Goal: Task Accomplishment & Management: Manage account settings

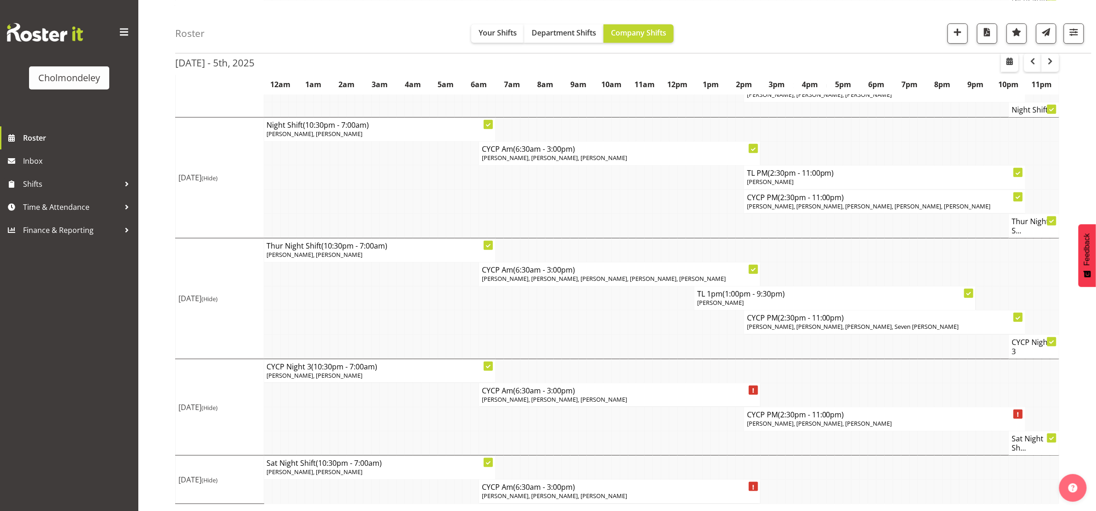
scroll to position [195, 0]
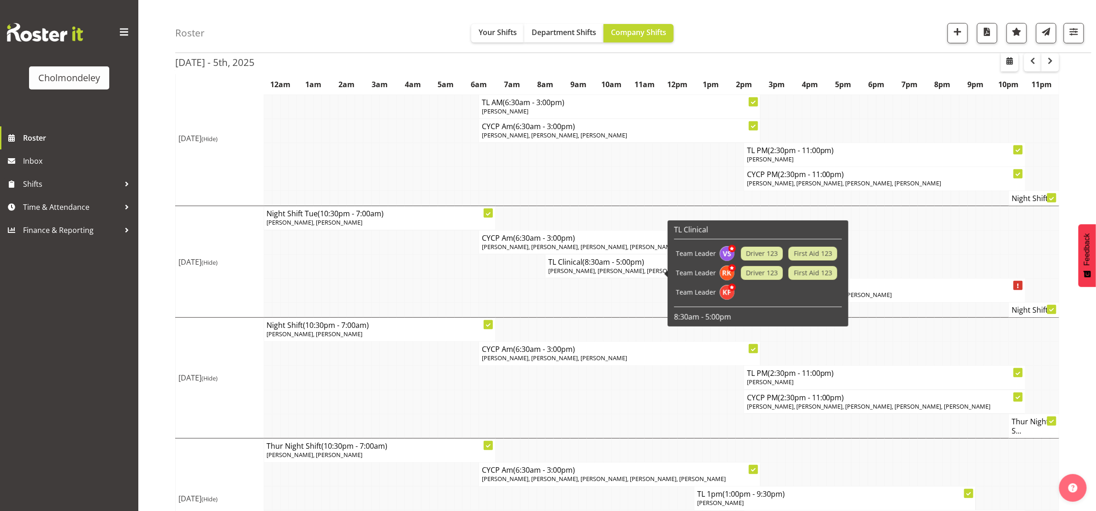
click at [610, 267] on span "(8:30am - 5:00pm)" at bounding box center [613, 262] width 62 height 10
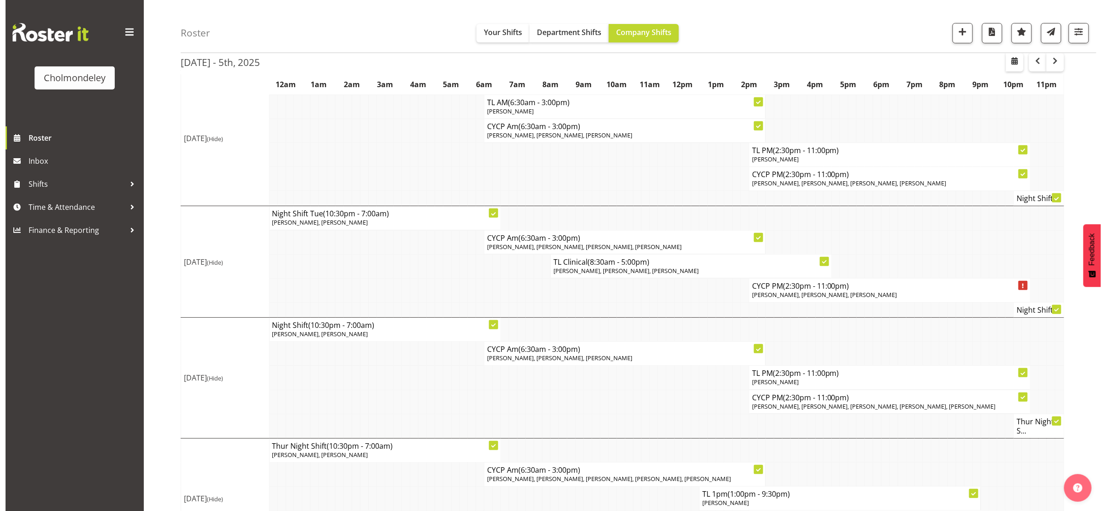
scroll to position [191, 0]
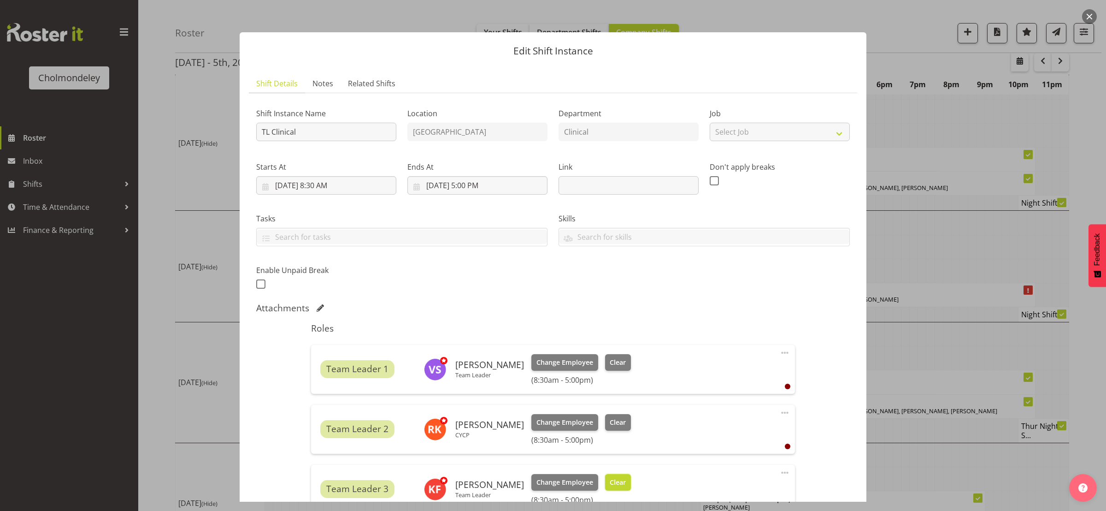
click at [613, 479] on span "Clear" at bounding box center [618, 482] width 16 height 10
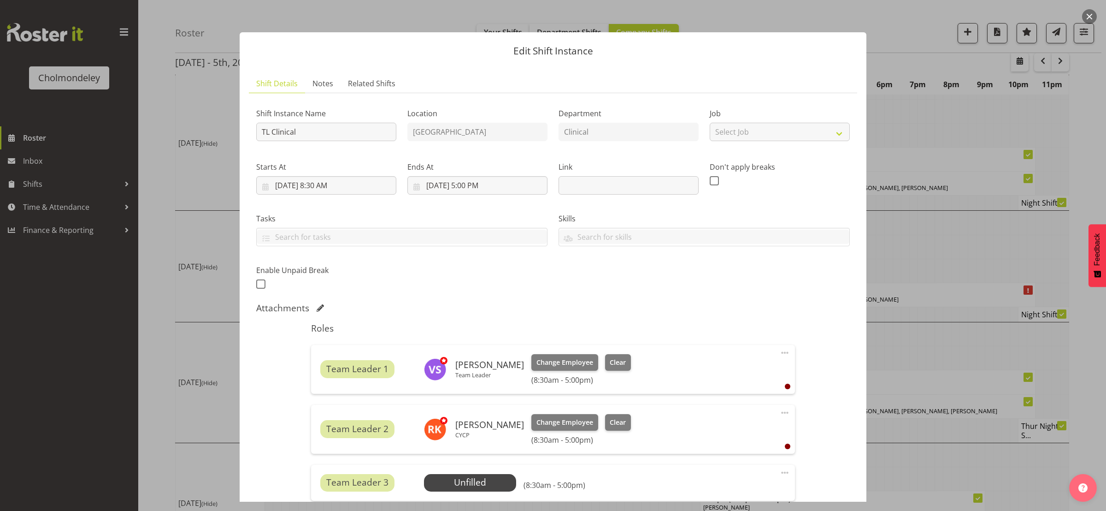
scroll to position [124, 0]
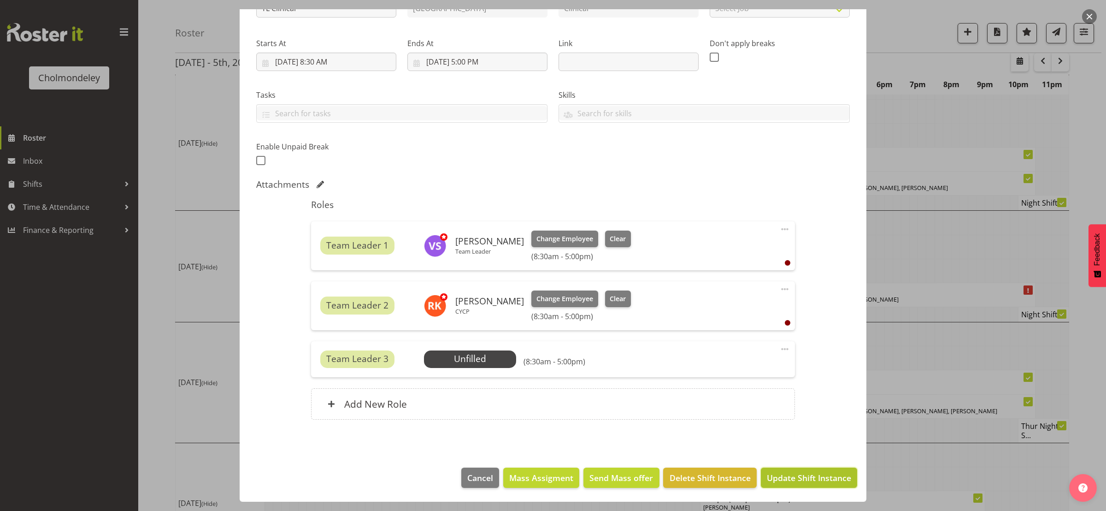
click at [802, 487] on button "Update Shift Instance" at bounding box center [809, 477] width 96 height 20
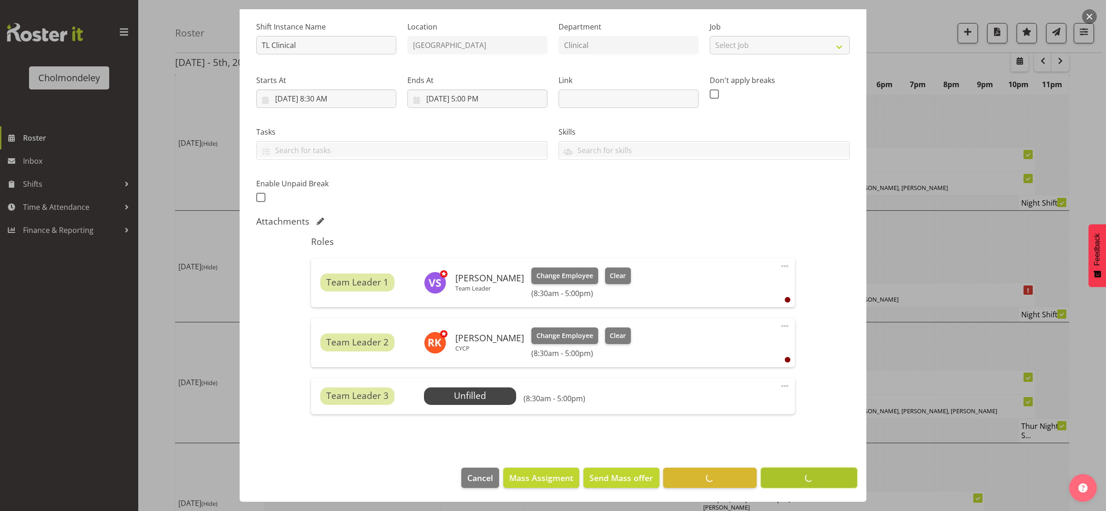
scroll to position [87, 0]
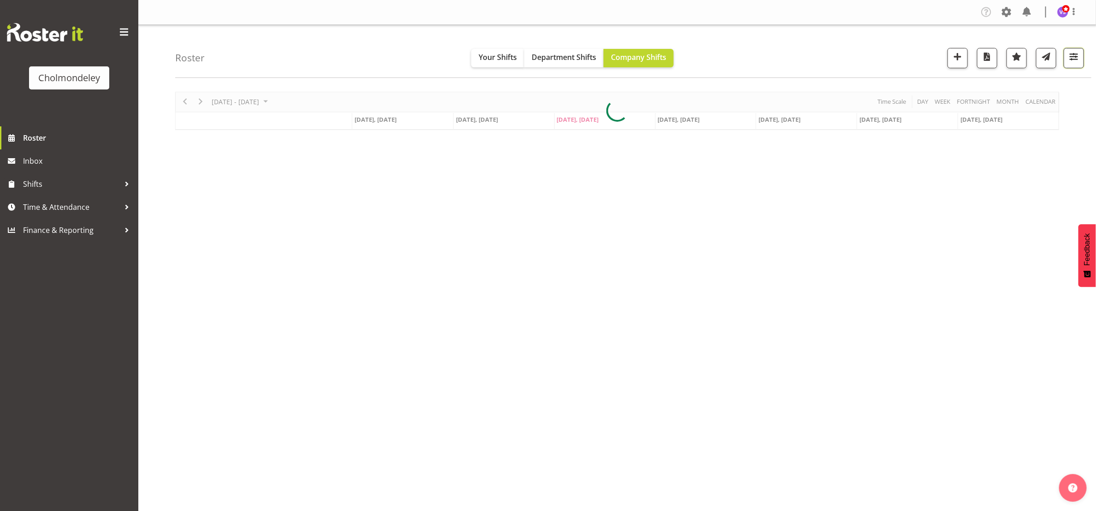
click at [1076, 58] on span "button" at bounding box center [1073, 57] width 12 height 12
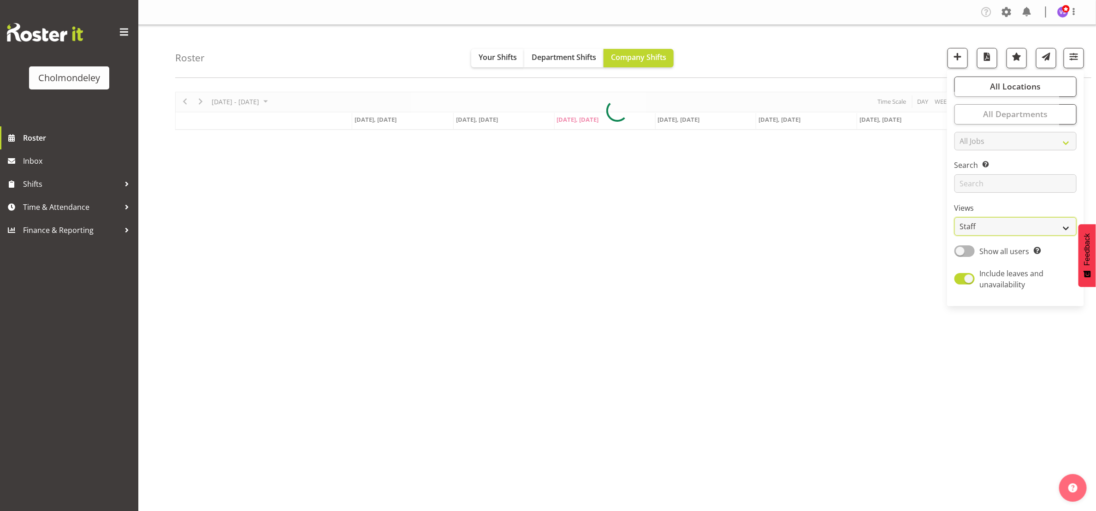
click at [1062, 225] on select "Staff Role Shift - Horizontal Shift - Vertical Staff - Location" at bounding box center [1015, 226] width 122 height 18
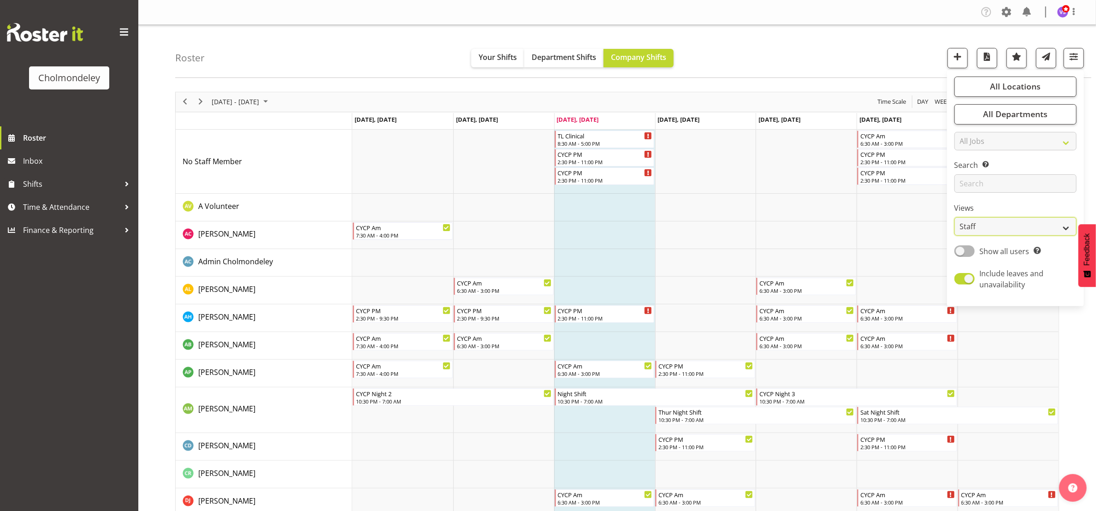
select select "shift"
click at [954, 217] on select "Staff Role Shift - Horizontal Shift - Vertical Staff - Location" at bounding box center [1015, 226] width 122 height 18
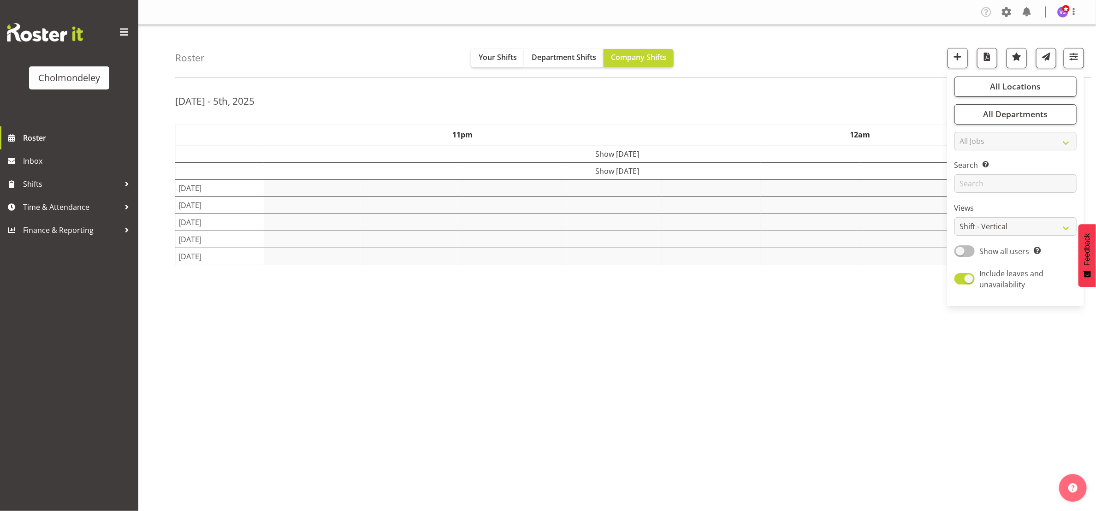
click at [968, 253] on span at bounding box center [964, 251] width 20 height 12
click at [960, 253] on input "Show all users Show only rostered employees" at bounding box center [957, 251] width 6 height 6
checkbox input "true"
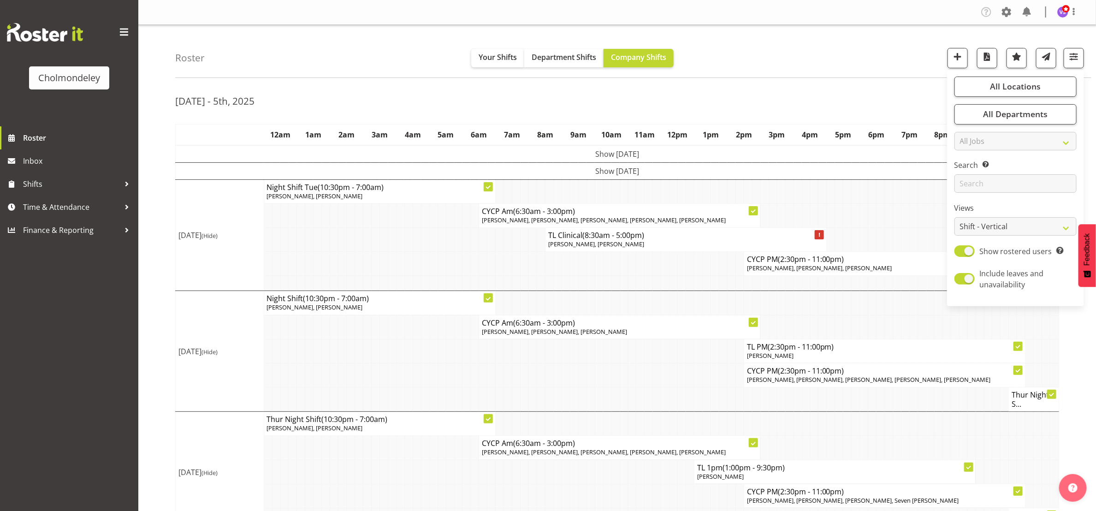
click at [485, 94] on div "[DATE] - 5th, 2025" at bounding box center [617, 102] width 884 height 21
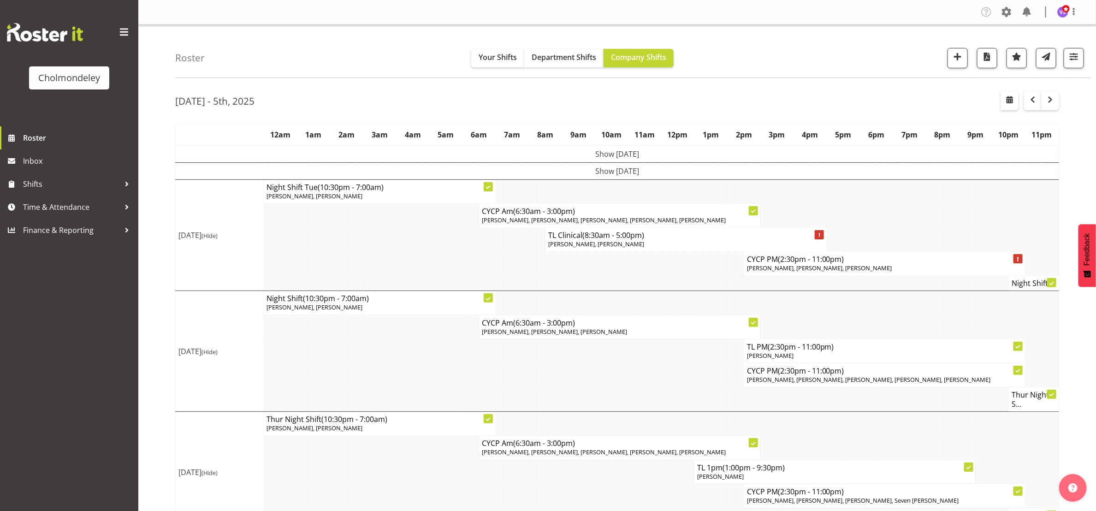
scroll to position [178, 0]
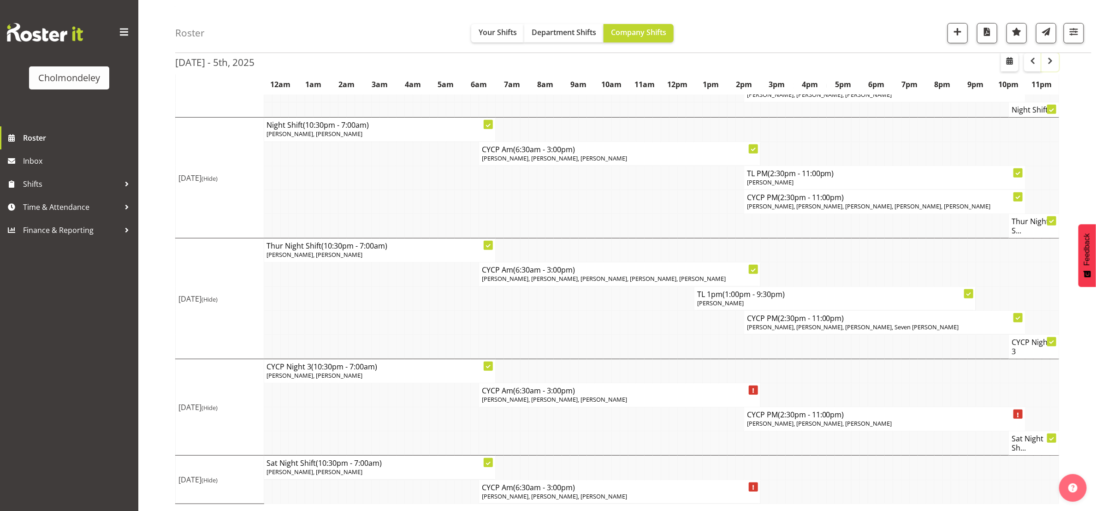
click at [1055, 57] on span "button" at bounding box center [1049, 60] width 11 height 11
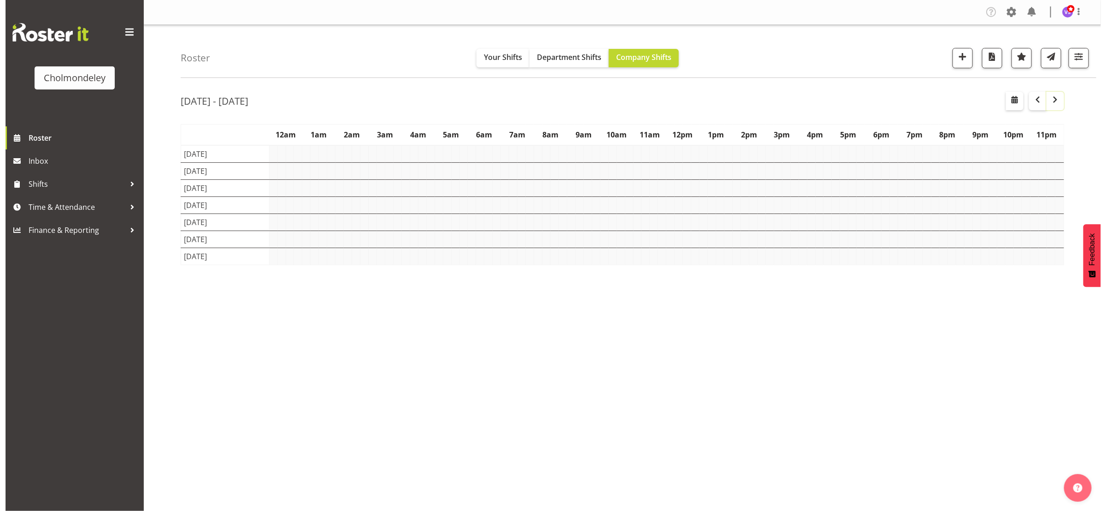
scroll to position [0, 0]
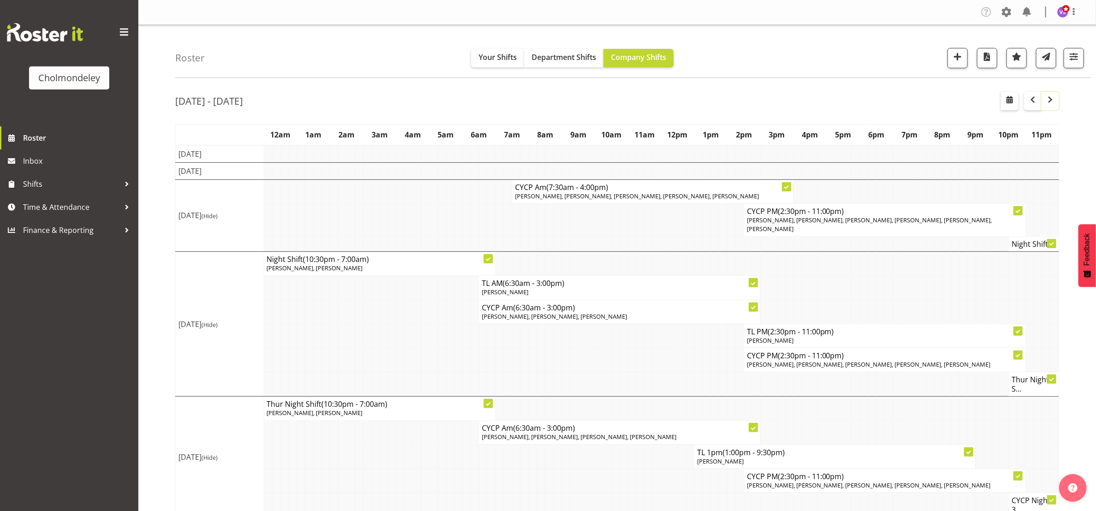
click at [1048, 103] on span "button" at bounding box center [1049, 99] width 11 height 11
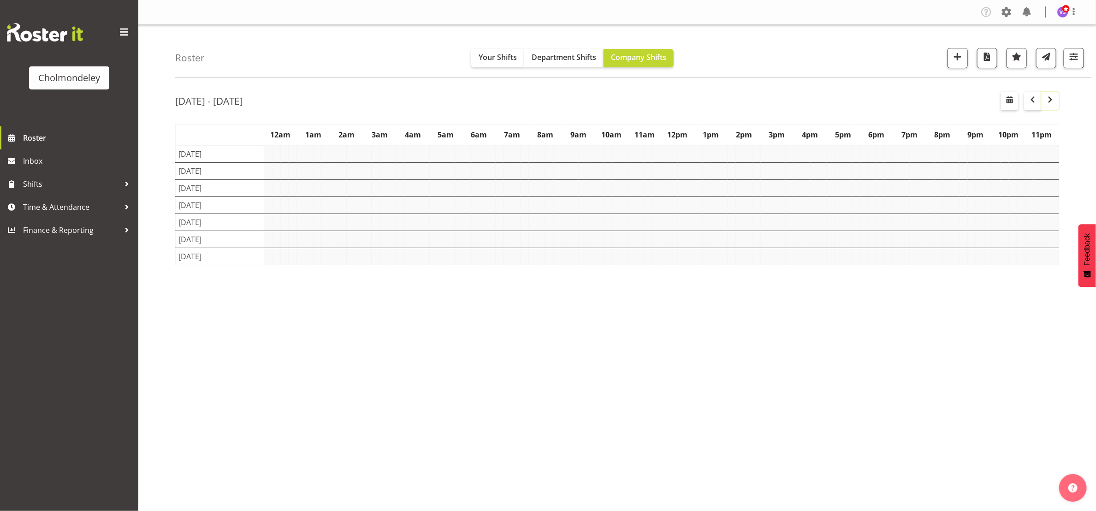
click at [1048, 103] on span "button" at bounding box center [1049, 99] width 11 height 11
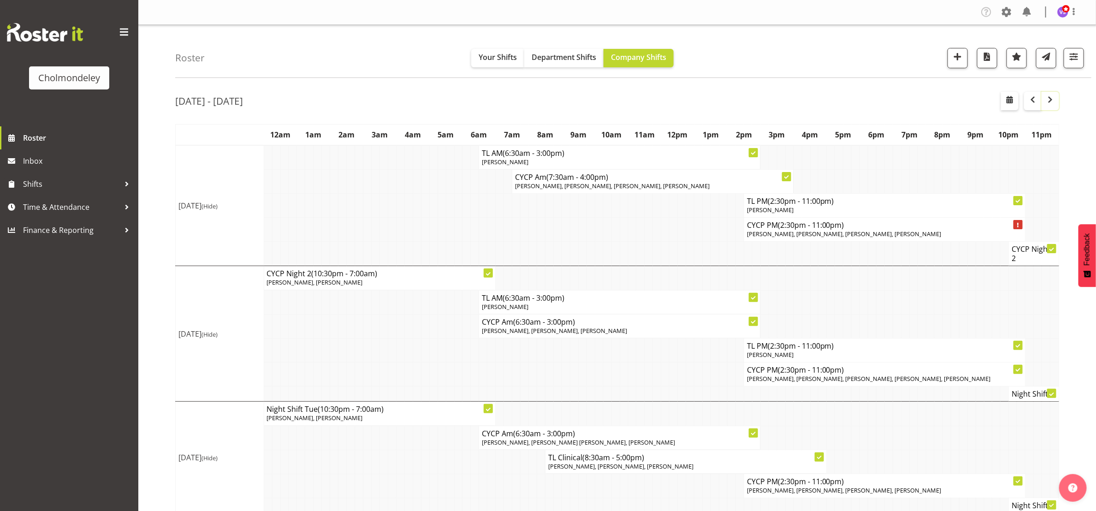
click at [1049, 105] on span "button" at bounding box center [1049, 99] width 11 height 11
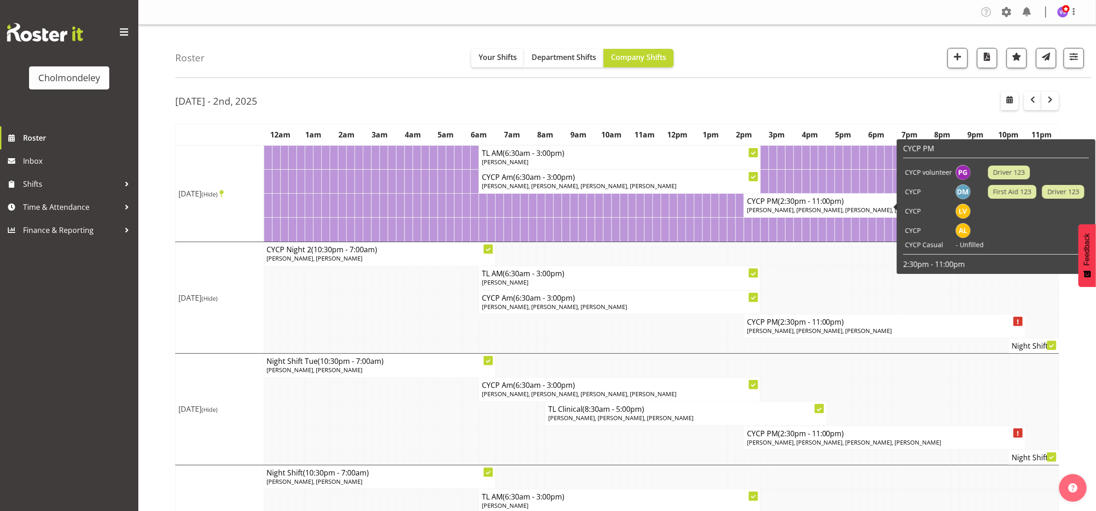
click at [876, 212] on span "[PERSON_NAME], [PERSON_NAME], [PERSON_NAME], [PERSON_NAME]" at bounding box center [844, 210] width 194 height 8
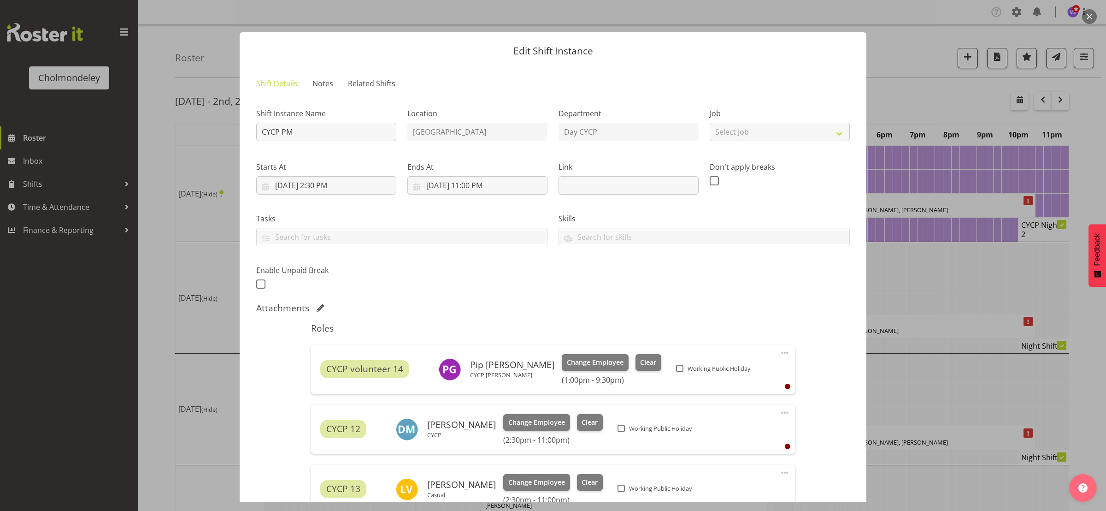
scroll to position [244, 0]
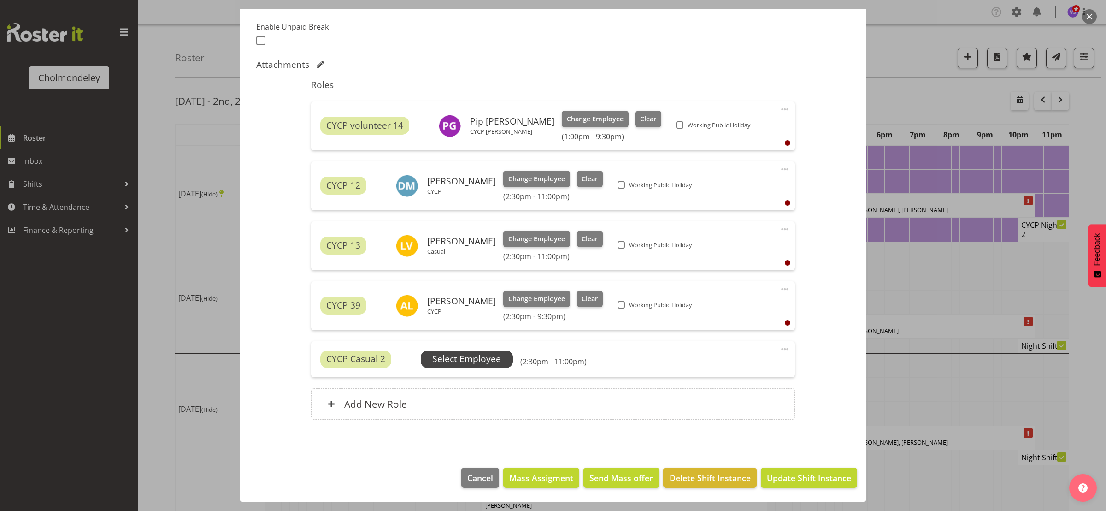
click at [479, 361] on span "Select Employee" at bounding box center [466, 358] width 69 height 13
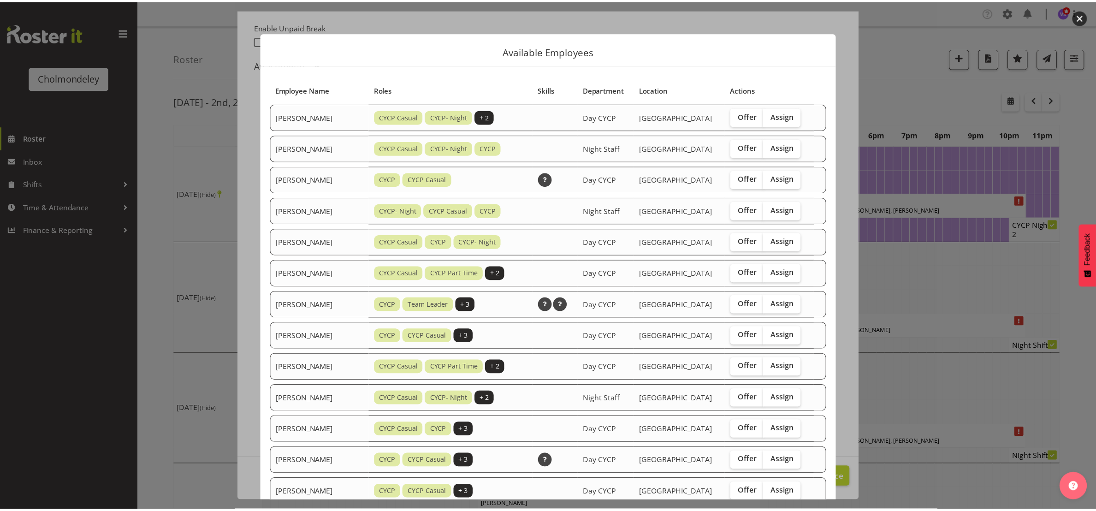
scroll to position [277, 0]
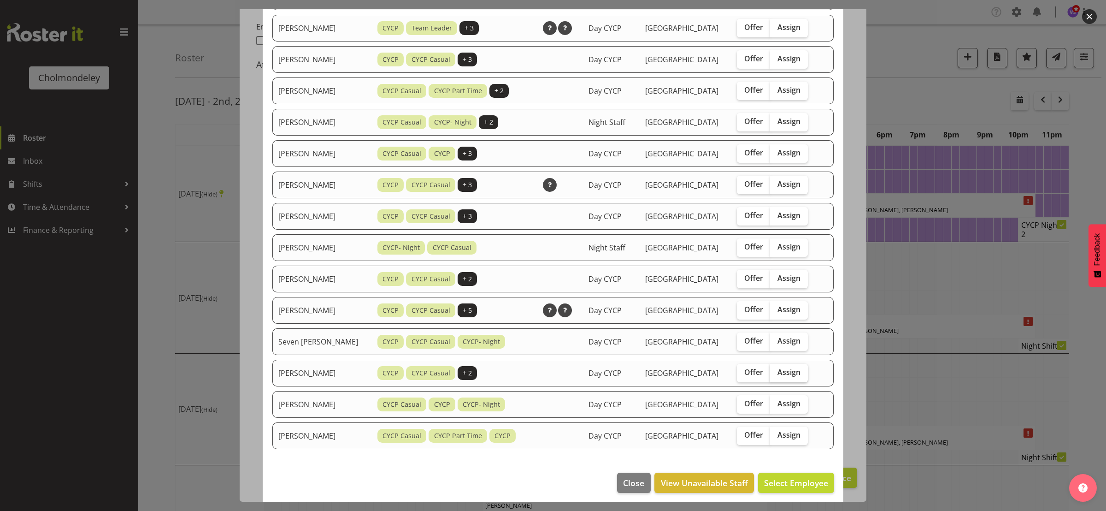
click at [788, 374] on span "Assign" at bounding box center [789, 371] width 23 height 9
click at [776, 374] on input "Assign" at bounding box center [773, 372] width 6 height 6
checkbox input "true"
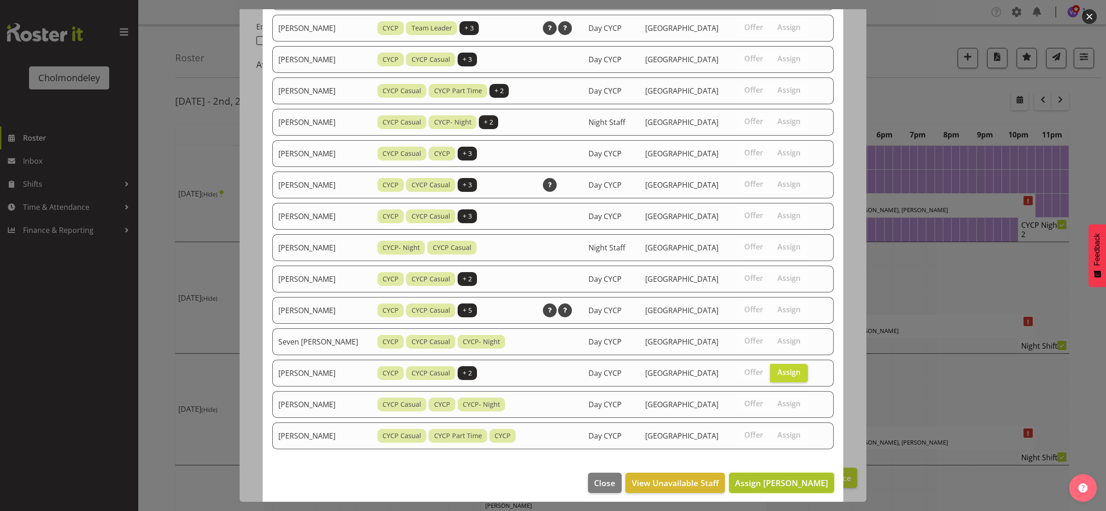
click at [794, 487] on span "Assign [PERSON_NAME]" at bounding box center [781, 483] width 93 height 12
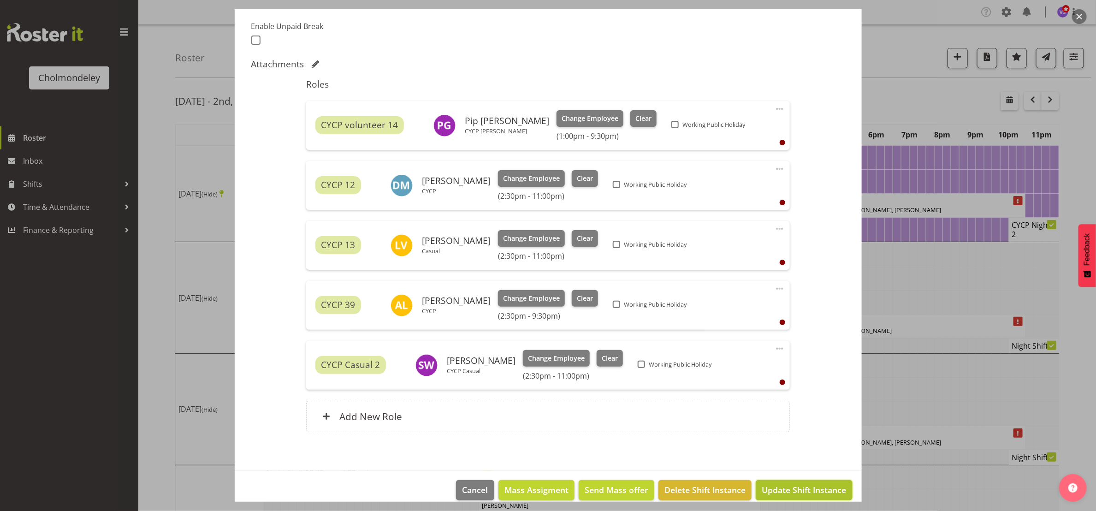
click at [800, 489] on span "Update Shift Instance" at bounding box center [803, 489] width 84 height 12
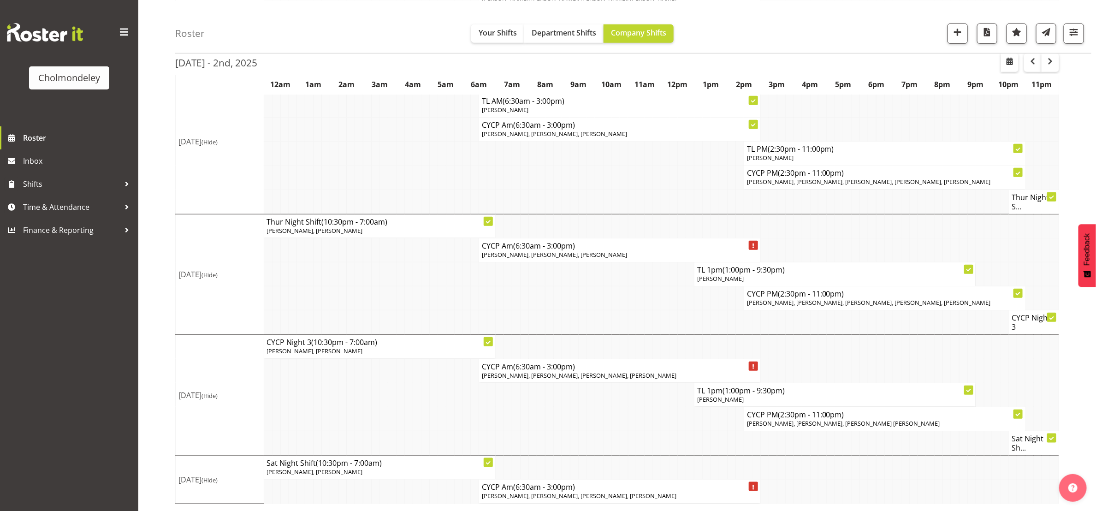
scroll to position [57, 0]
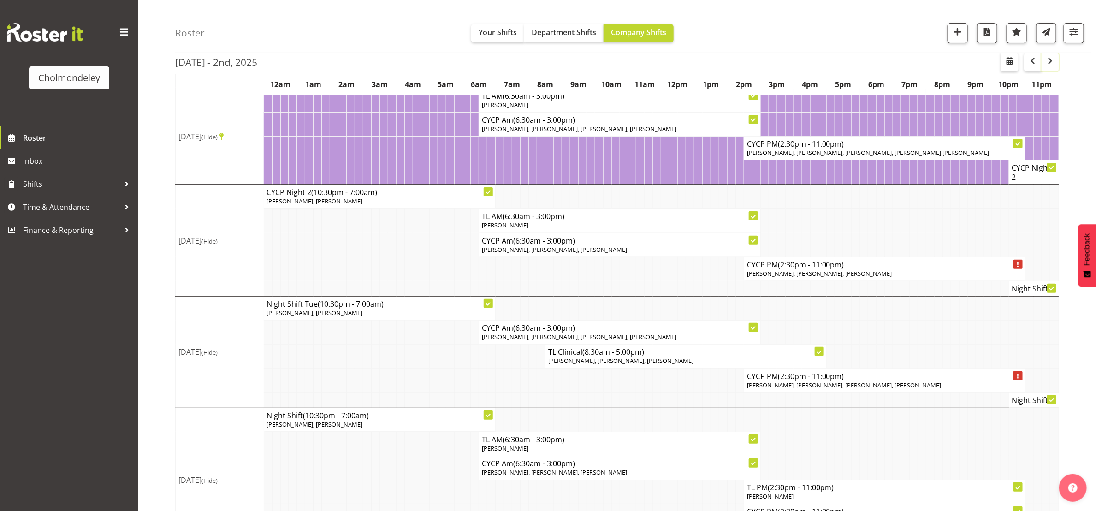
click at [1052, 62] on span "button" at bounding box center [1049, 60] width 11 height 11
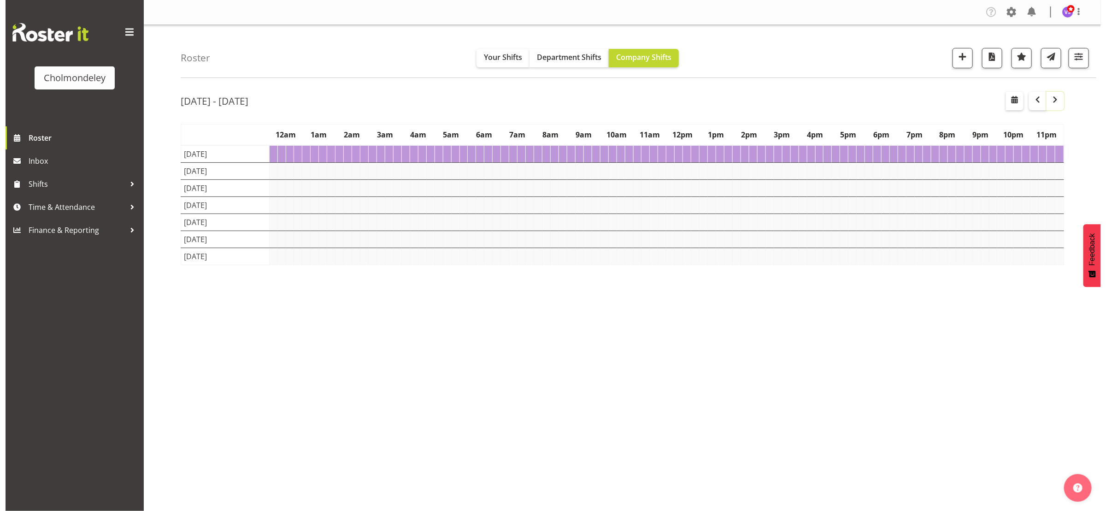
scroll to position [0, 0]
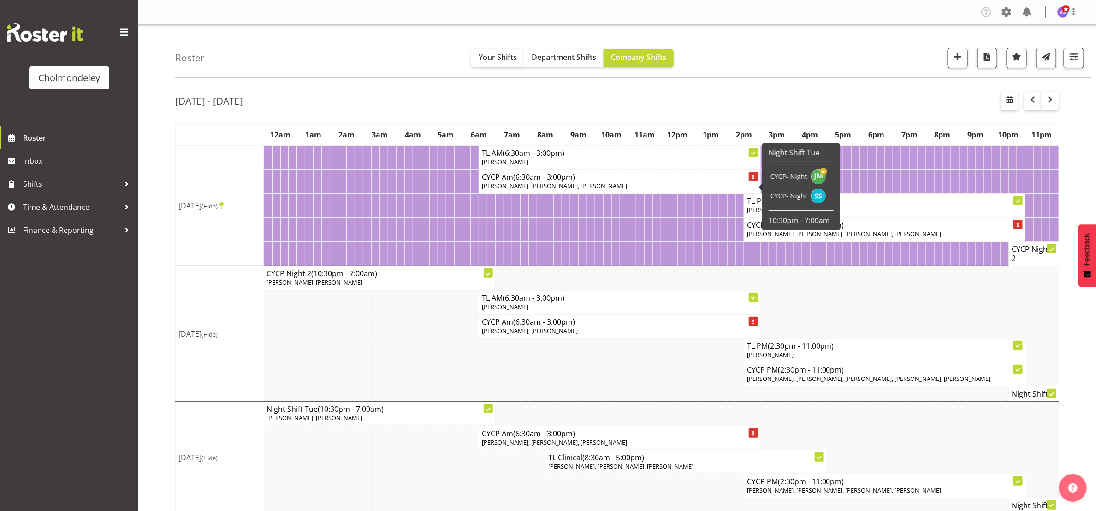
click at [618, 184] on p "[PERSON_NAME], [PERSON_NAME], [PERSON_NAME]" at bounding box center [619, 186] width 275 height 9
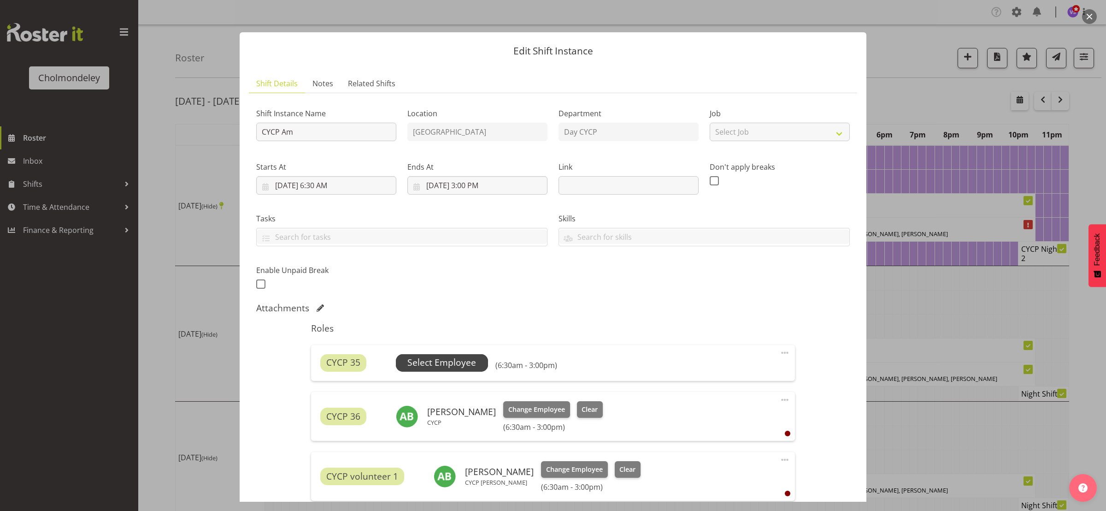
click at [431, 362] on span "Select Employee" at bounding box center [441, 362] width 69 height 13
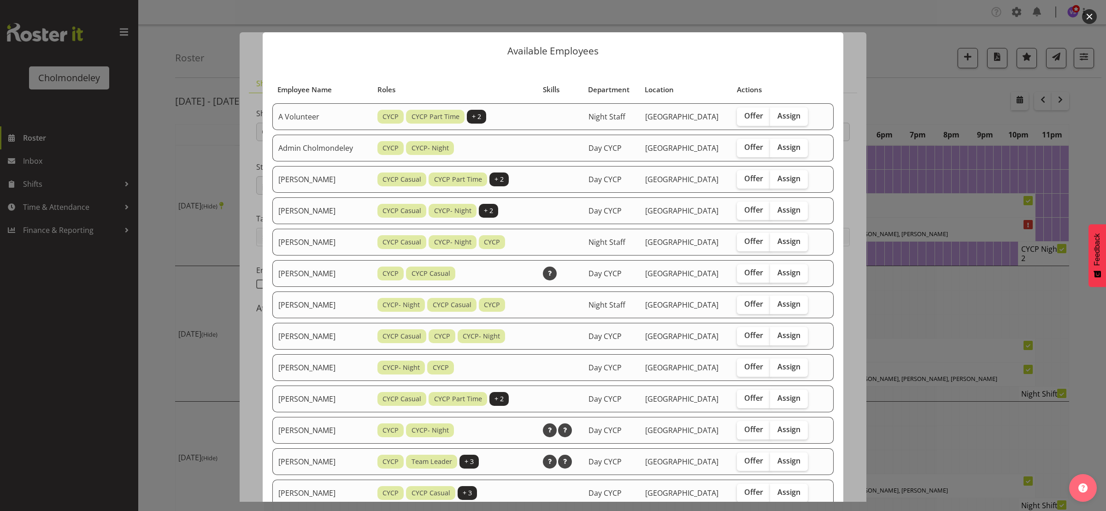
scroll to position [346, 0]
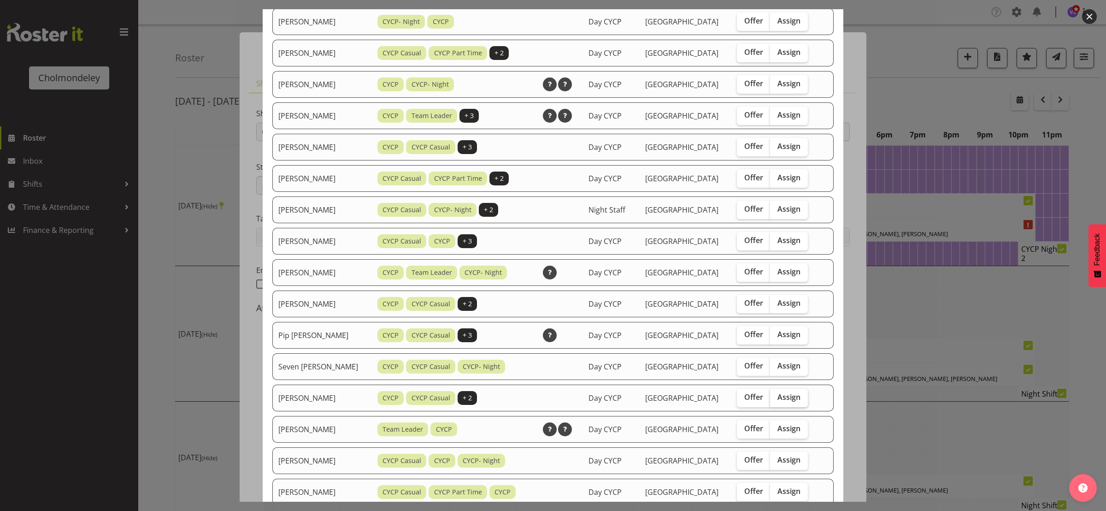
click at [784, 393] on span "Assign" at bounding box center [789, 396] width 23 height 9
click at [776, 394] on input "Assign" at bounding box center [773, 397] width 6 height 6
checkbox input "true"
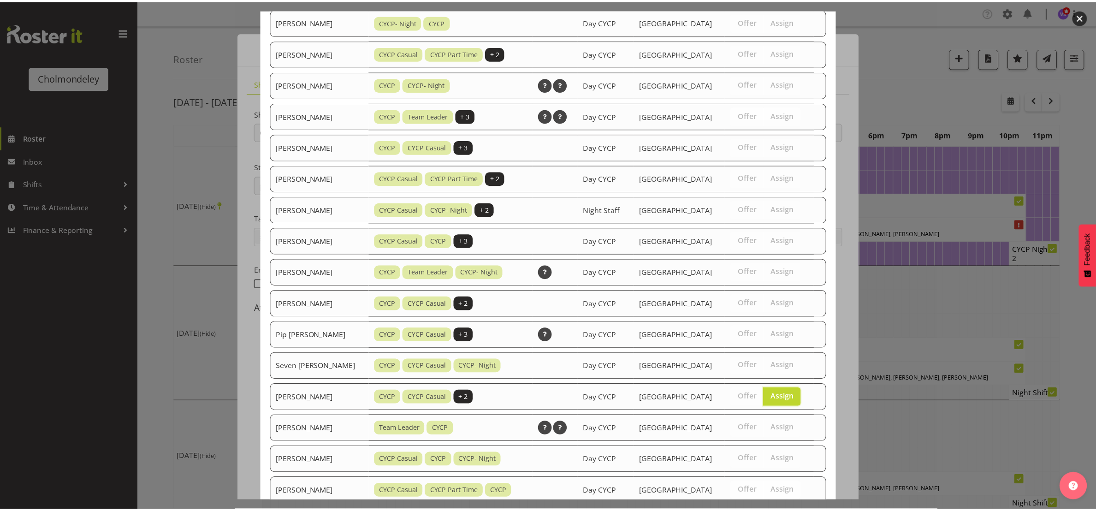
scroll to position [406, 0]
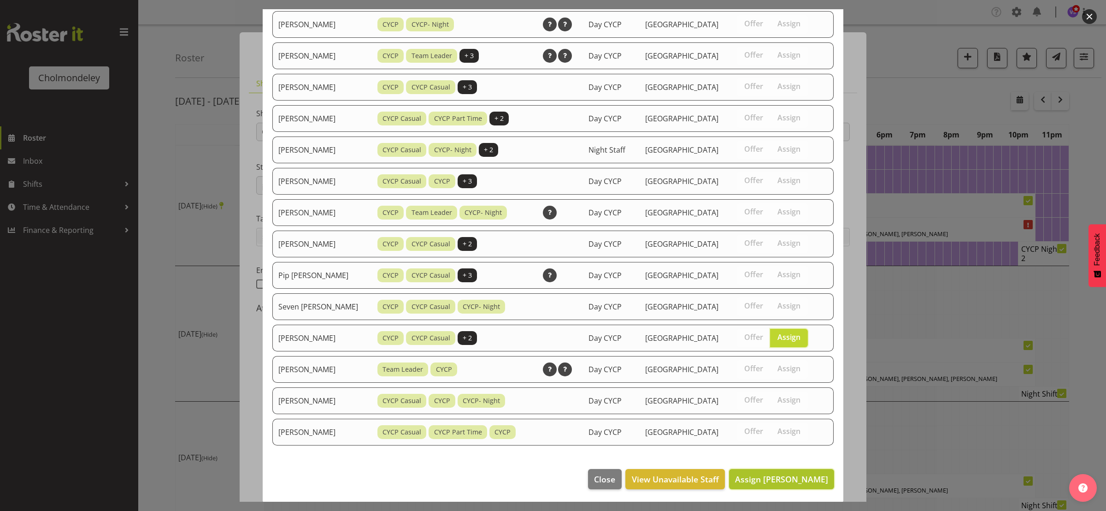
click at [801, 480] on span "Assign [PERSON_NAME]" at bounding box center [781, 478] width 93 height 11
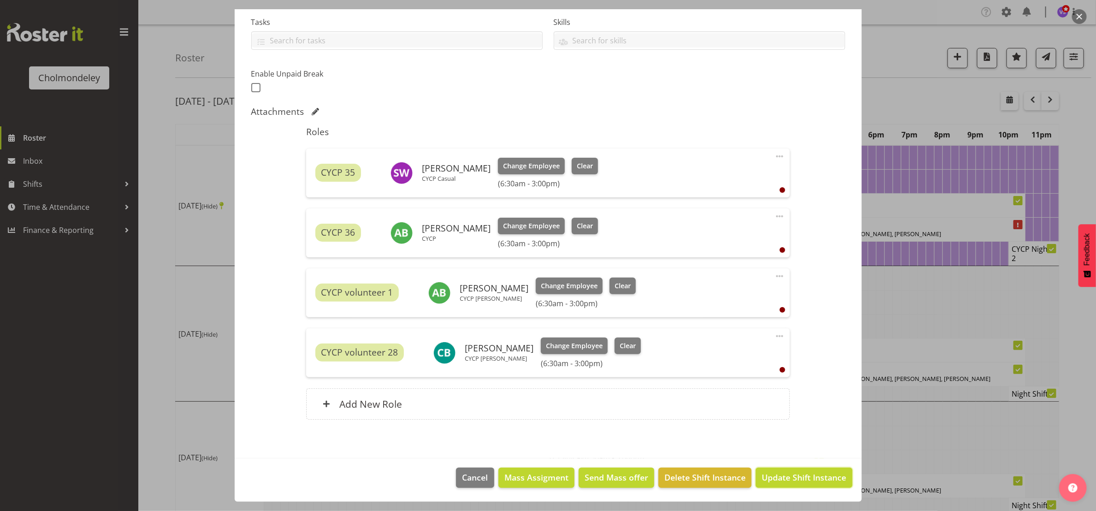
click at [801, 480] on span "Update Shift Instance" at bounding box center [803, 477] width 84 height 12
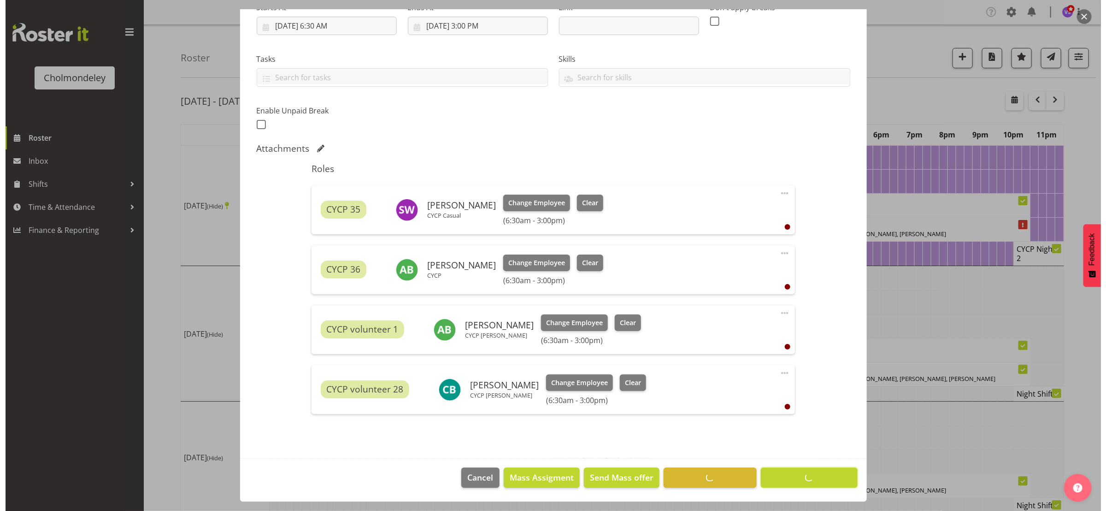
scroll to position [159, 0]
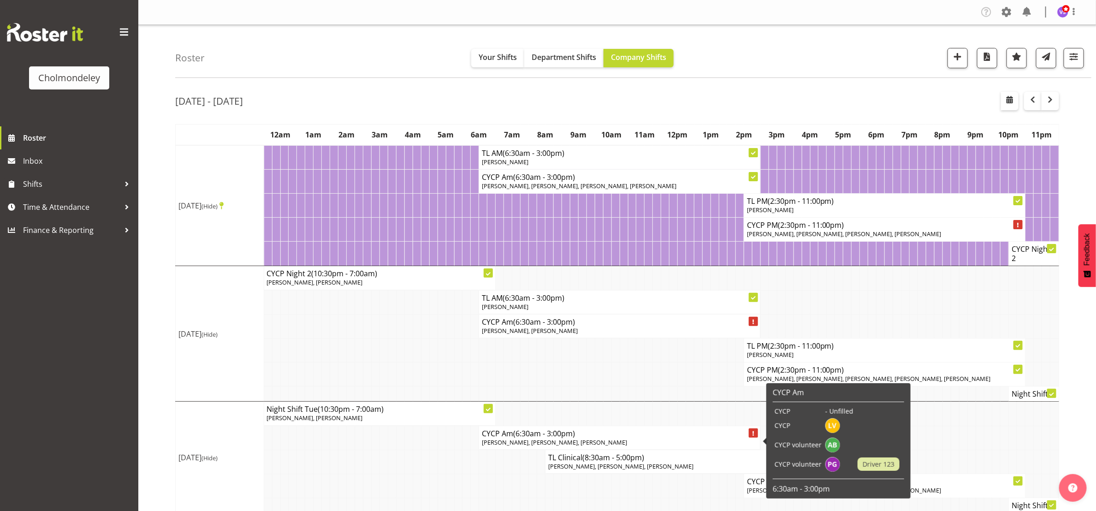
click at [524, 441] on span "[PERSON_NAME], [PERSON_NAME], [PERSON_NAME]" at bounding box center [554, 442] width 145 height 8
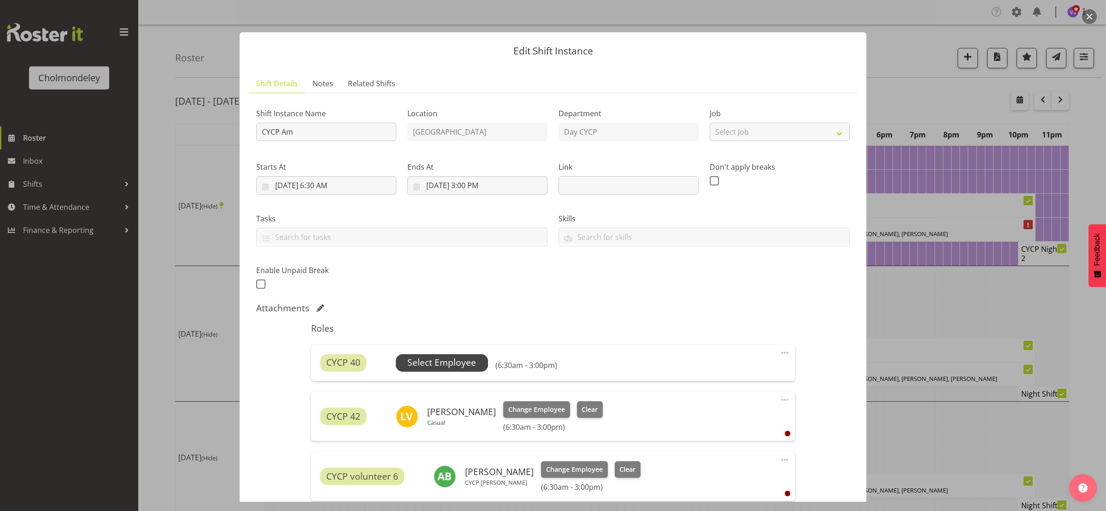
click at [476, 362] on span "Select Employee" at bounding box center [442, 363] width 92 height 18
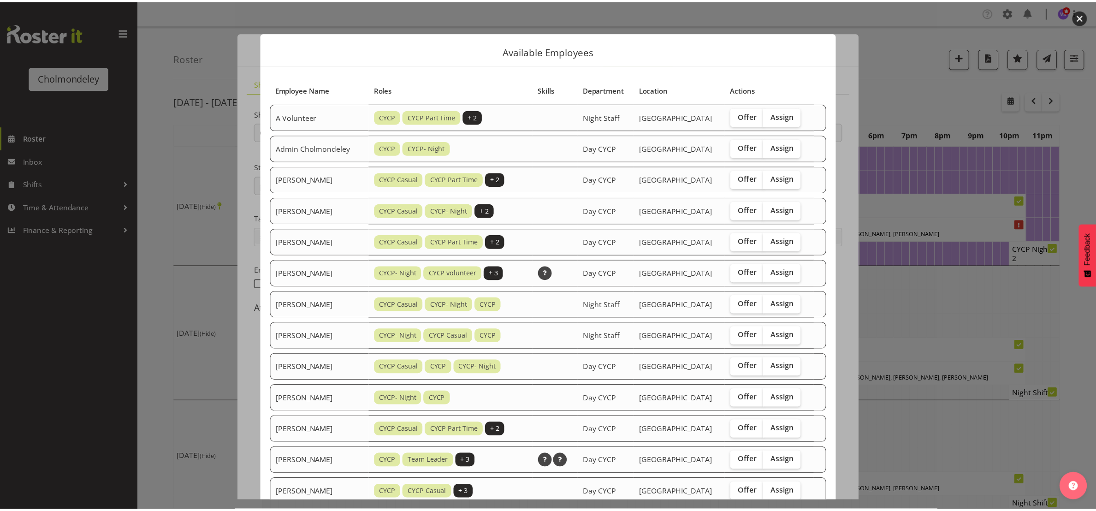
scroll to position [343, 0]
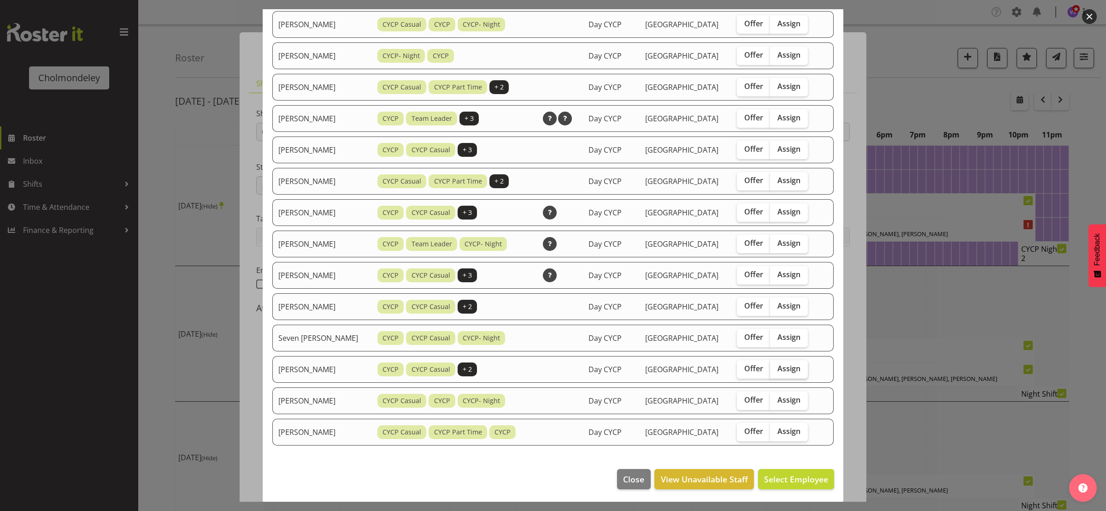
click at [786, 372] on span "Assign" at bounding box center [789, 368] width 23 height 9
click at [776, 371] on input "Assign" at bounding box center [773, 368] width 6 height 6
checkbox input "true"
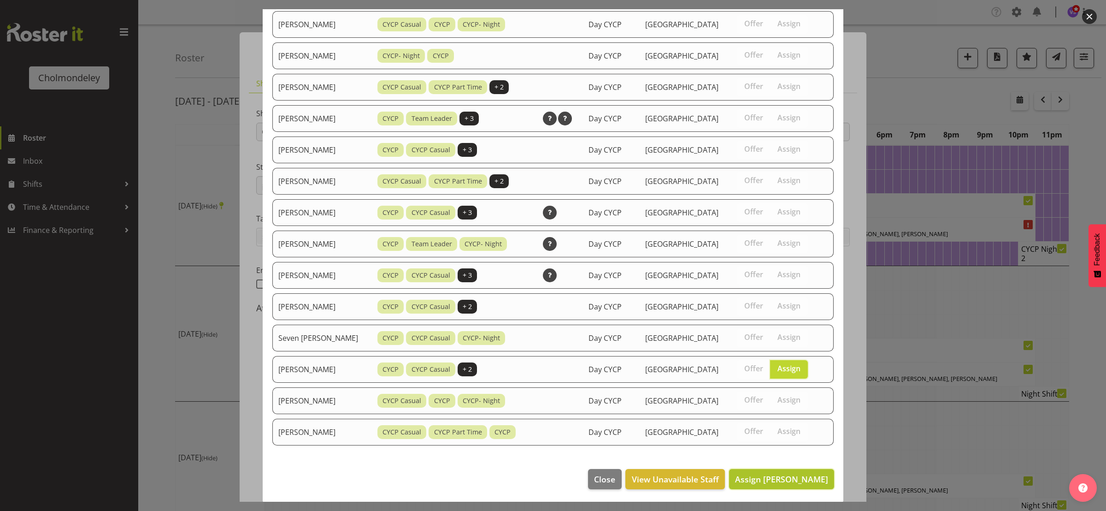
click at [789, 484] on span "Assign [PERSON_NAME]" at bounding box center [781, 479] width 93 height 12
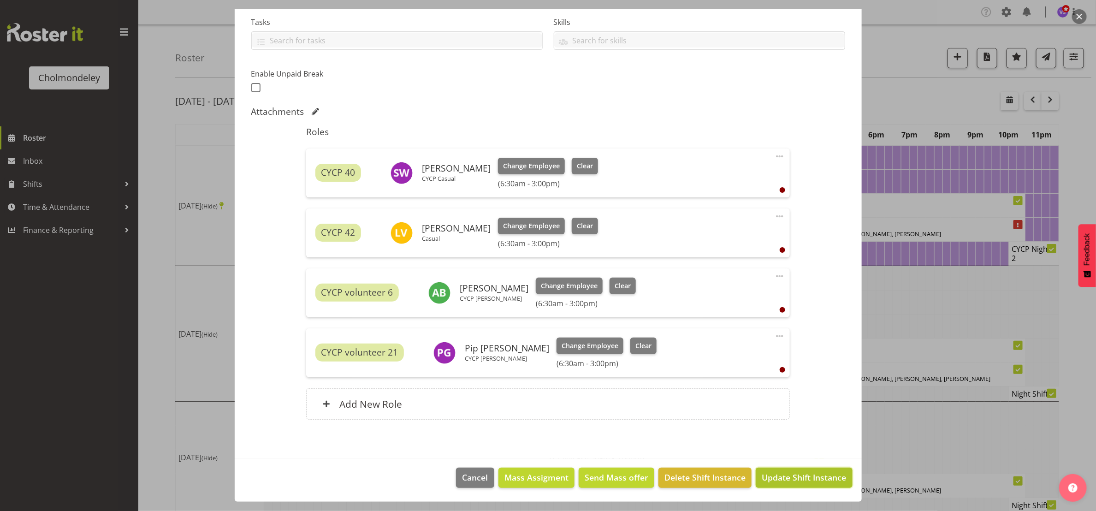
click at [801, 485] on button "Update Shift Instance" at bounding box center [803, 477] width 96 height 20
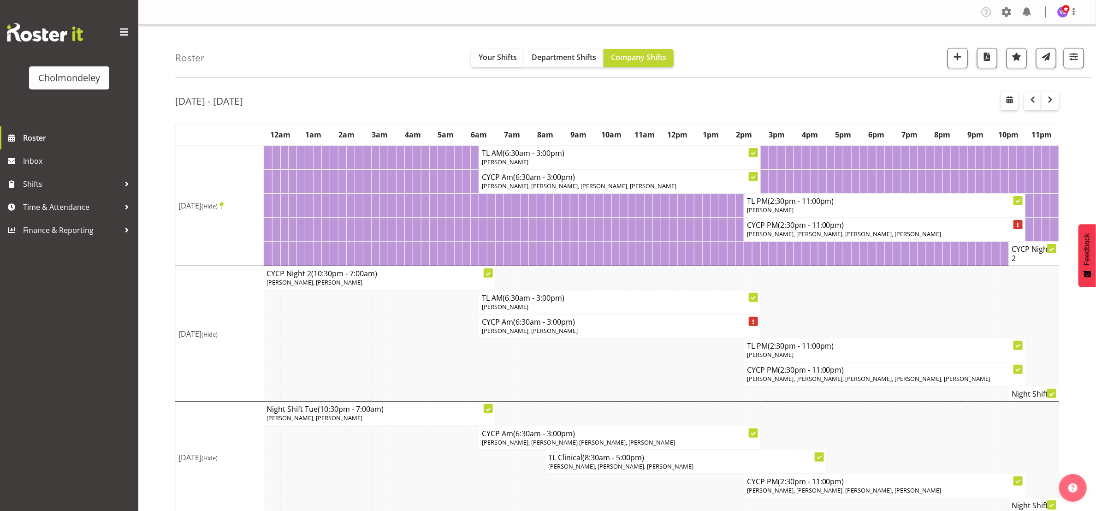
scroll to position [277, 0]
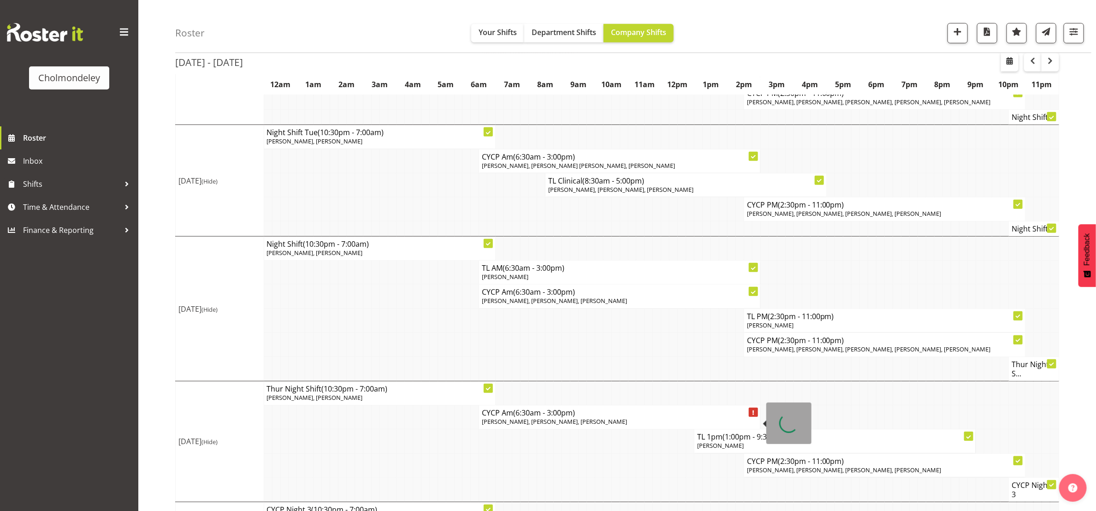
click at [572, 422] on span "[PERSON_NAME], [PERSON_NAME], [PERSON_NAME]" at bounding box center [554, 421] width 145 height 8
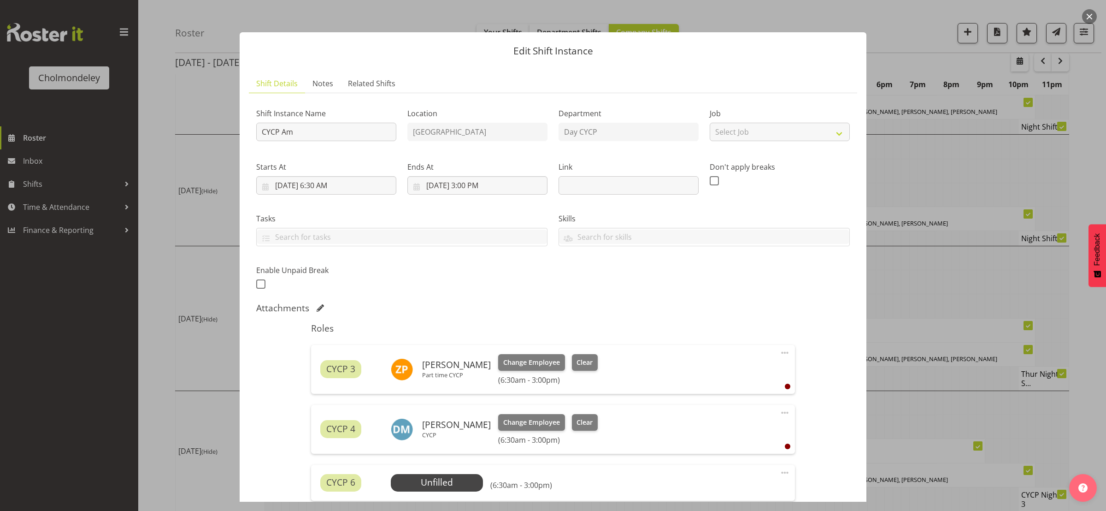
scroll to position [184, 0]
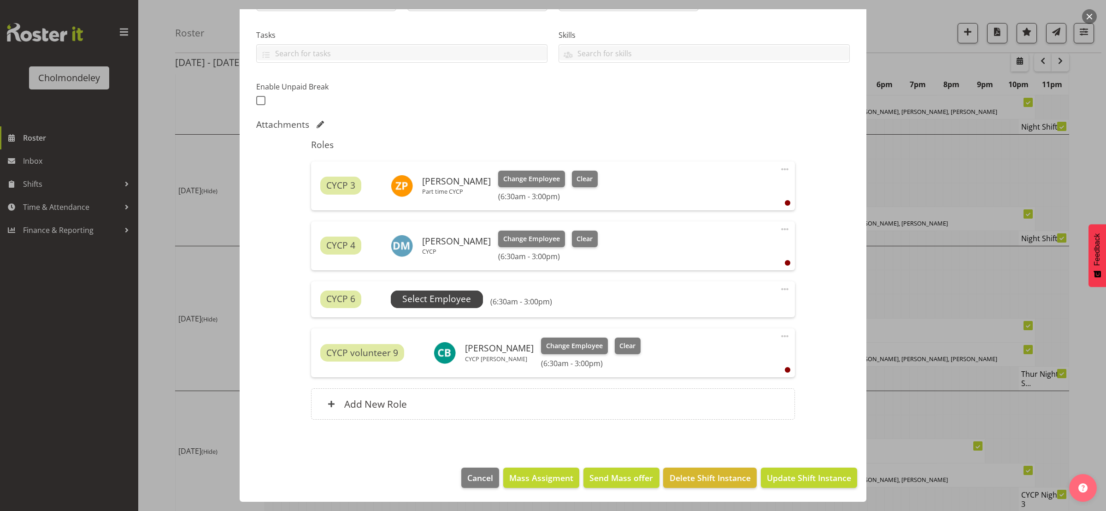
click at [447, 297] on span "Select Employee" at bounding box center [436, 298] width 69 height 13
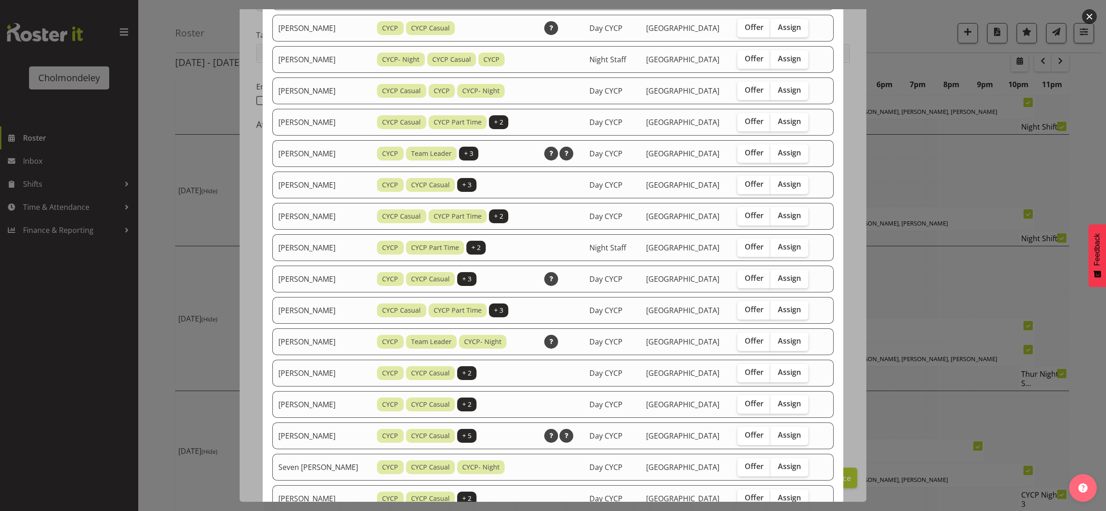
scroll to position [406, 0]
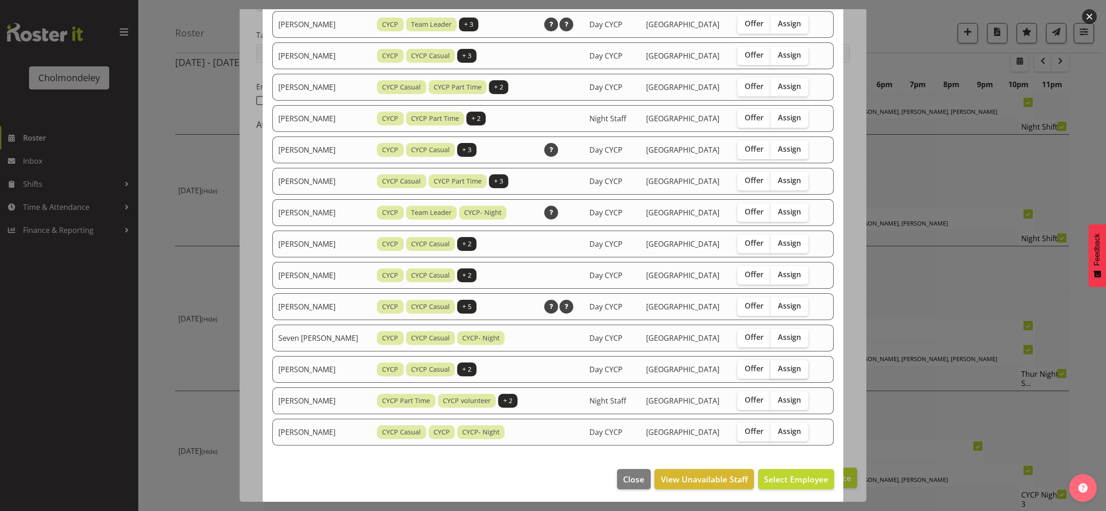
click at [784, 364] on span "Assign" at bounding box center [789, 368] width 23 height 9
click at [777, 365] on input "Assign" at bounding box center [774, 368] width 6 height 6
checkbox input "true"
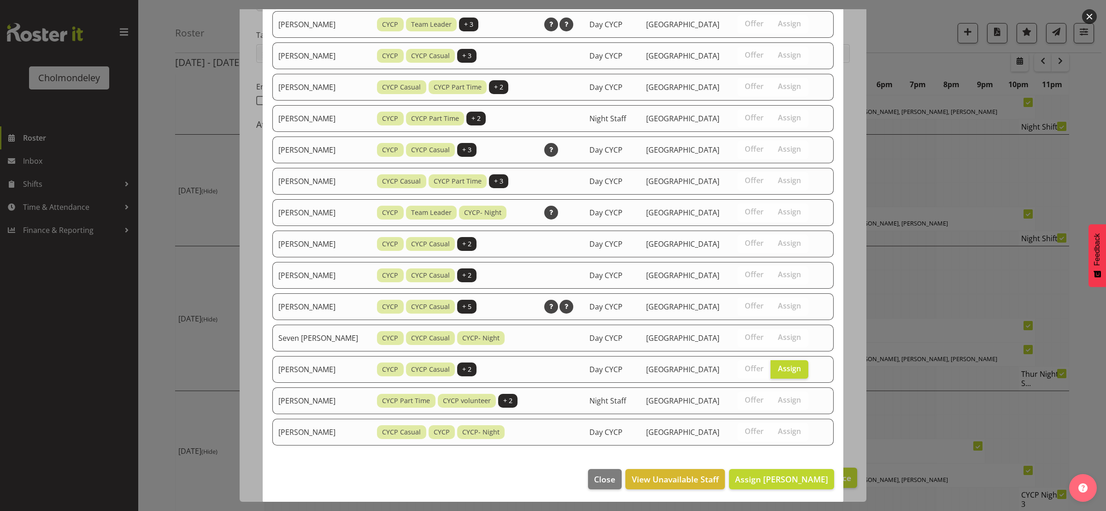
click at [785, 490] on footer "Close View Unavailable Staff Assign [PERSON_NAME]" at bounding box center [553, 480] width 581 height 43
click at [784, 480] on span "Assign [PERSON_NAME]" at bounding box center [781, 478] width 93 height 11
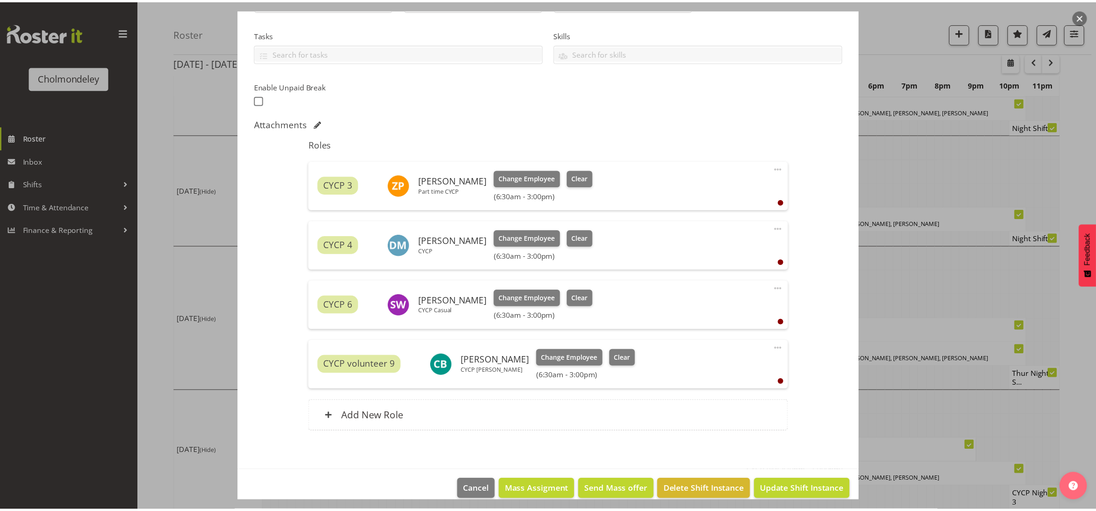
scroll to position [277, 0]
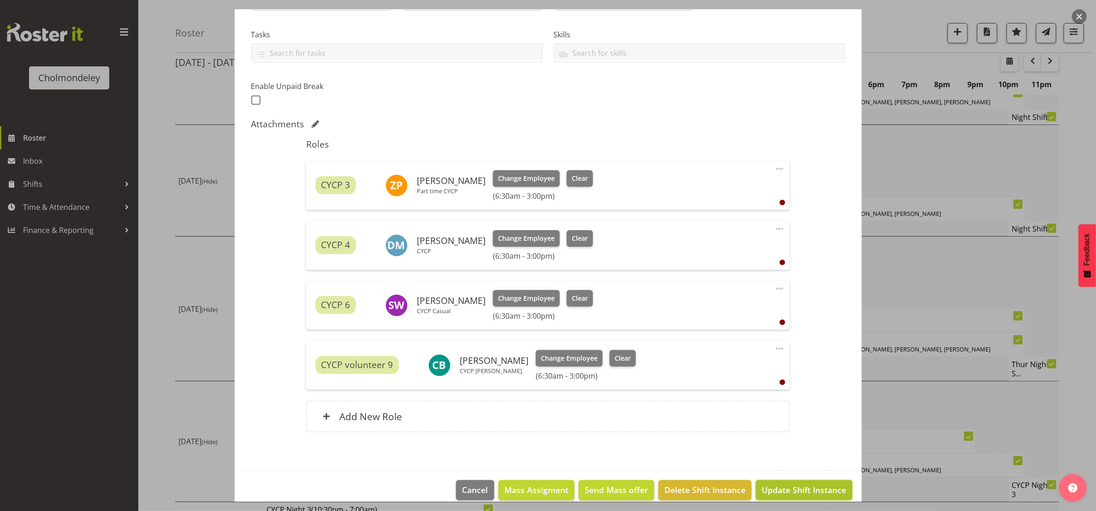
click at [784, 484] on button "Update Shift Instance" at bounding box center [803, 490] width 96 height 20
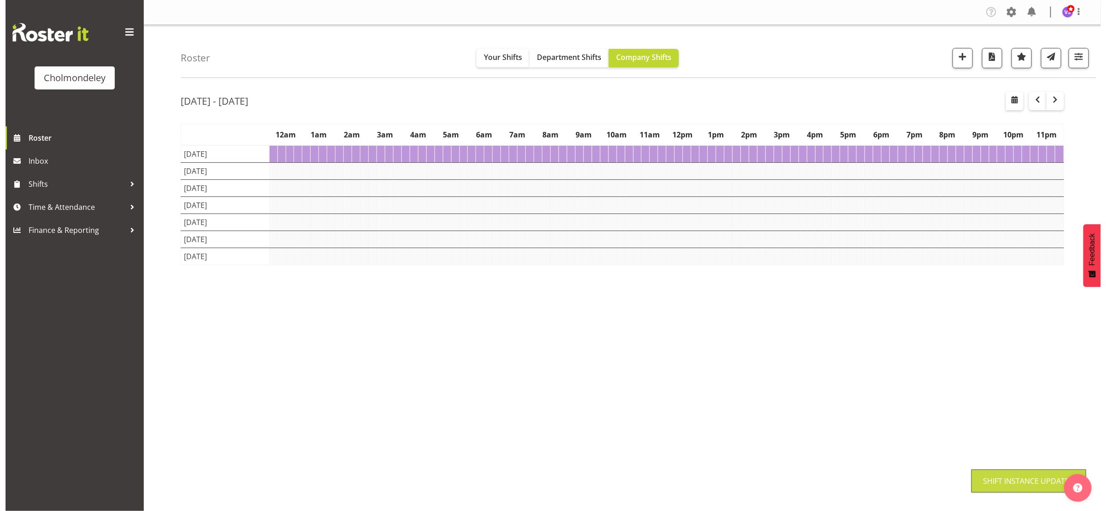
scroll to position [0, 0]
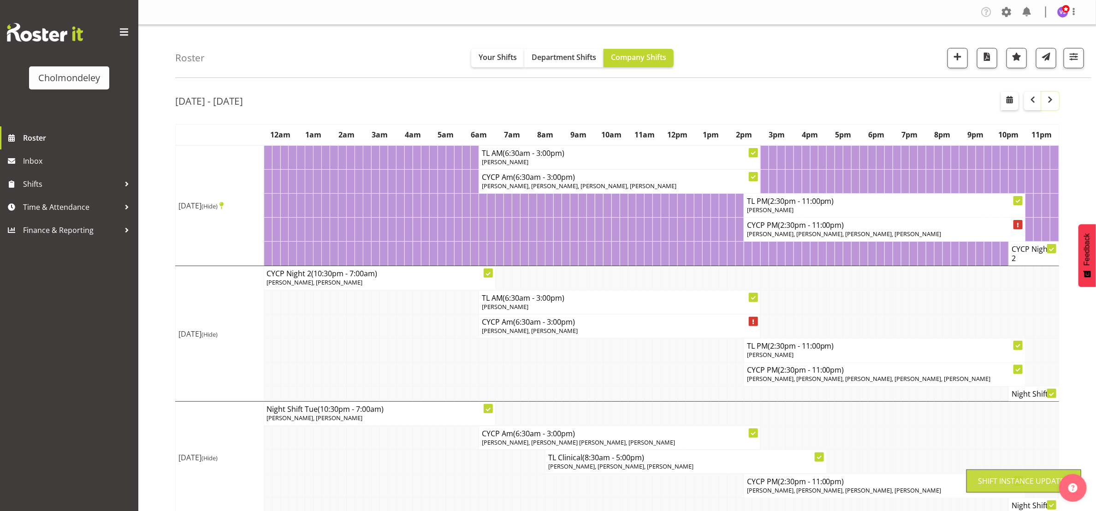
click at [1051, 106] on button "button" at bounding box center [1050, 101] width 18 height 18
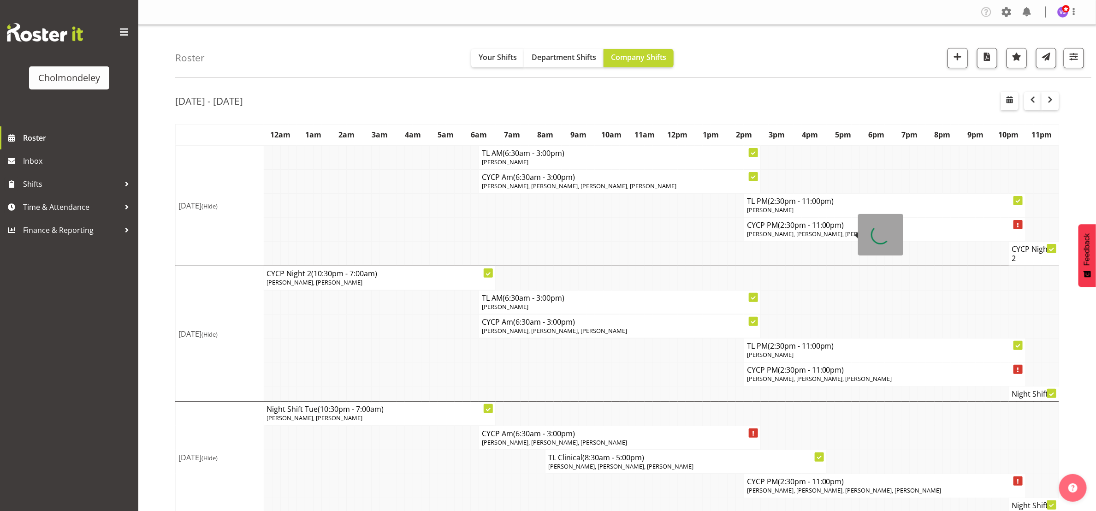
click at [779, 232] on span "[PERSON_NAME], [PERSON_NAME], [PERSON_NAME]" at bounding box center [819, 234] width 145 height 8
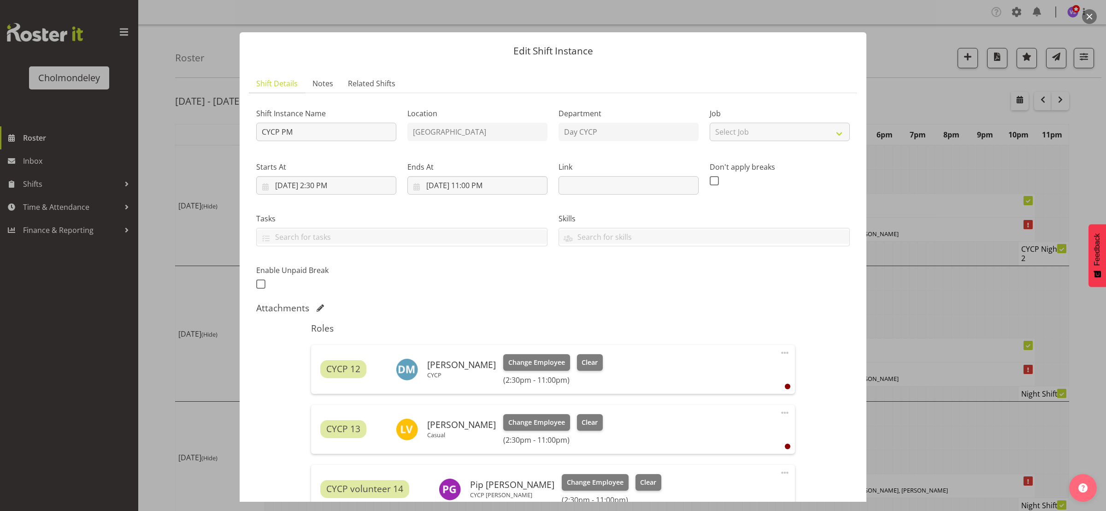
scroll to position [231, 0]
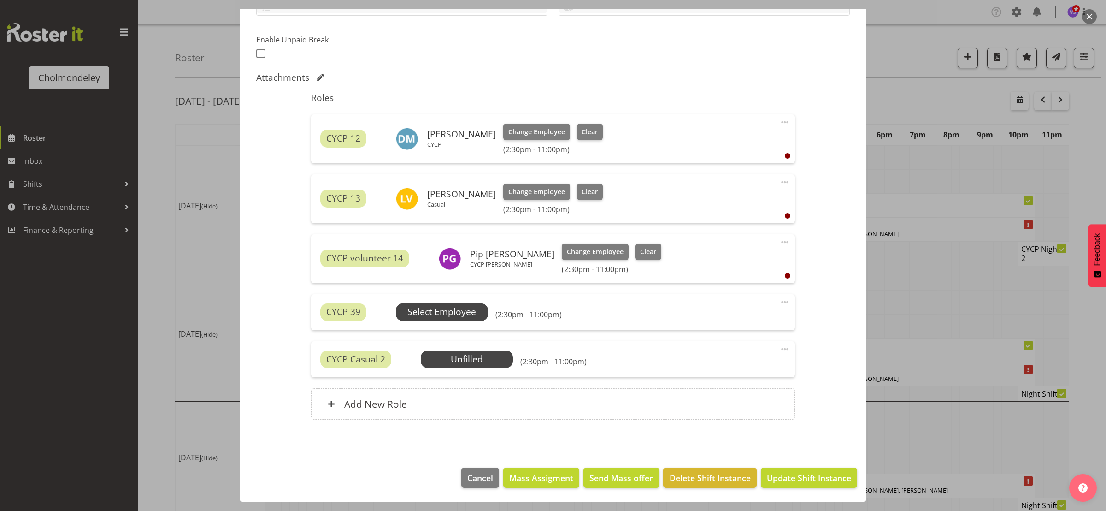
click at [430, 306] on span "Select Employee" at bounding box center [441, 311] width 69 height 13
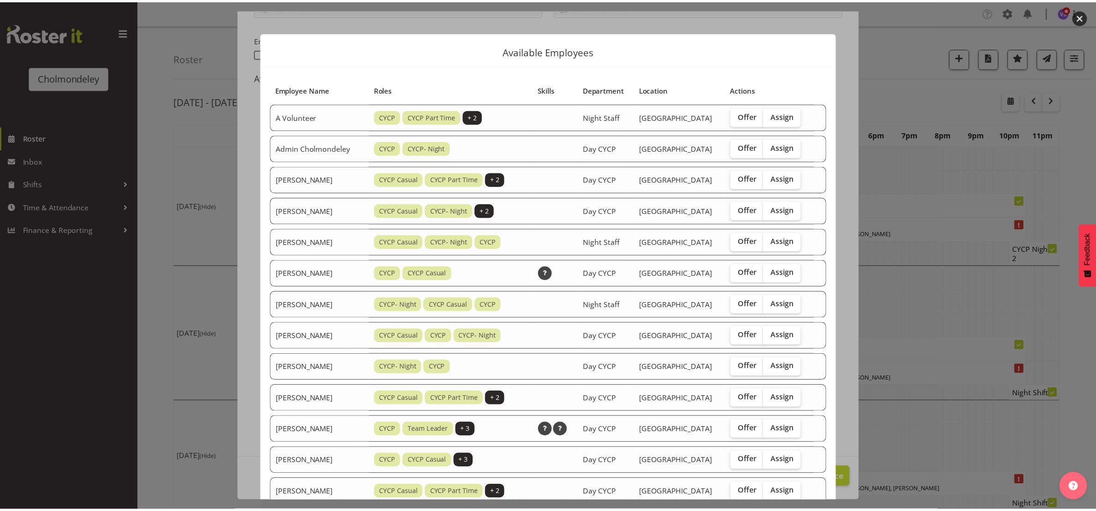
scroll to position [406, 0]
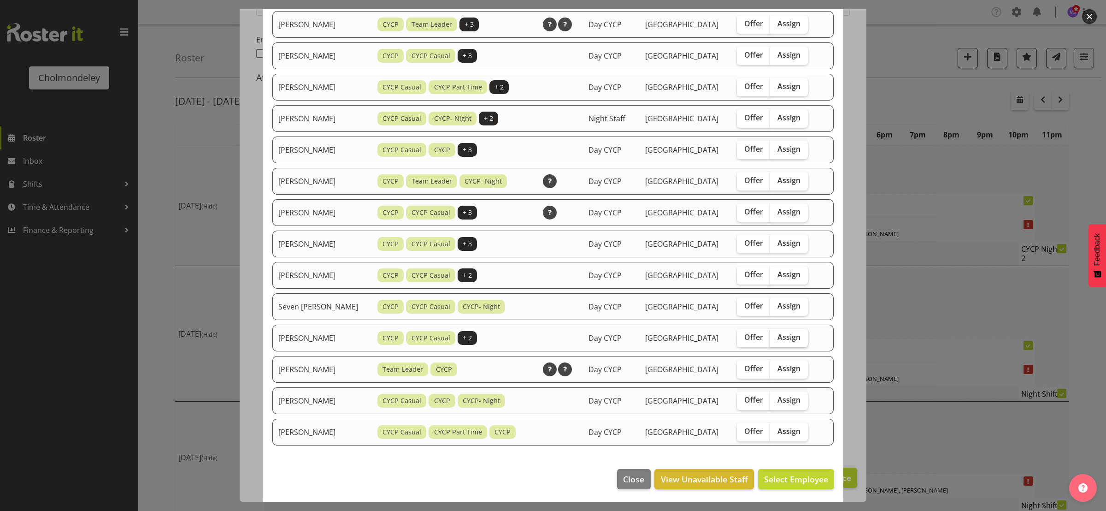
click at [789, 336] on span "Assign" at bounding box center [789, 336] width 23 height 9
click at [776, 336] on input "Assign" at bounding box center [773, 337] width 6 height 6
checkbox input "true"
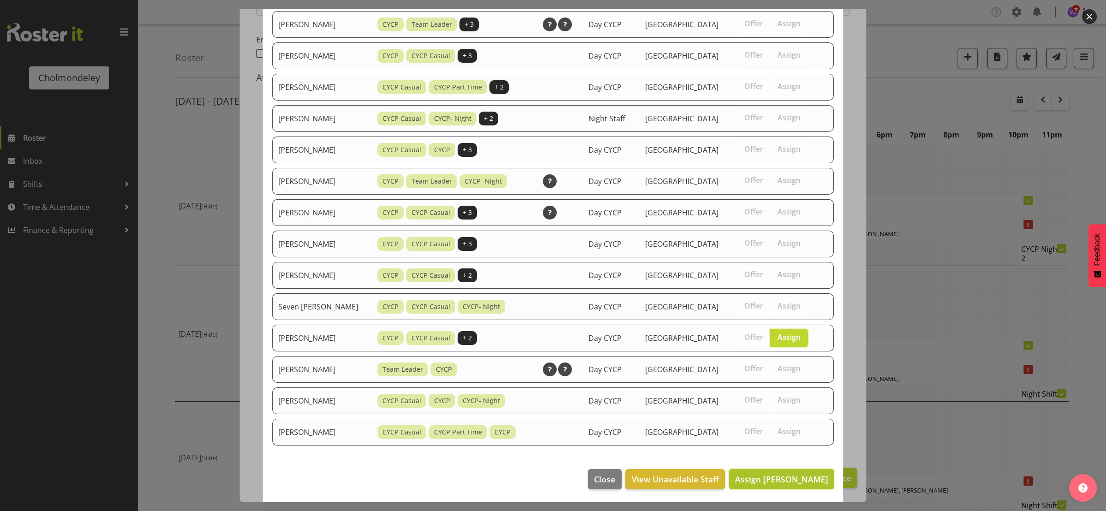
click at [800, 485] on button "Assign [PERSON_NAME]" at bounding box center [781, 479] width 105 height 20
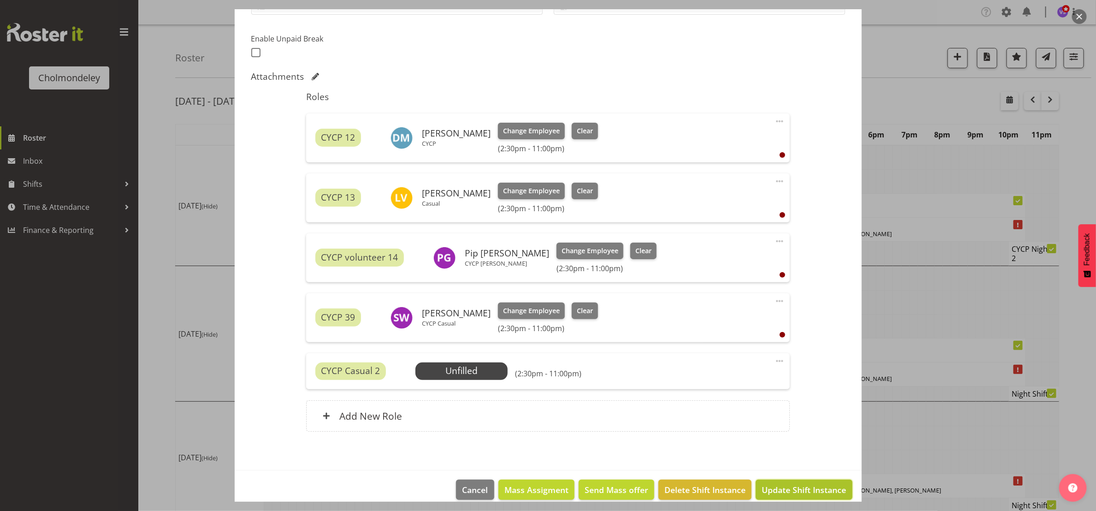
click at [791, 489] on span "Update Shift Instance" at bounding box center [803, 489] width 84 height 12
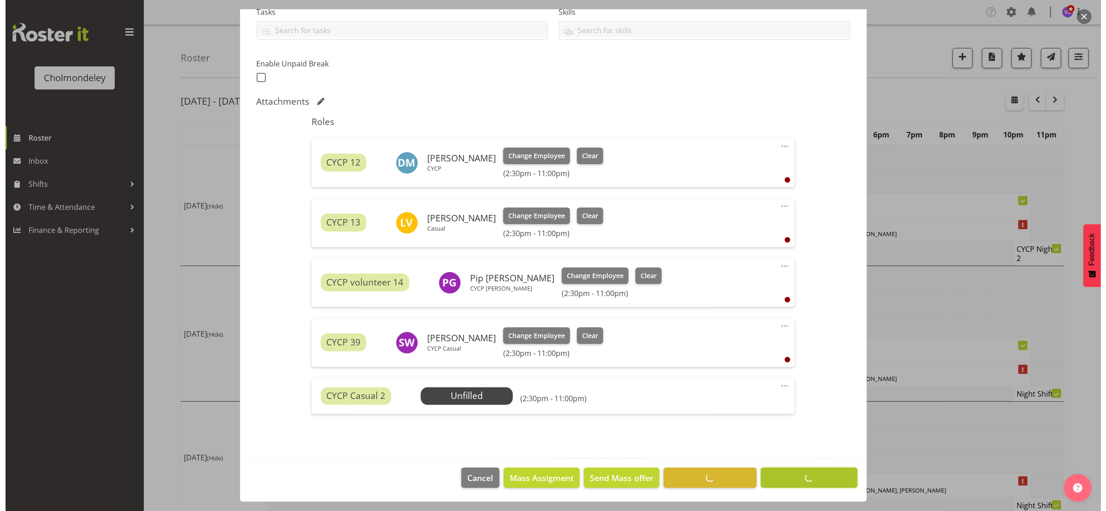
scroll to position [207, 0]
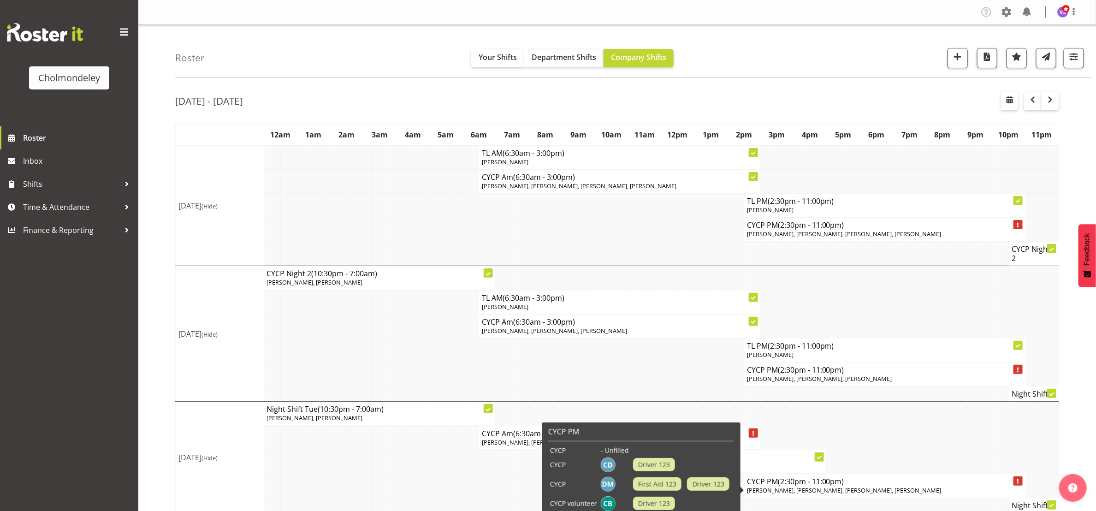
click at [893, 494] on span "[PERSON_NAME], [PERSON_NAME], [PERSON_NAME], [PERSON_NAME]" at bounding box center [844, 490] width 194 height 8
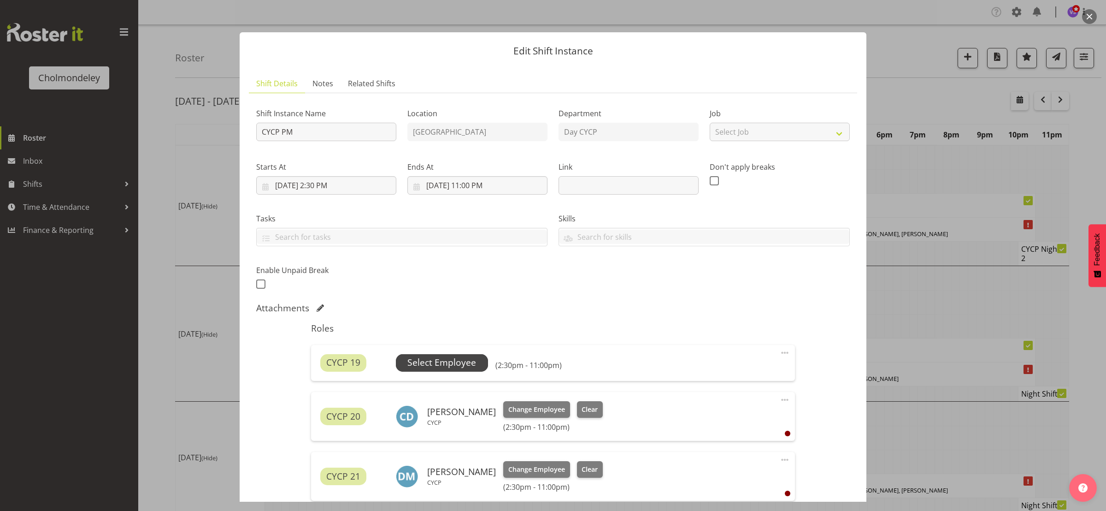
click at [456, 361] on span "Select Employee" at bounding box center [441, 362] width 69 height 13
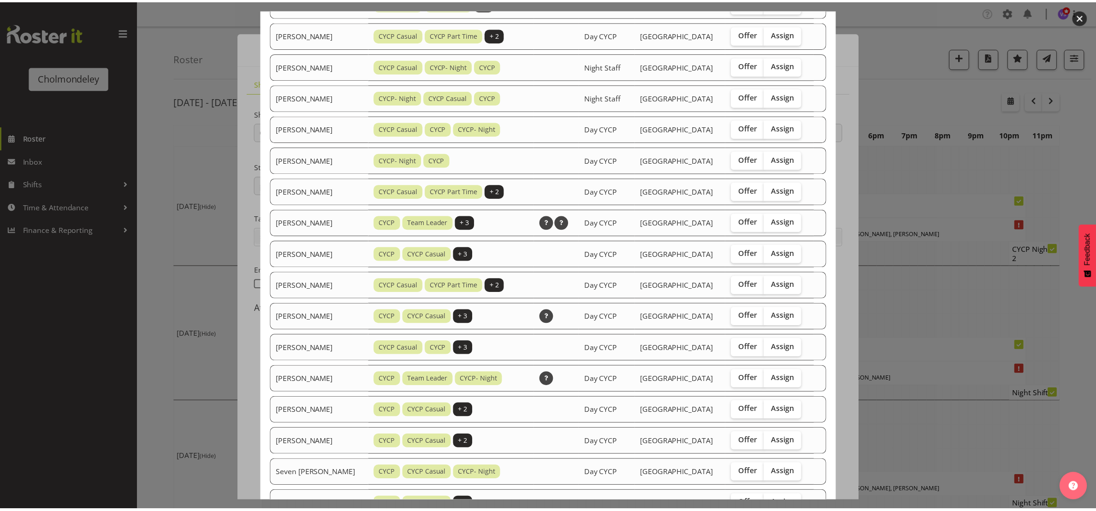
scroll to position [374, 0]
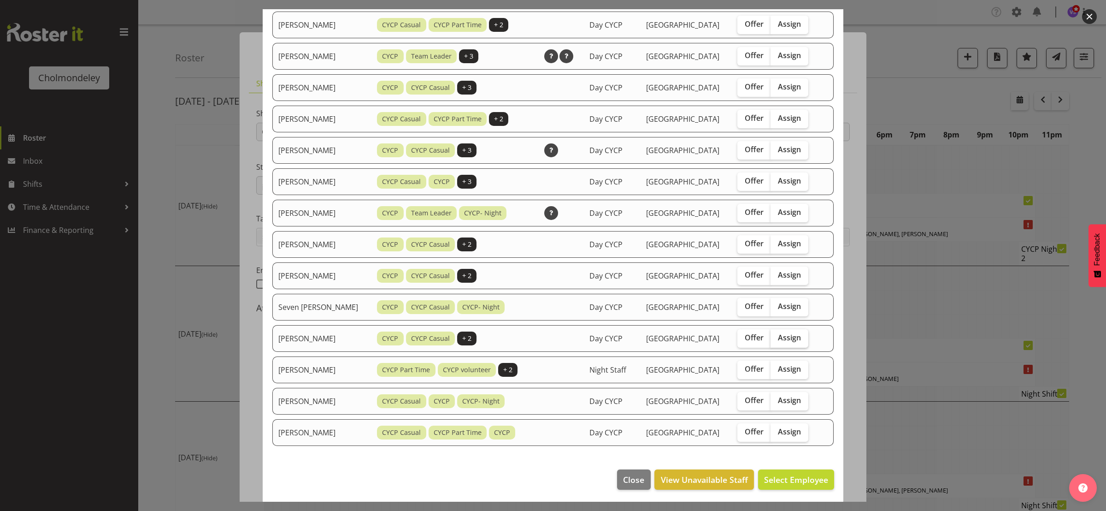
click at [791, 339] on span "Assign" at bounding box center [789, 337] width 23 height 9
click at [777, 339] on input "Assign" at bounding box center [774, 338] width 6 height 6
checkbox input "true"
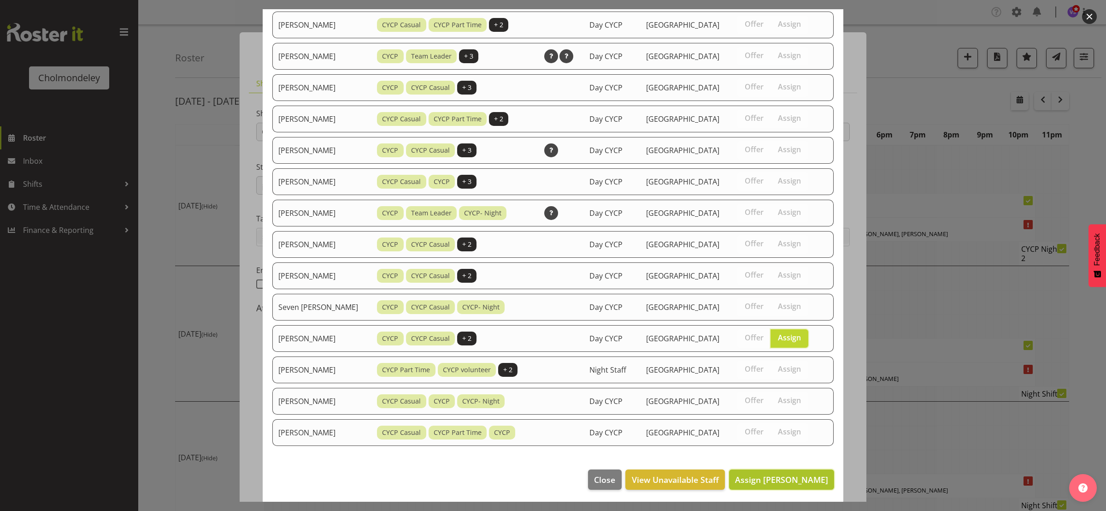
click at [807, 480] on span "Assign [PERSON_NAME]" at bounding box center [781, 479] width 93 height 11
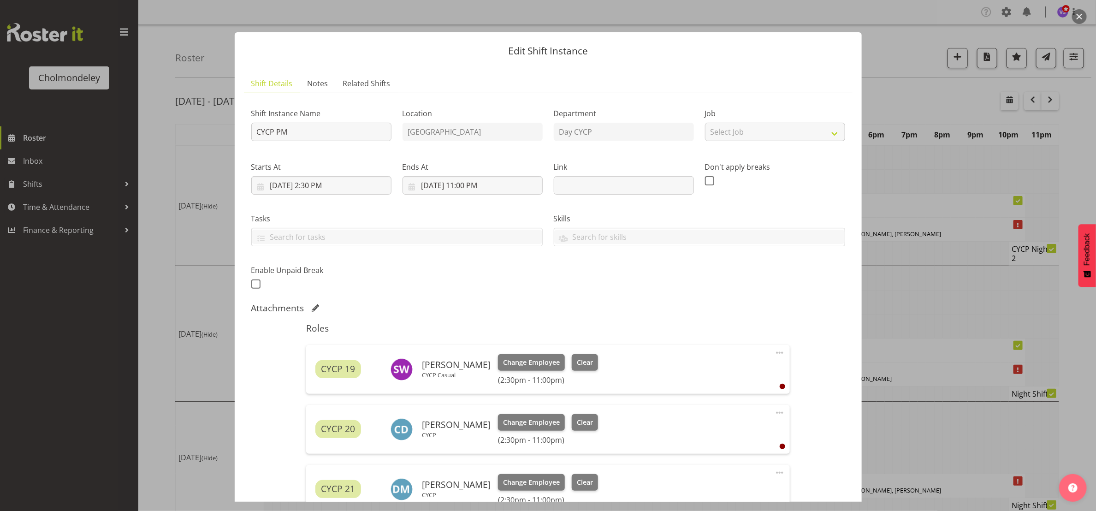
scroll to position [256, 0]
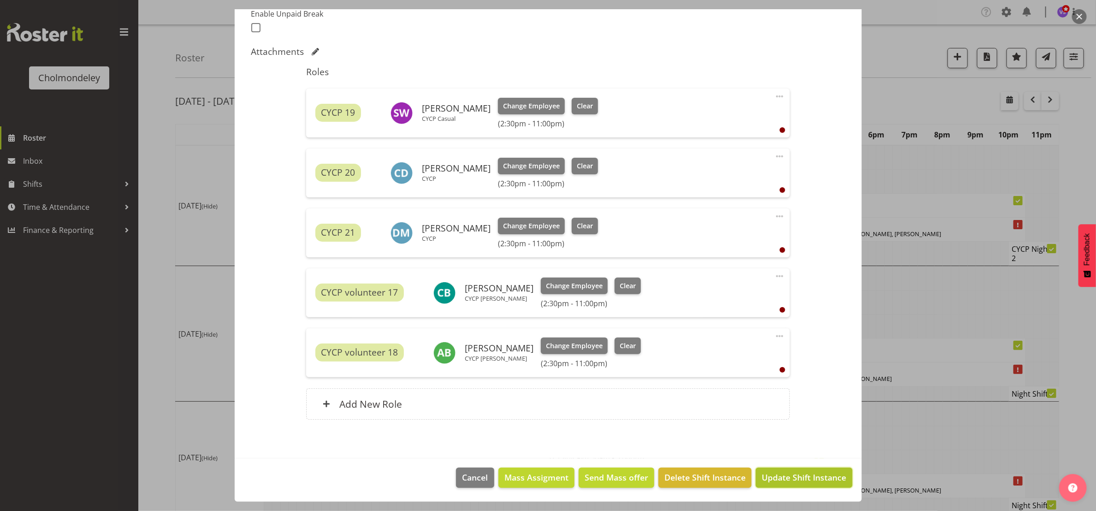
click at [820, 477] on span "Update Shift Instance" at bounding box center [803, 477] width 84 height 12
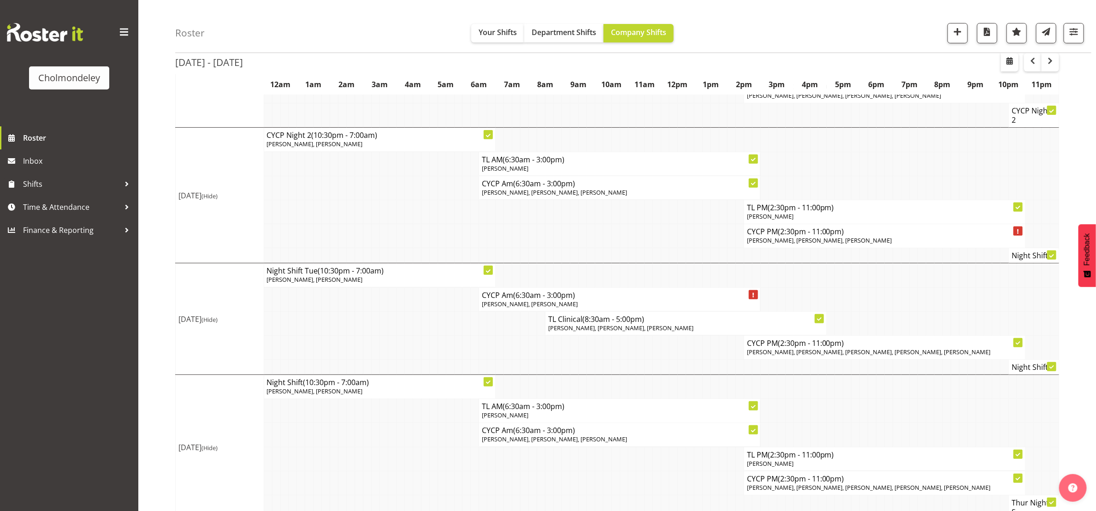
scroll to position [277, 0]
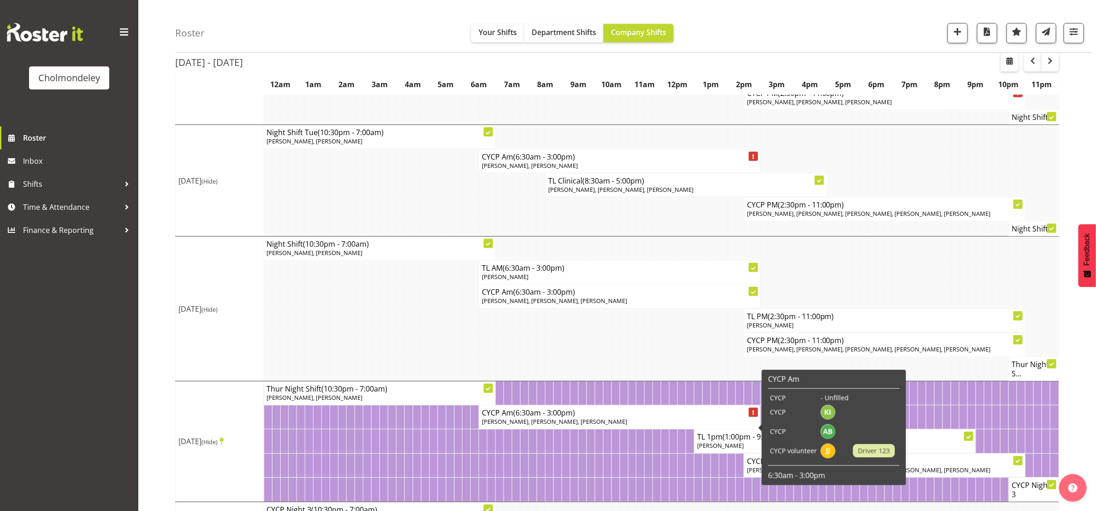
click at [583, 425] on span "[PERSON_NAME], [PERSON_NAME], [PERSON_NAME]" at bounding box center [554, 421] width 145 height 8
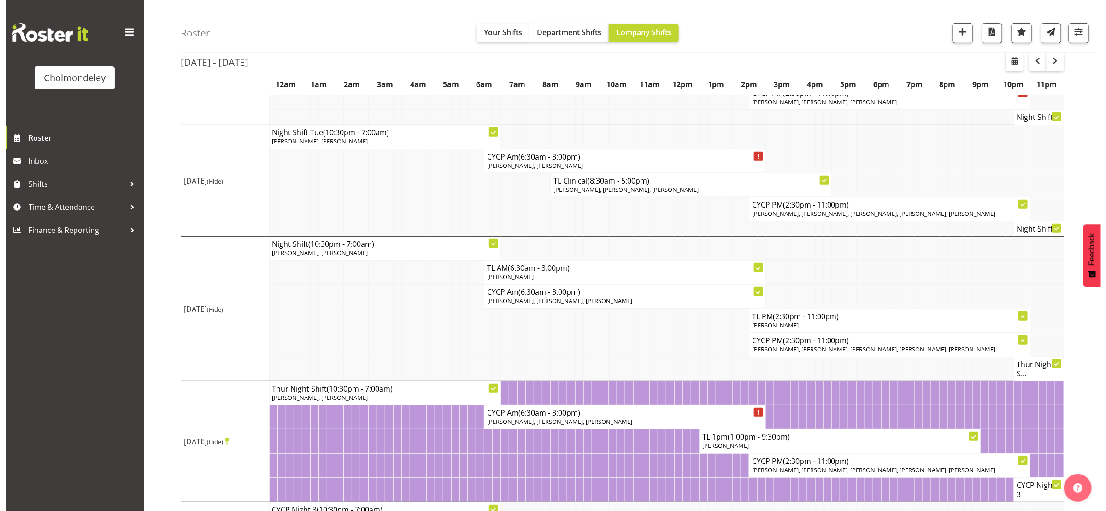
scroll to position [272, 0]
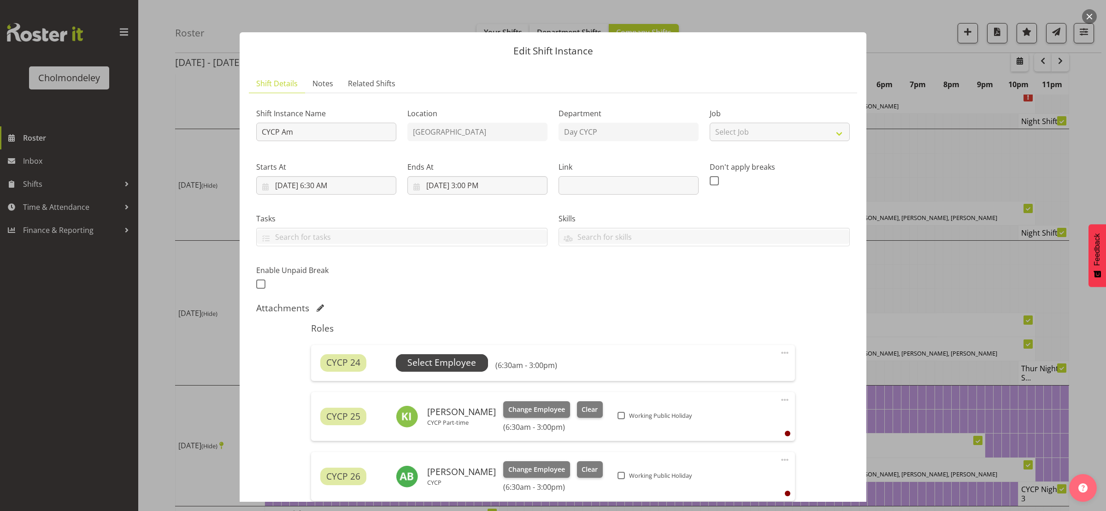
click at [457, 367] on span "Select Employee" at bounding box center [441, 362] width 69 height 13
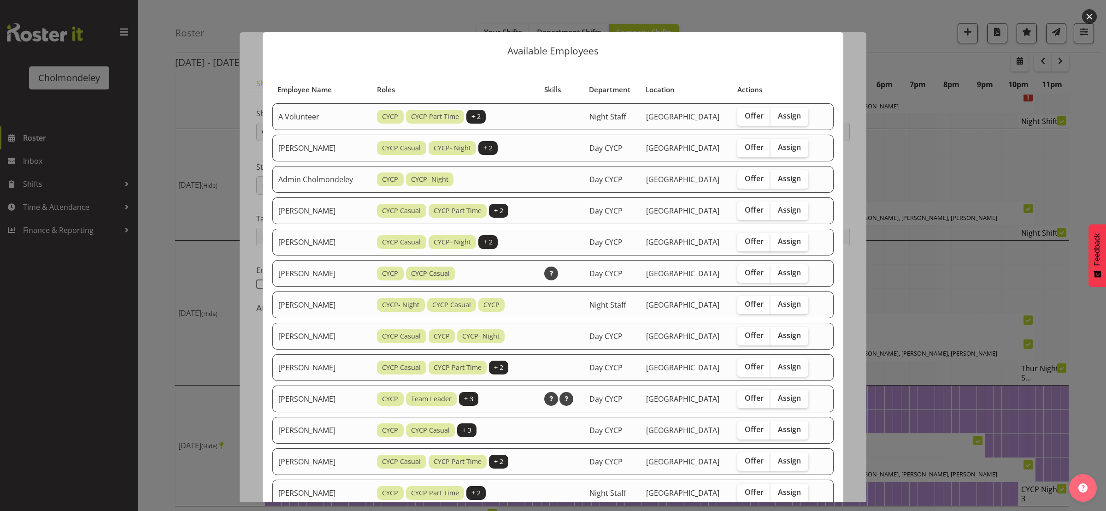
scroll to position [406, 0]
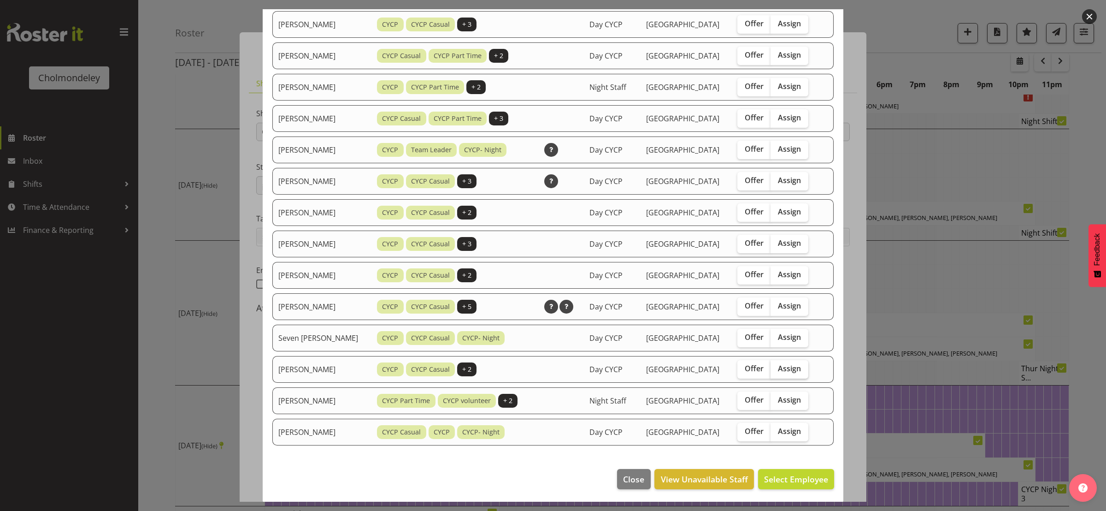
click at [790, 367] on span "Assign" at bounding box center [789, 368] width 23 height 9
click at [777, 367] on input "Assign" at bounding box center [774, 368] width 6 height 6
checkbox input "true"
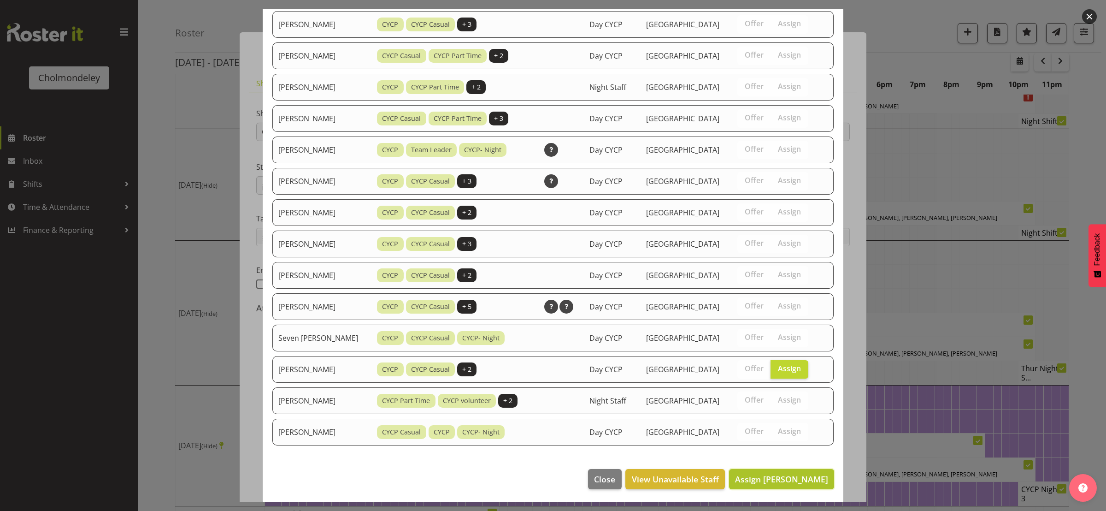
click at [804, 486] on button "Assign [PERSON_NAME]" at bounding box center [781, 479] width 105 height 20
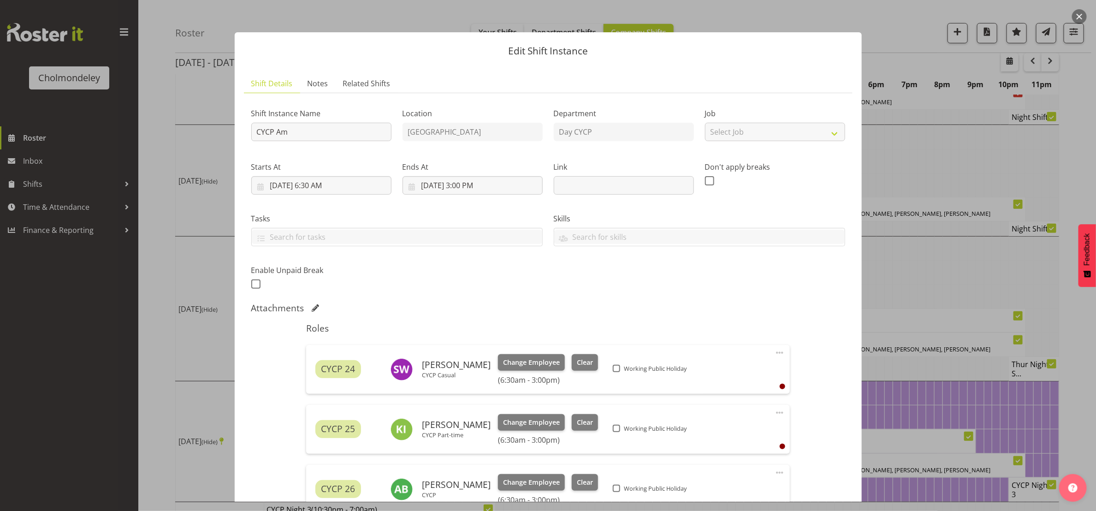
scroll to position [197, 0]
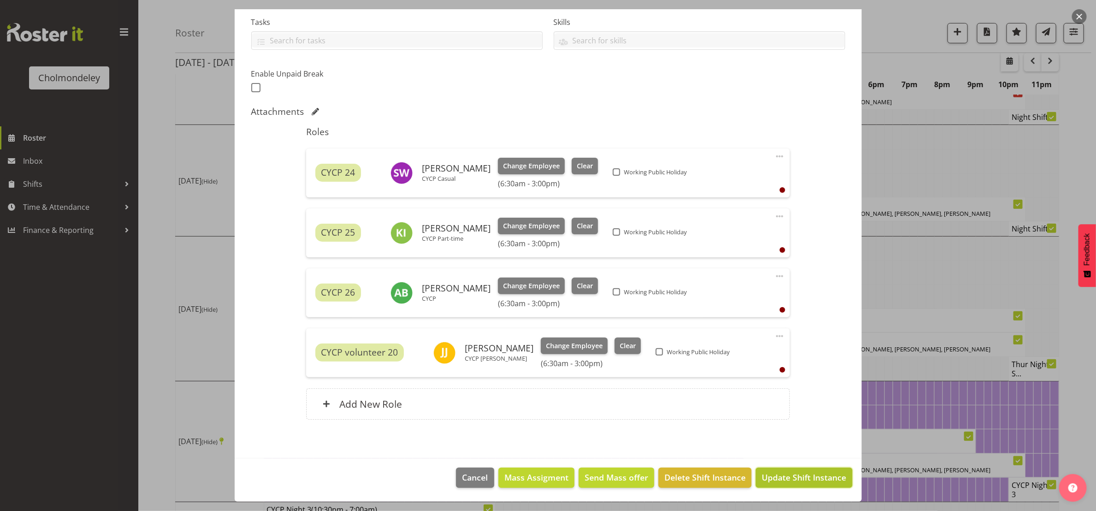
click at [813, 481] on span "Update Shift Instance" at bounding box center [803, 477] width 84 height 12
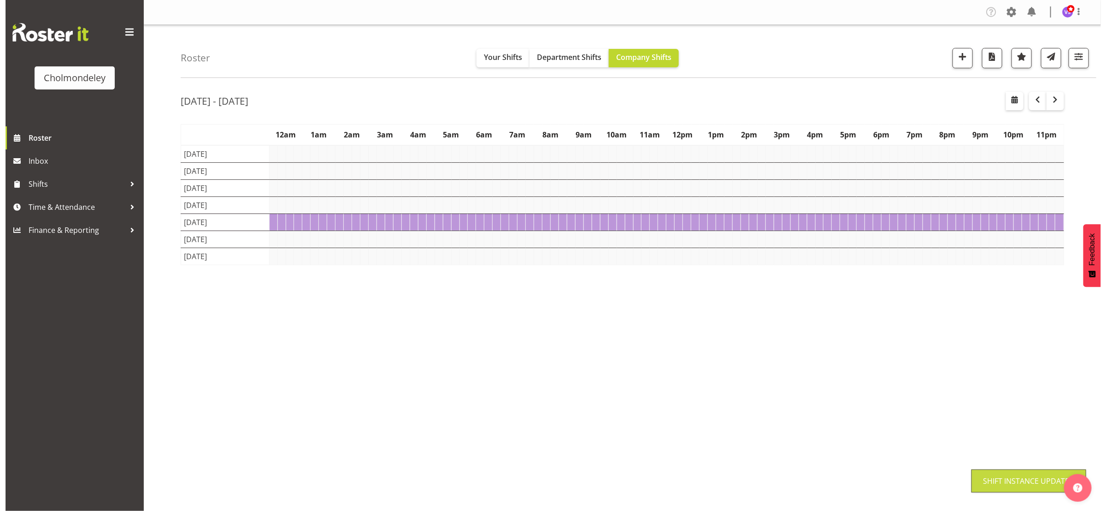
scroll to position [0, 0]
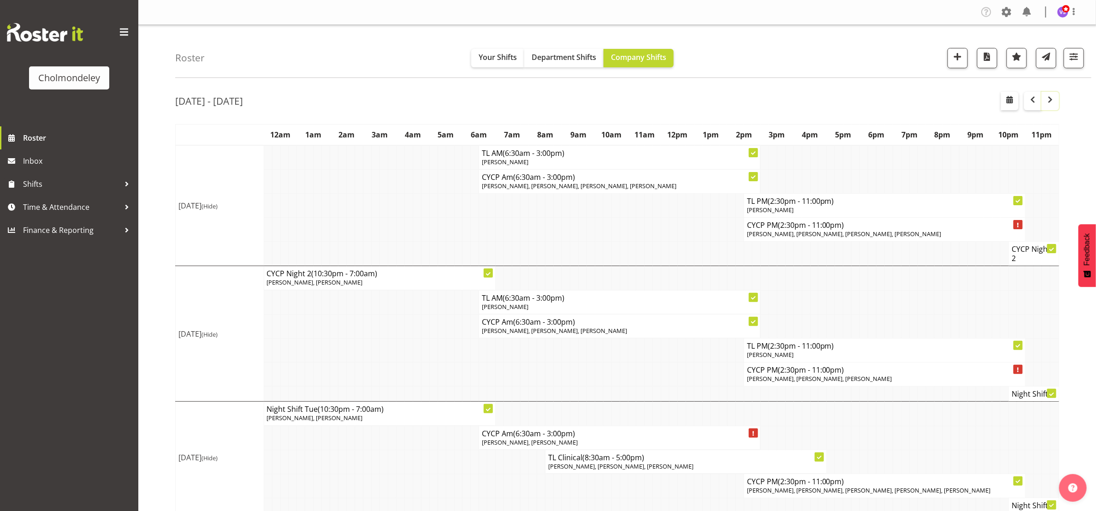
click at [1054, 100] on span "button" at bounding box center [1049, 99] width 11 height 11
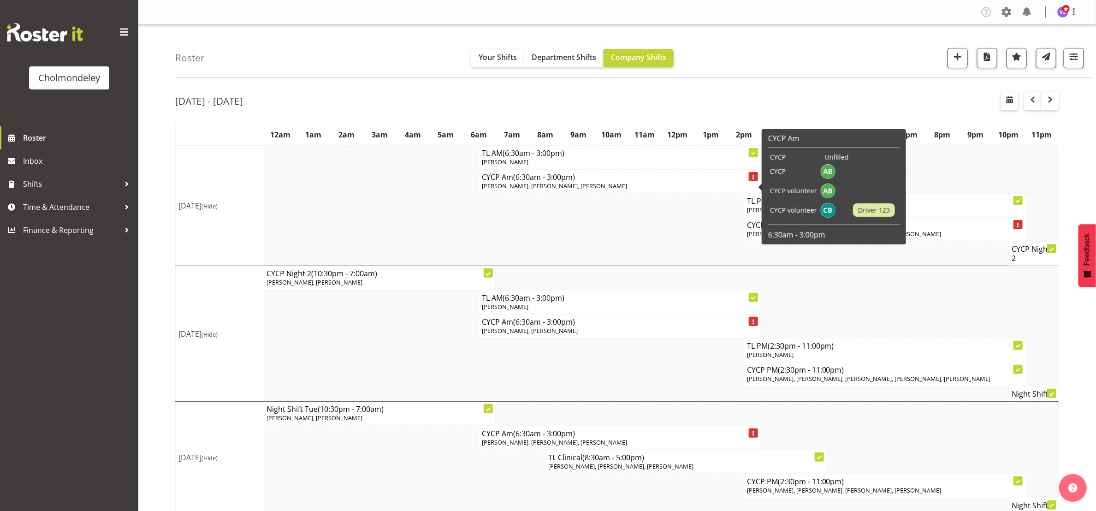
click at [621, 183] on p "[PERSON_NAME], [PERSON_NAME], [PERSON_NAME]" at bounding box center [619, 186] width 275 height 9
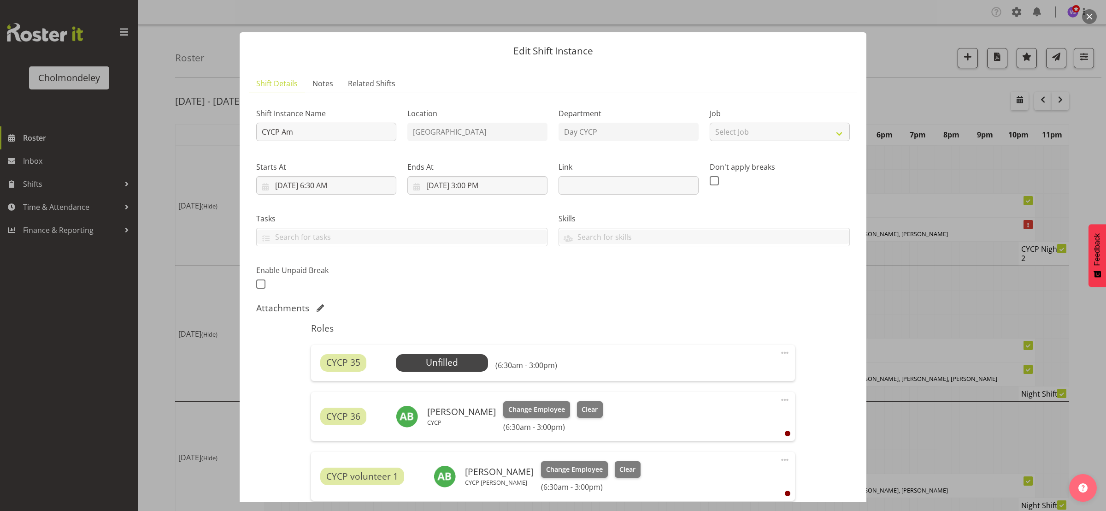
click at [1090, 11] on button "button" at bounding box center [1089, 16] width 15 height 15
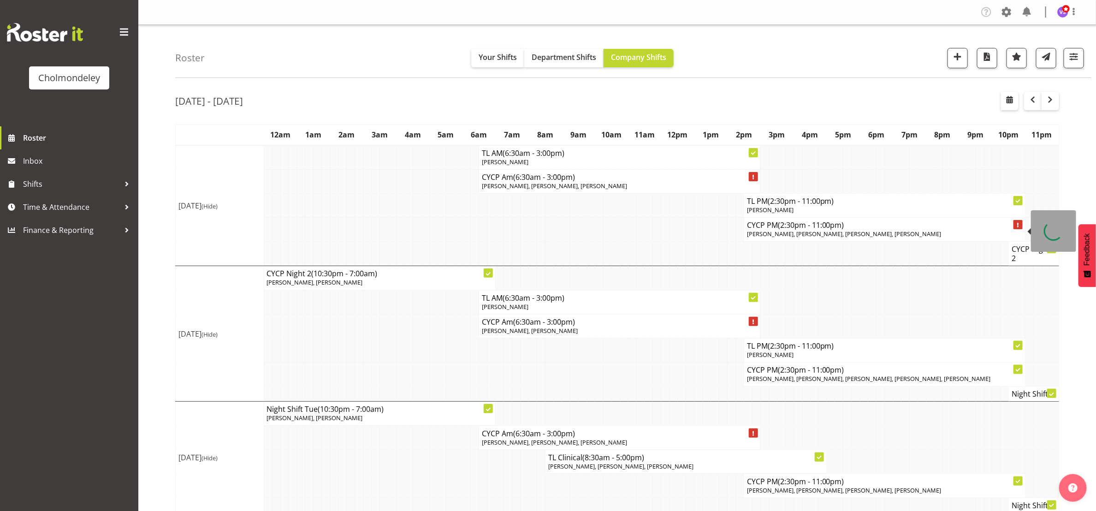
click at [865, 229] on h4 "CYCP PM (2:30pm - 11:00pm)" at bounding box center [884, 224] width 275 height 9
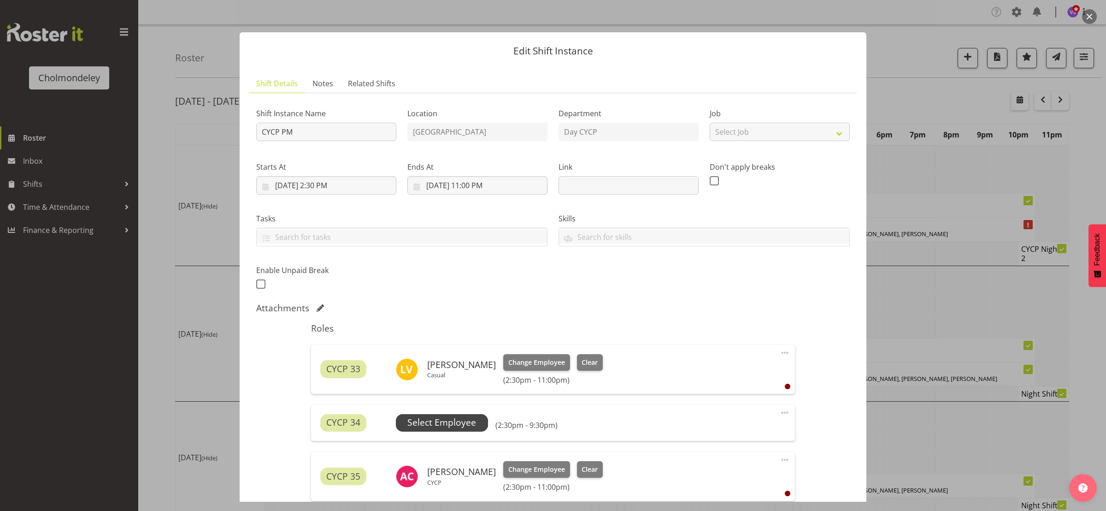
click at [431, 422] on span "Select Employee" at bounding box center [441, 422] width 69 height 13
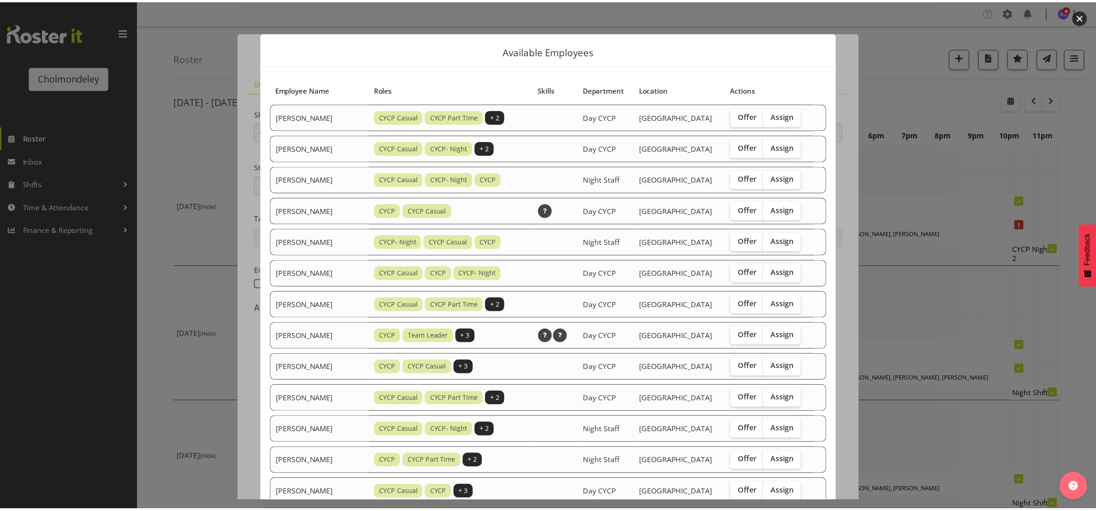
scroll to position [280, 0]
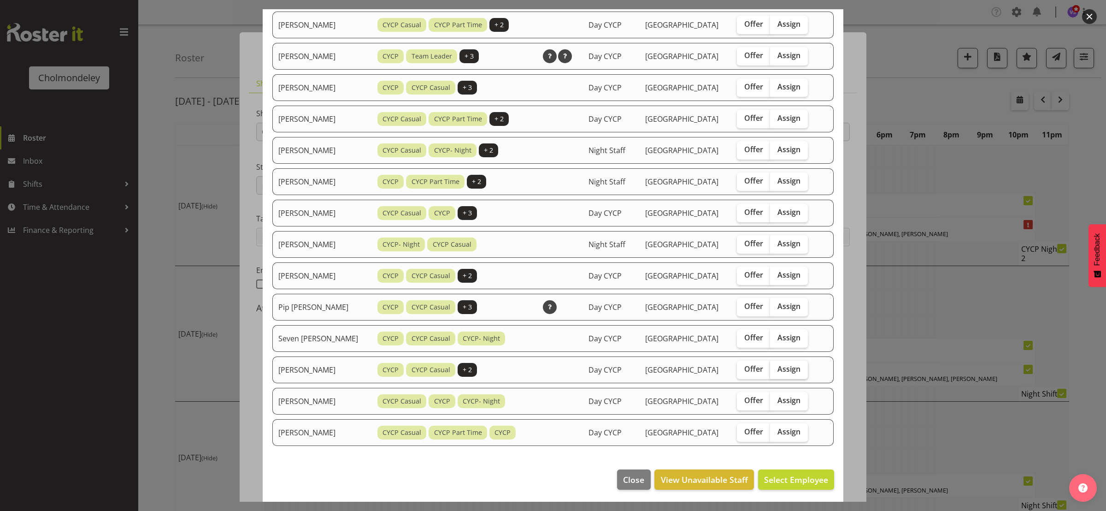
click at [787, 373] on label "Assign" at bounding box center [789, 369] width 38 height 18
click at [776, 372] on input "Assign" at bounding box center [773, 369] width 6 height 6
checkbox input "true"
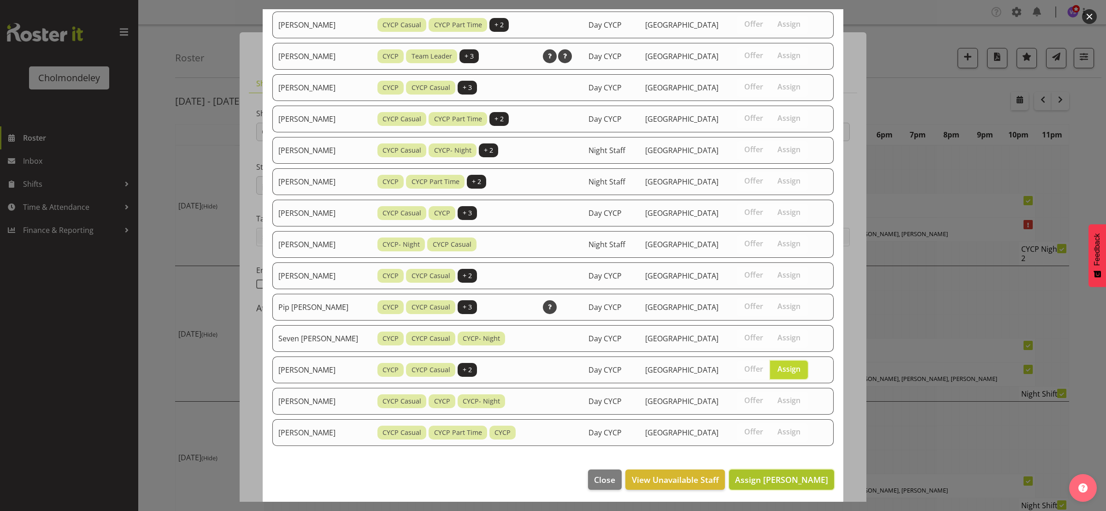
click at [799, 479] on span "Assign [PERSON_NAME]" at bounding box center [781, 479] width 93 height 11
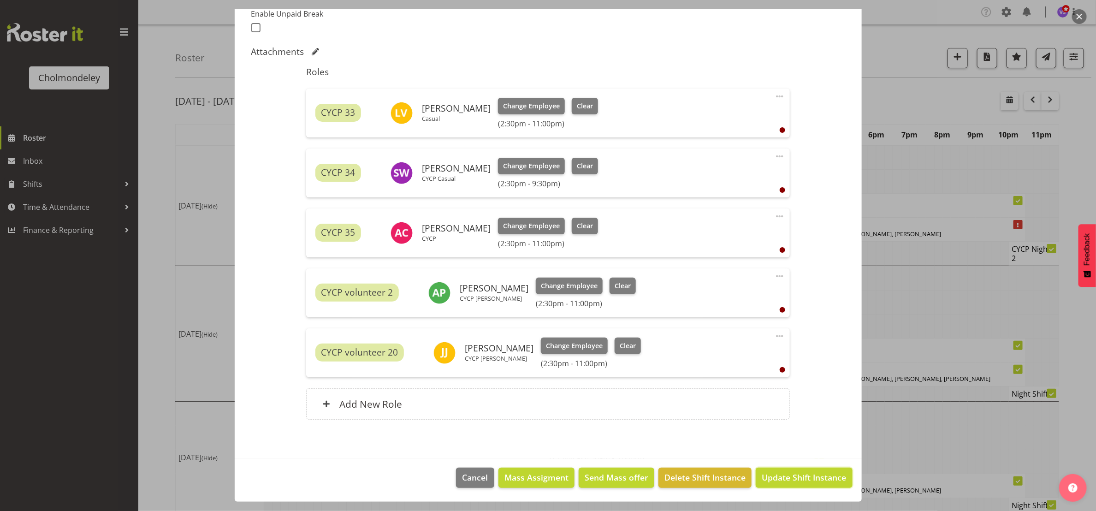
click at [799, 479] on span "Update Shift Instance" at bounding box center [803, 477] width 84 height 12
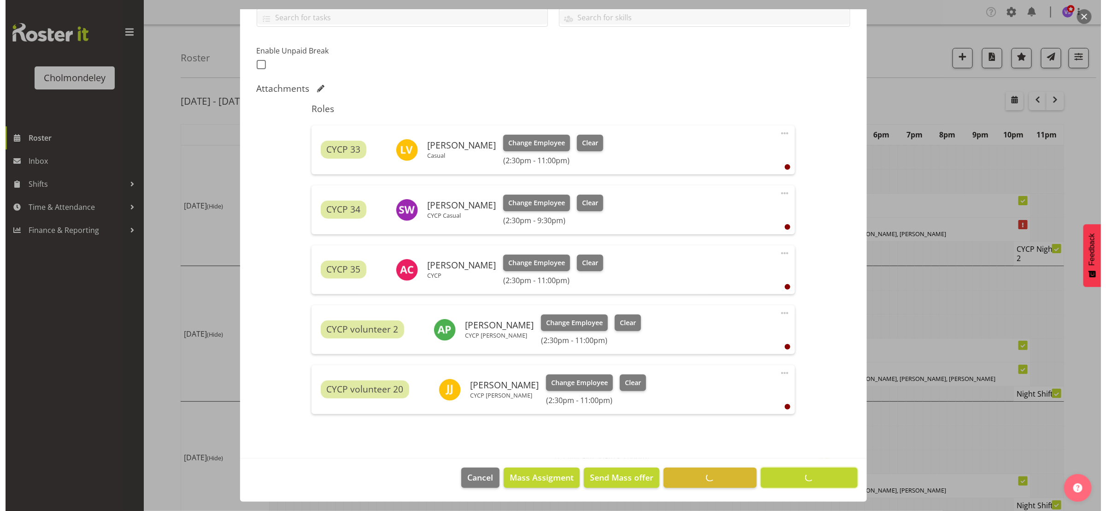
scroll to position [220, 0]
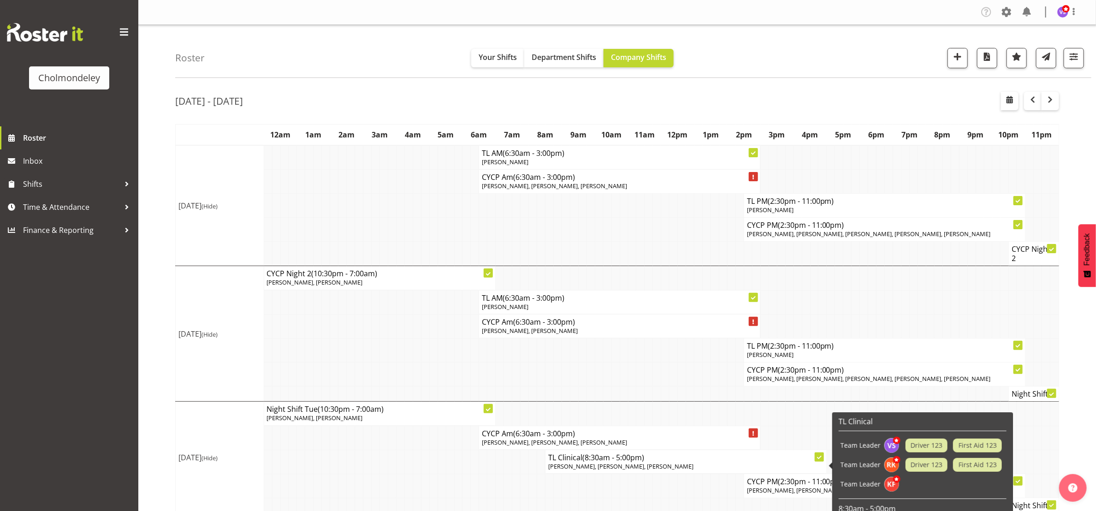
click at [617, 454] on td "TL Clinical (8:30am - 5:00pm) [PERSON_NAME], [PERSON_NAME], [PERSON_NAME]" at bounding box center [685, 461] width 281 height 24
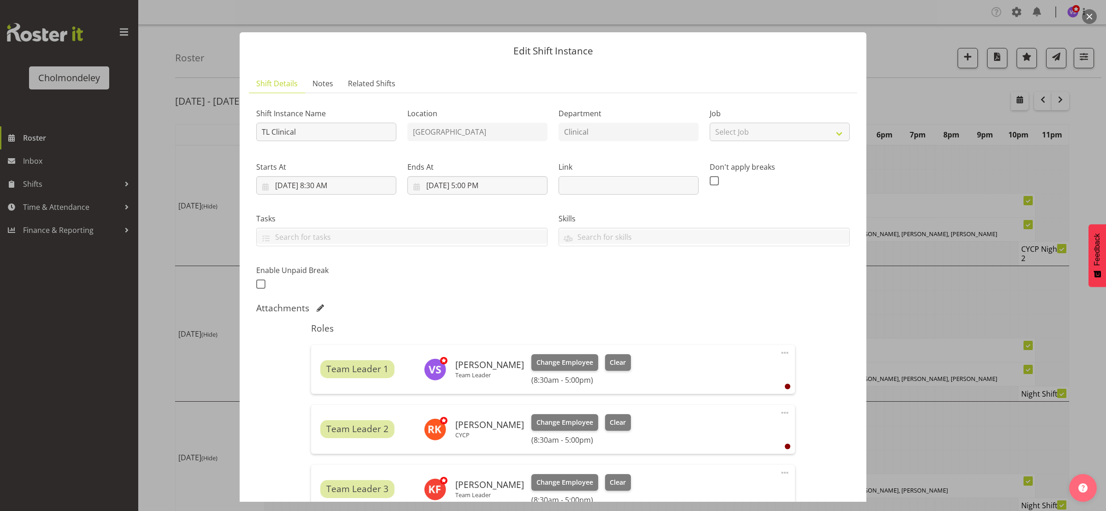
scroll to position [137, 0]
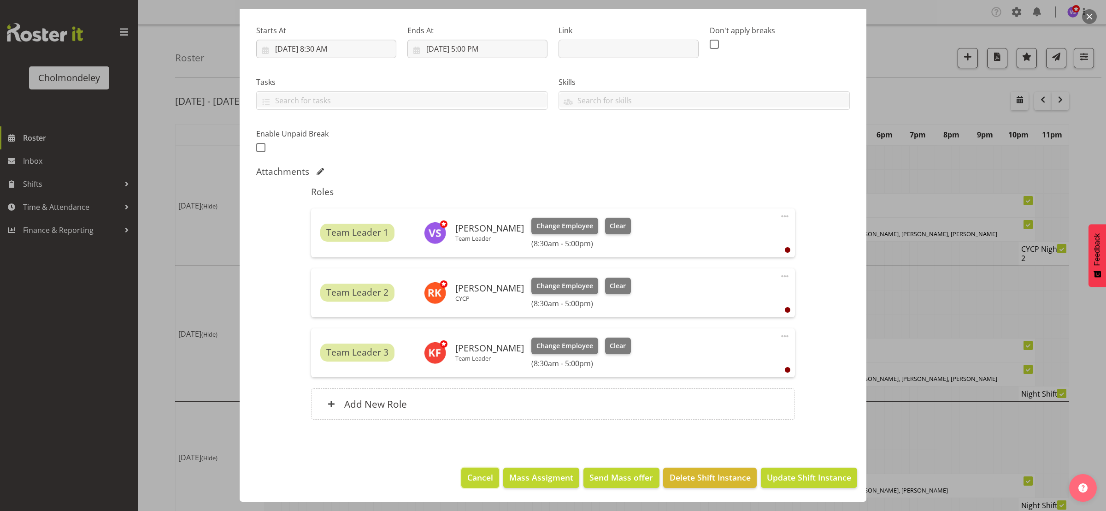
click at [475, 480] on span "Cancel" at bounding box center [480, 477] width 26 height 12
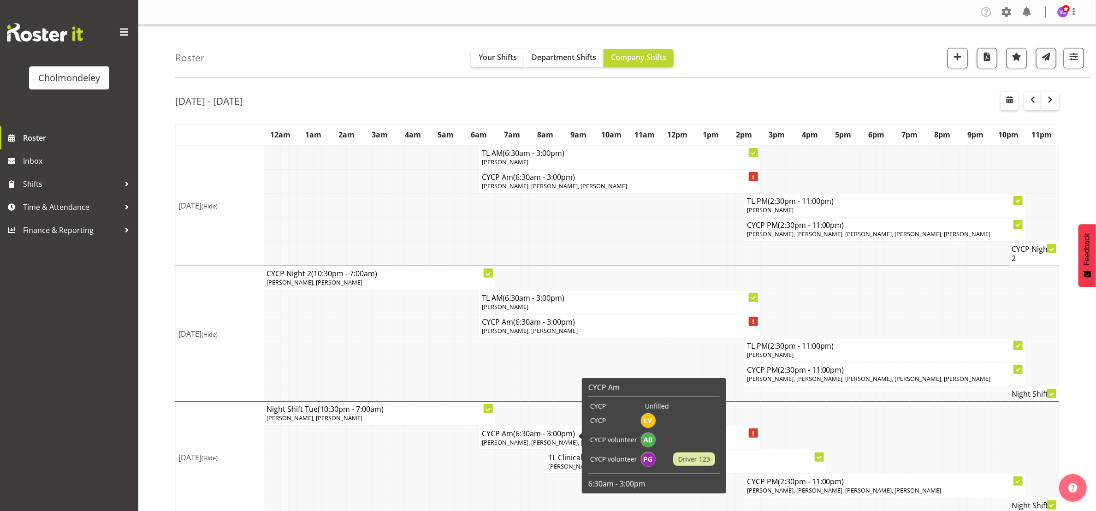
click at [532, 437] on span "(6:30am - 3:00pm)" at bounding box center [544, 433] width 62 height 10
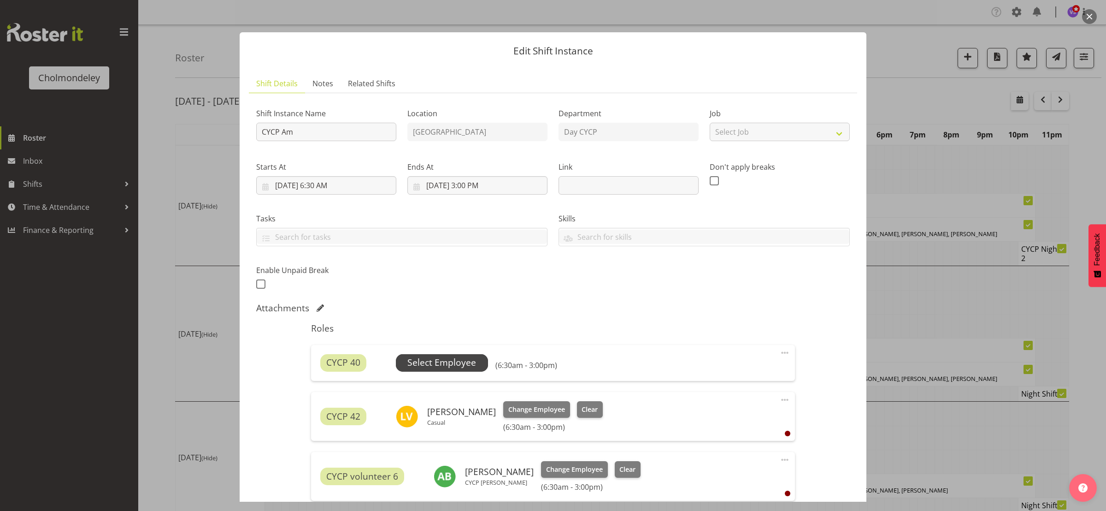
click at [451, 365] on span "Select Employee" at bounding box center [441, 362] width 69 height 13
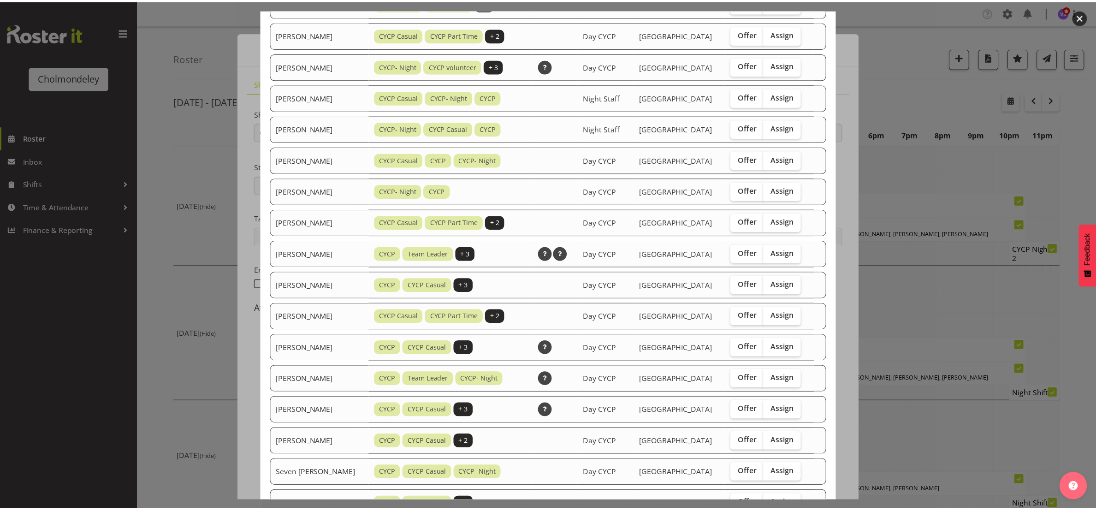
scroll to position [343, 0]
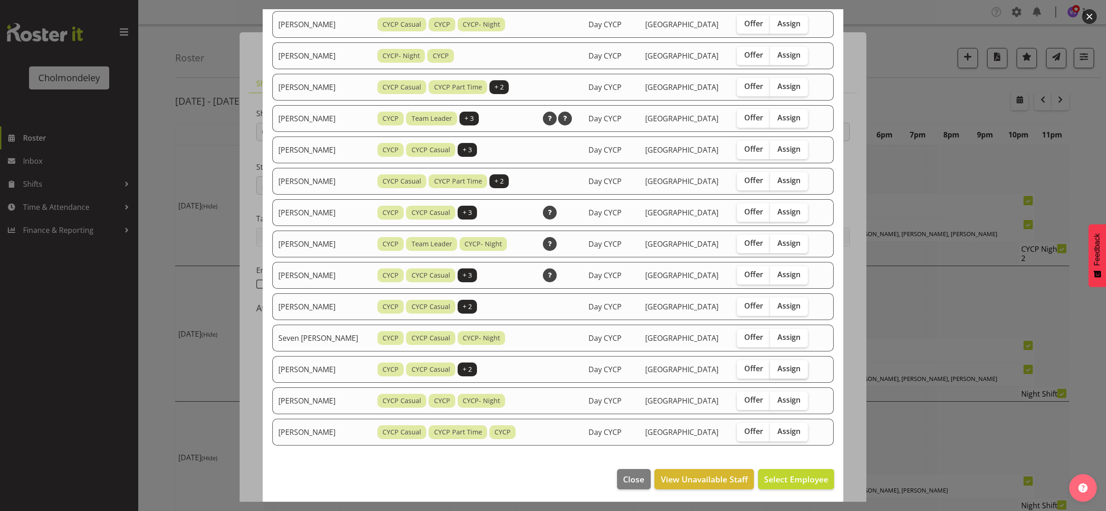
click at [792, 369] on span "Assign" at bounding box center [789, 368] width 23 height 9
click at [776, 369] on input "Assign" at bounding box center [773, 368] width 6 height 6
checkbox input "true"
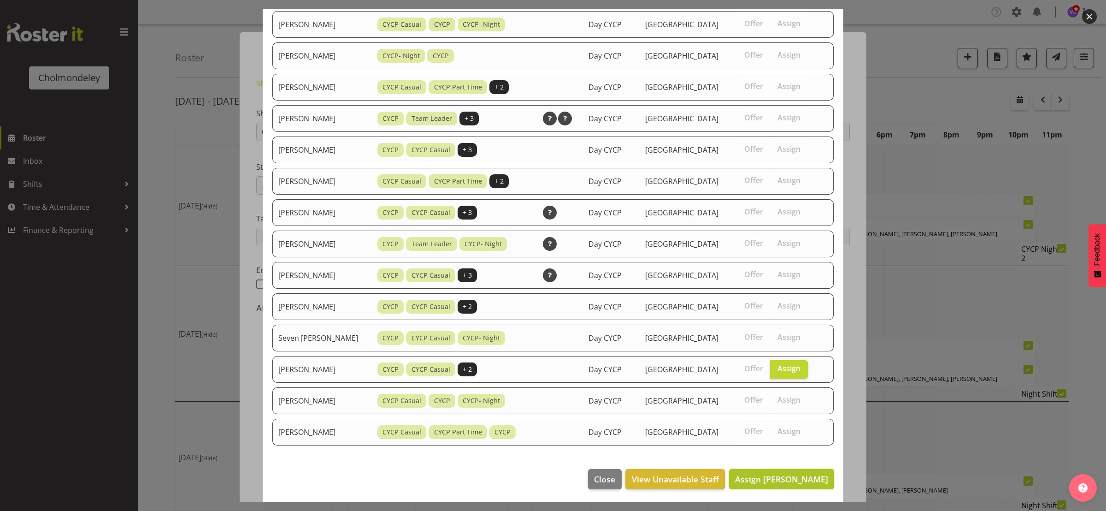
click at [805, 478] on span "Assign [PERSON_NAME]" at bounding box center [781, 478] width 93 height 11
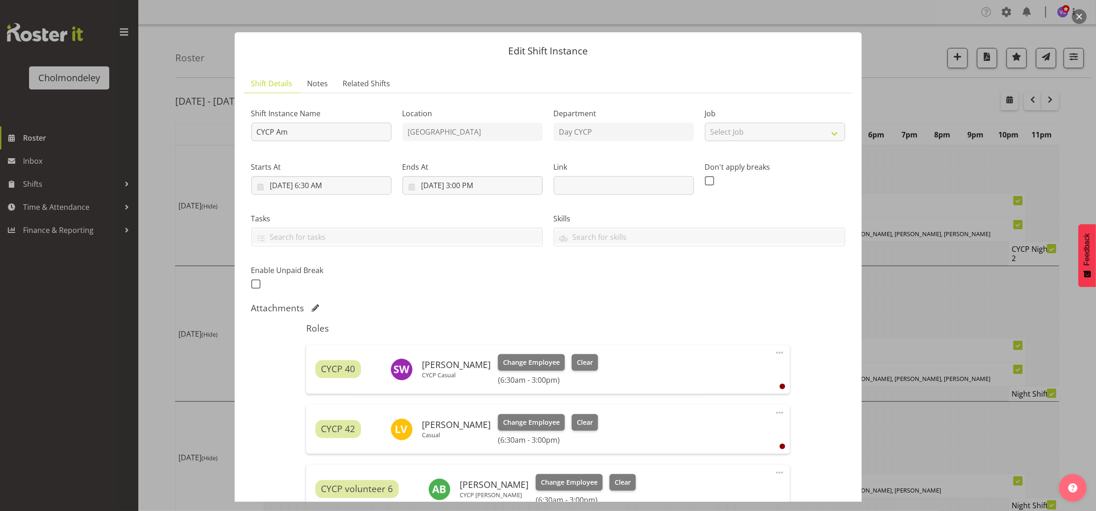
scroll to position [69, 0]
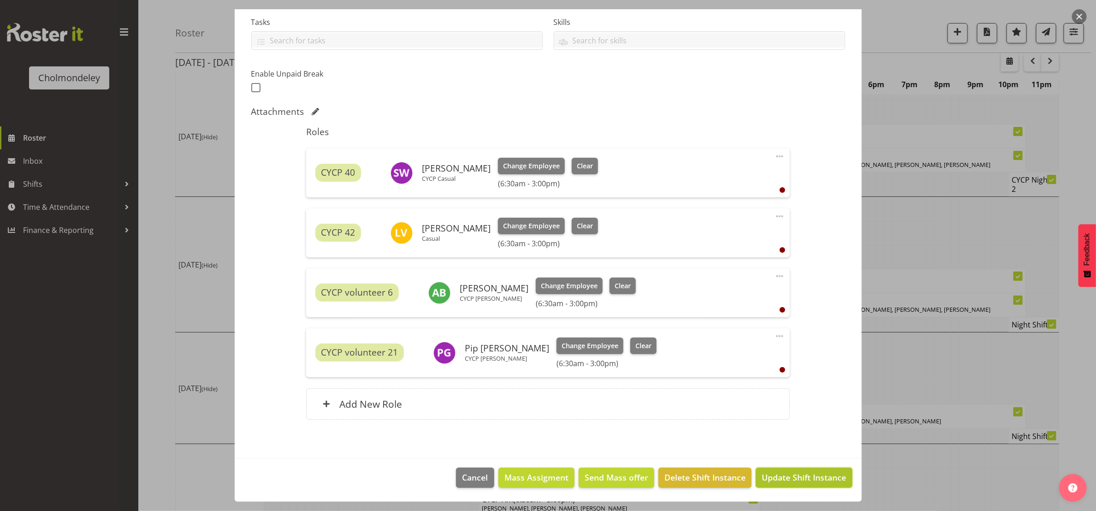
click at [796, 473] on span "Update Shift Instance" at bounding box center [803, 477] width 84 height 12
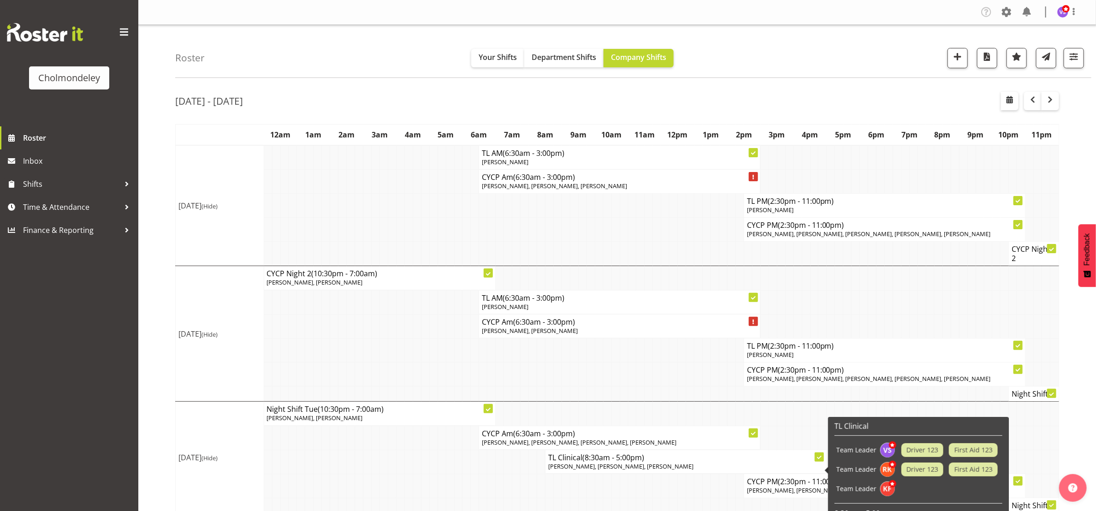
scroll to position [415, 0]
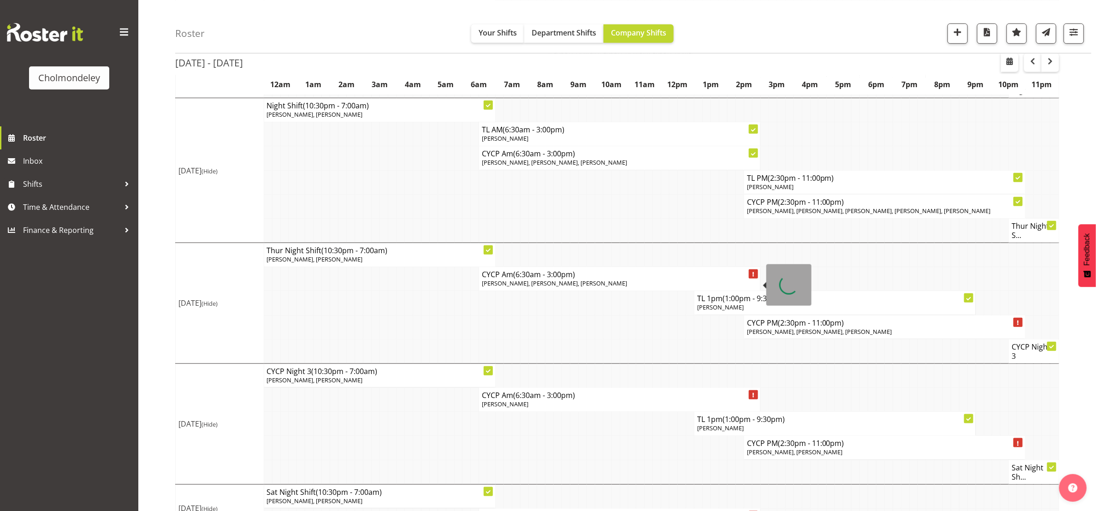
click at [642, 291] on td "CYCP Am (6:30am - 3:00pm) [PERSON_NAME], [PERSON_NAME], [PERSON_NAME]" at bounding box center [619, 279] width 281 height 24
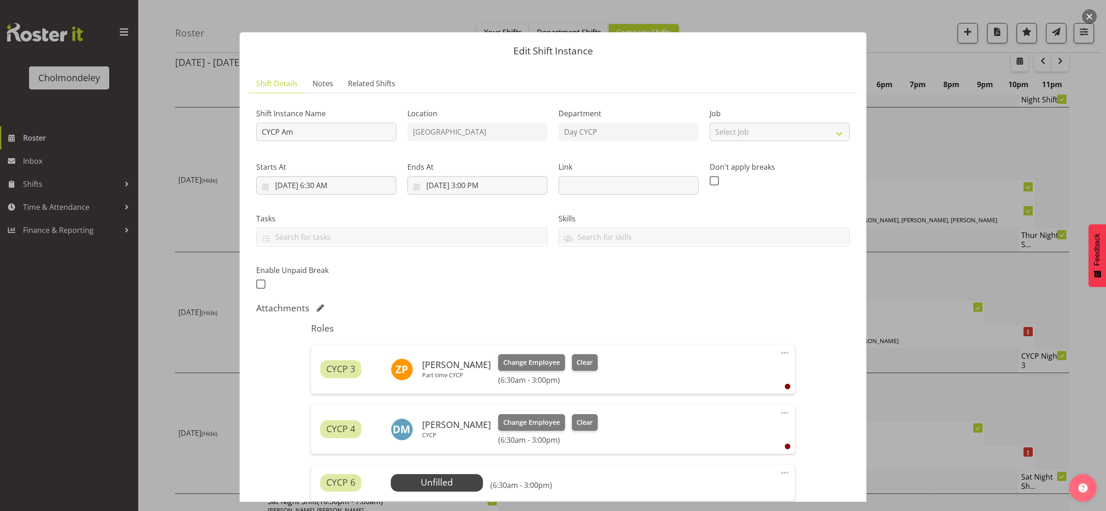
scroll to position [184, 0]
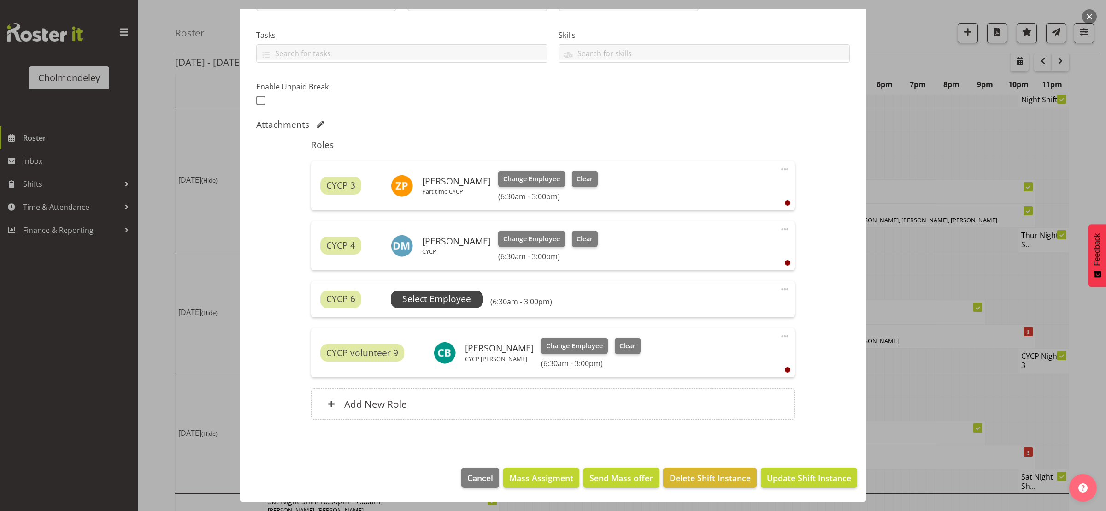
click at [444, 295] on span "Select Employee" at bounding box center [436, 298] width 69 height 13
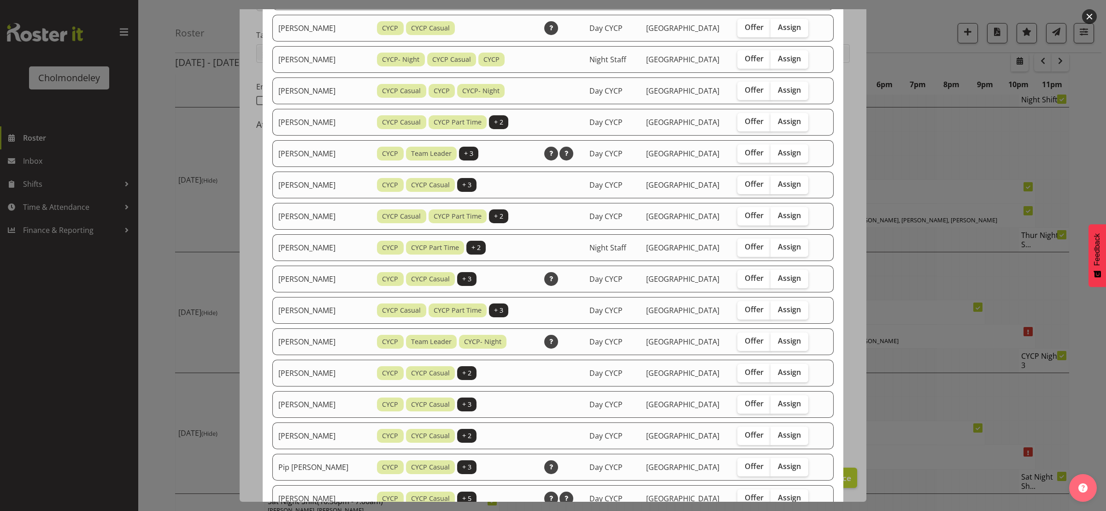
scroll to position [468, 0]
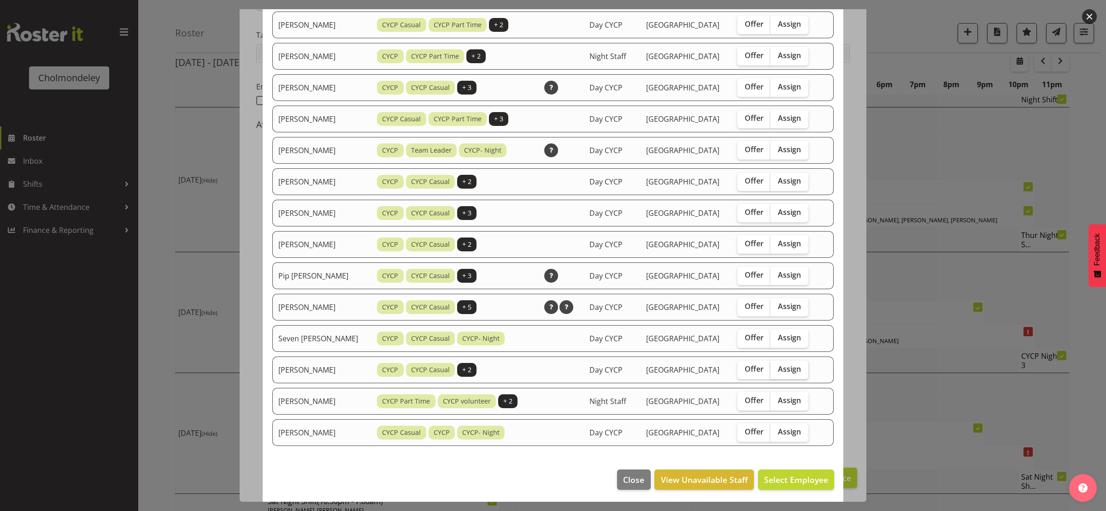
click at [794, 369] on span "Assign" at bounding box center [789, 368] width 23 height 9
click at [777, 369] on input "Assign" at bounding box center [774, 369] width 6 height 6
checkbox input "true"
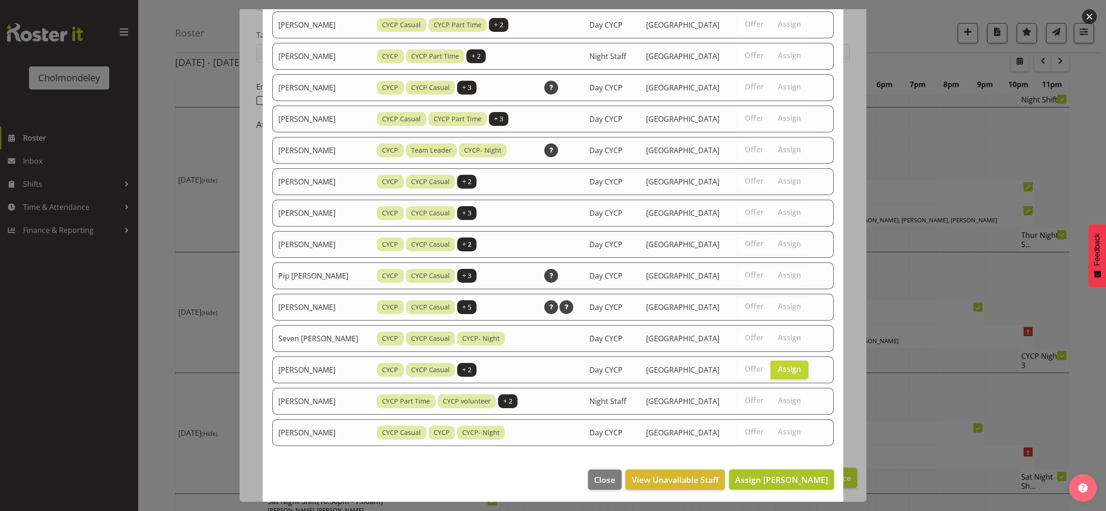
click at [809, 482] on span "Assign [PERSON_NAME]" at bounding box center [781, 479] width 93 height 11
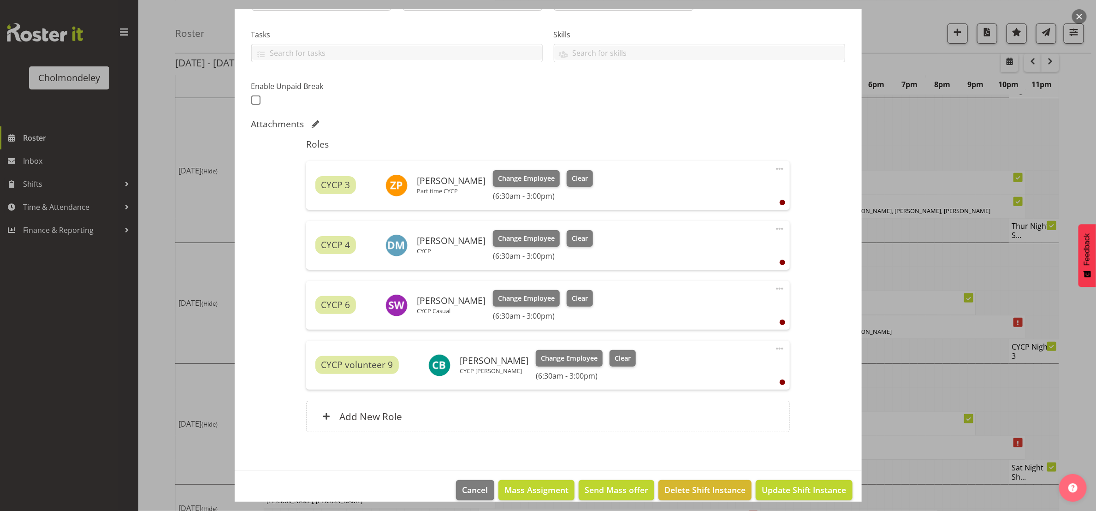
scroll to position [197, 0]
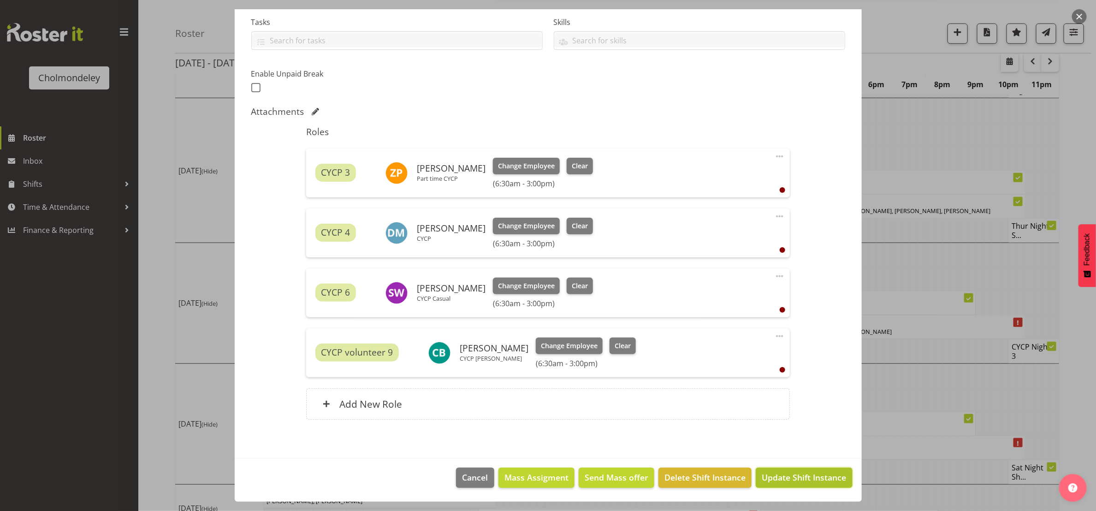
click at [808, 470] on button "Update Shift Instance" at bounding box center [803, 477] width 96 height 20
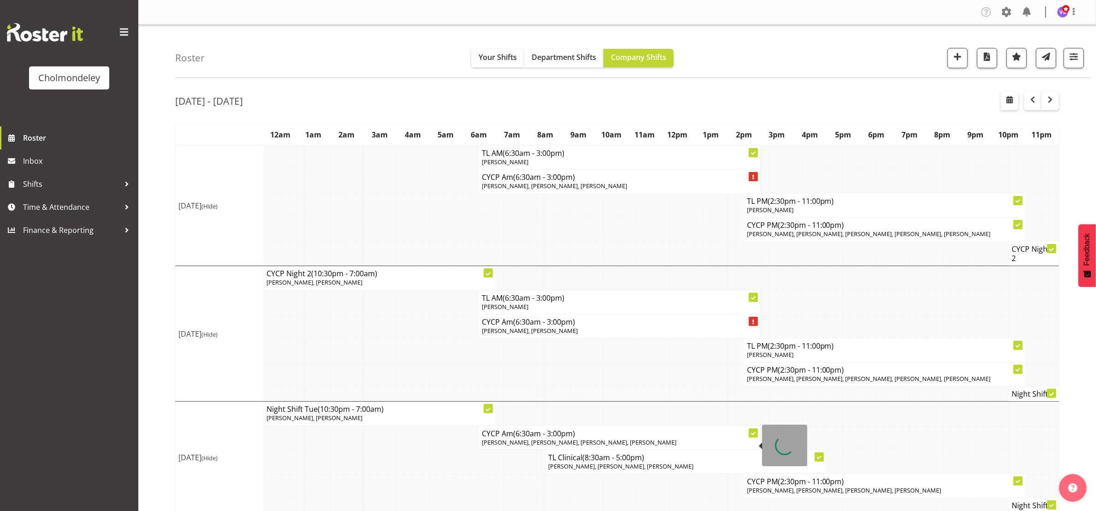
scroll to position [346, 0]
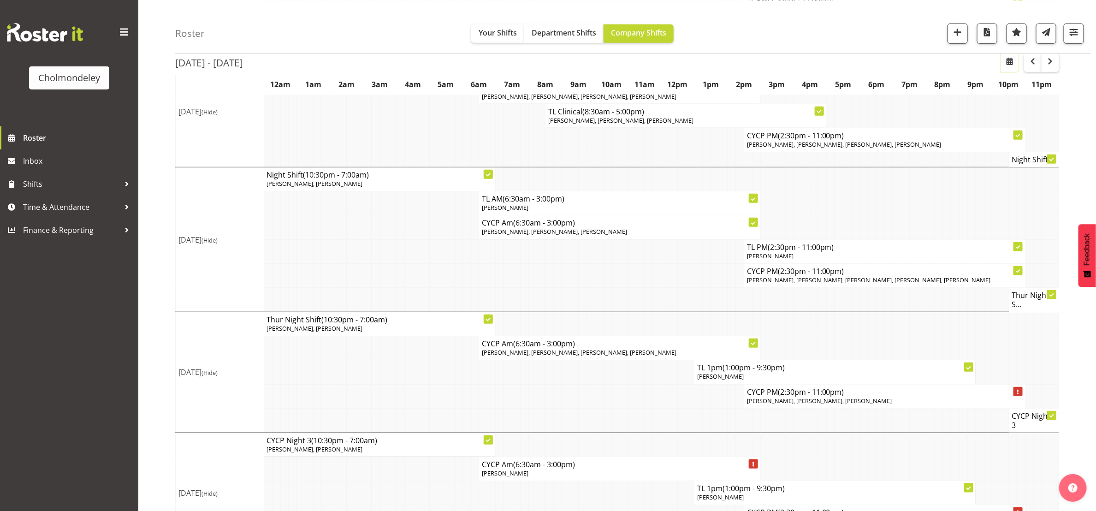
click at [1007, 67] on button "button" at bounding box center [1010, 62] width 18 height 18
select select "9"
select select "2025"
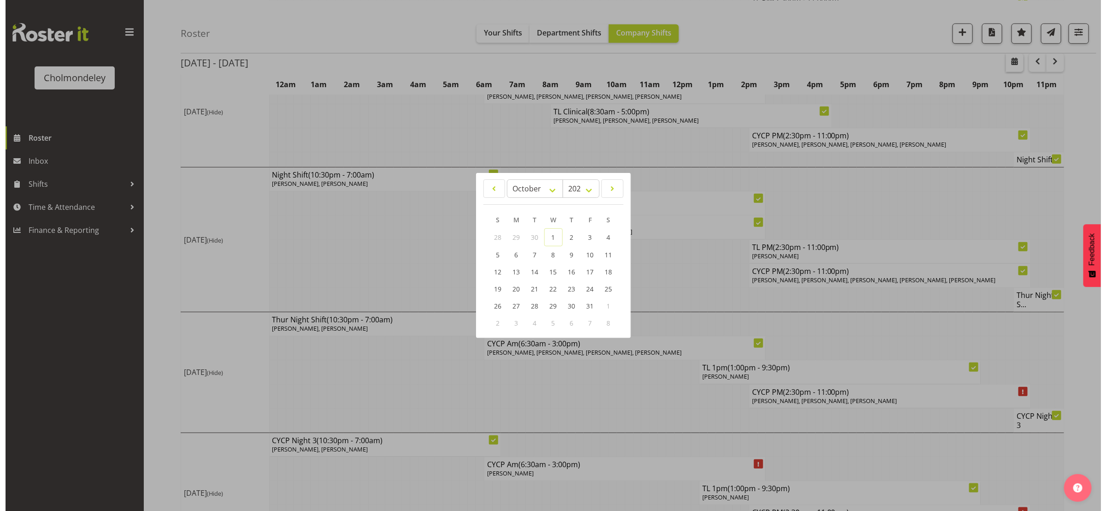
scroll to position [336, 0]
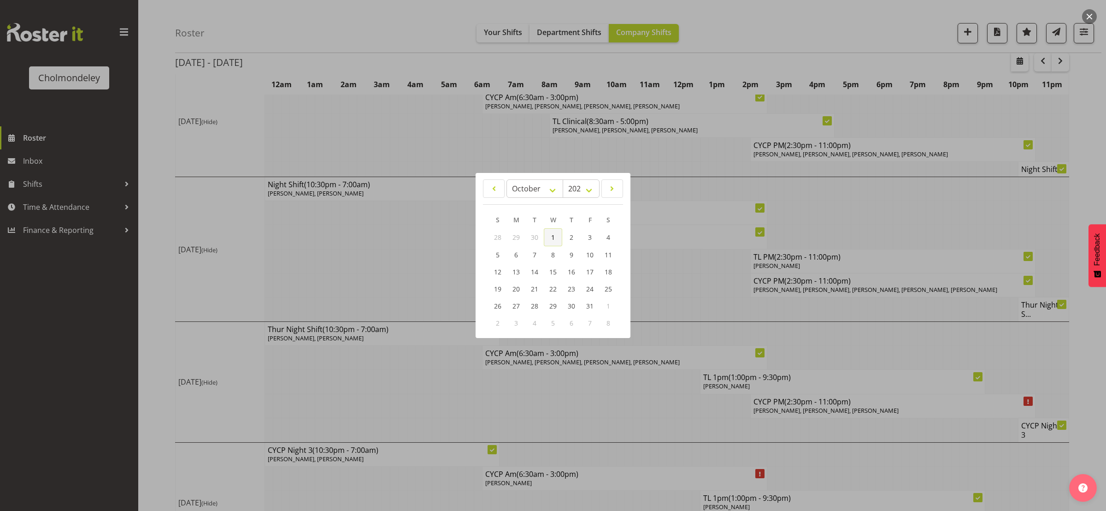
click at [555, 236] on link "1" at bounding box center [553, 237] width 18 height 18
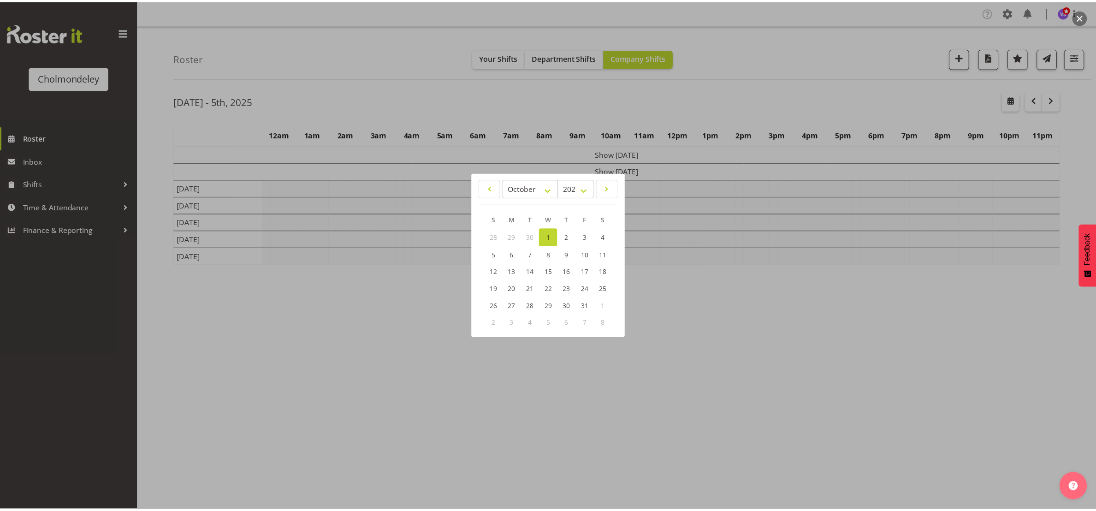
scroll to position [0, 0]
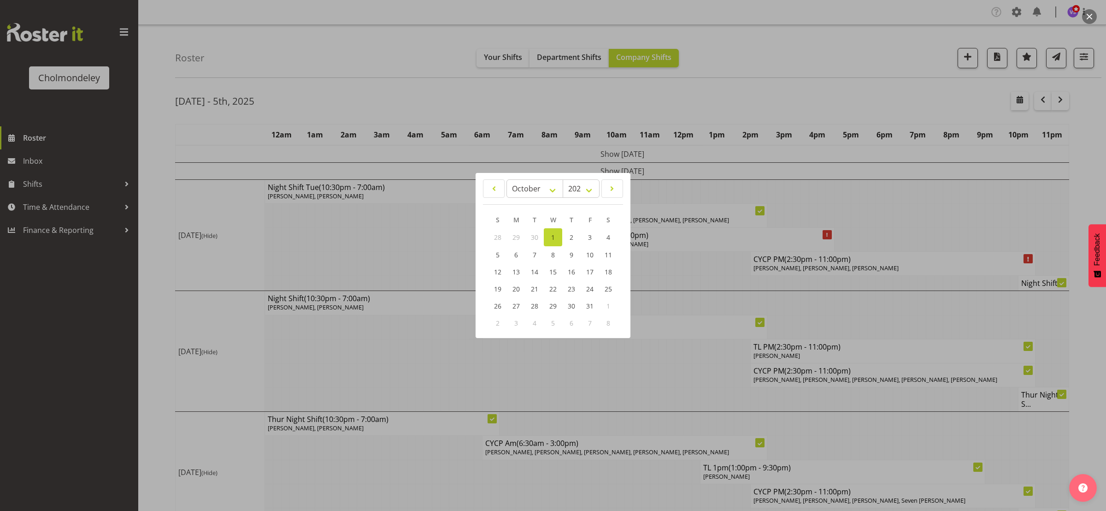
click at [555, 393] on div at bounding box center [553, 255] width 1106 height 511
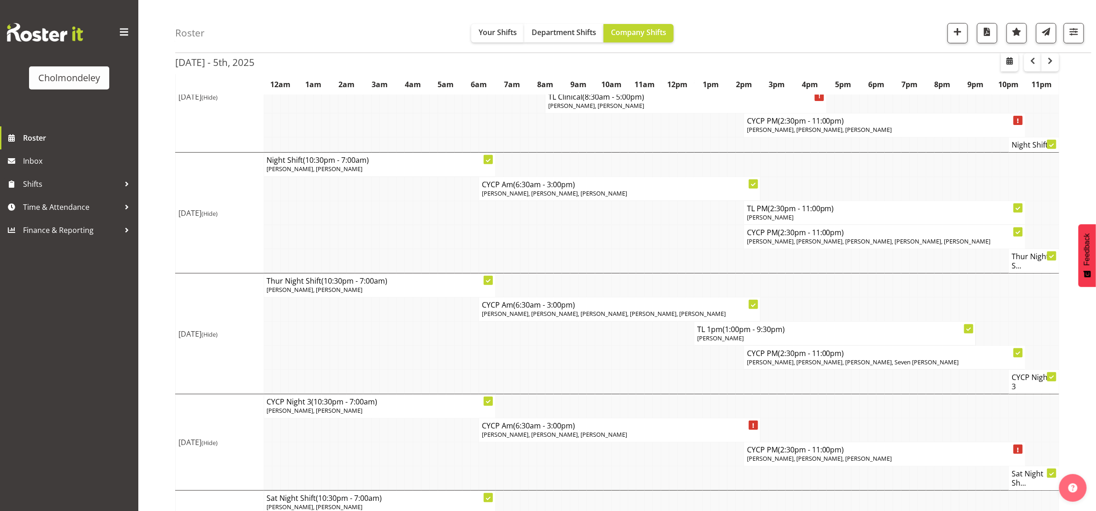
scroll to position [178, 0]
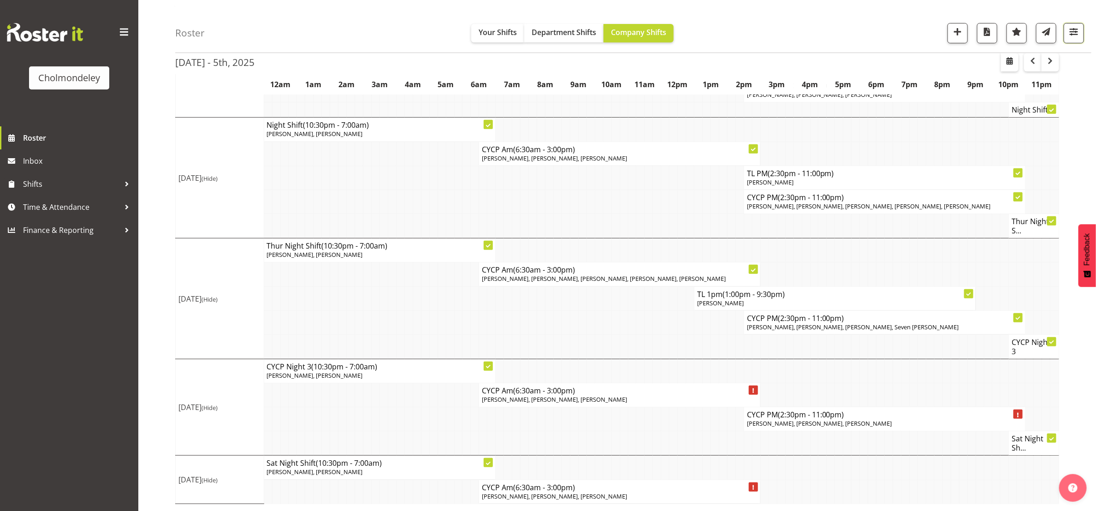
click at [1074, 28] on span "button" at bounding box center [1073, 32] width 12 height 12
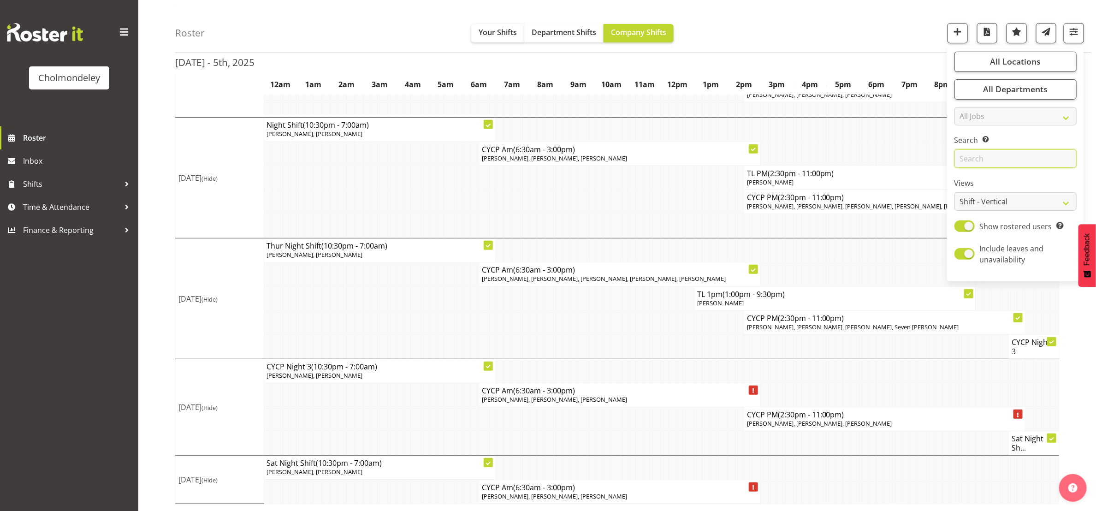
click at [1005, 159] on input "text" at bounding box center [1015, 159] width 122 height 18
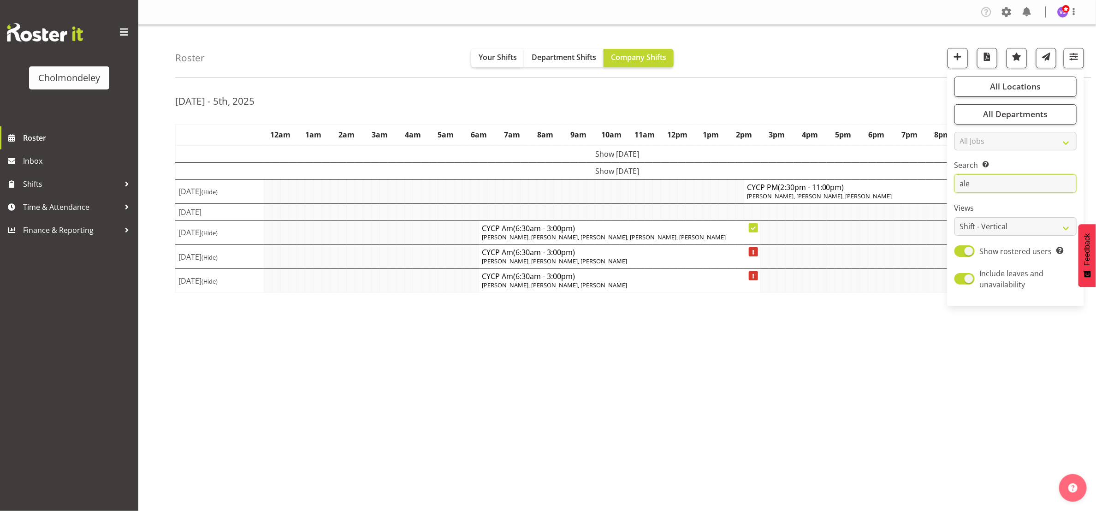
scroll to position [0, 0]
type input "alexz"
click at [866, 57] on div "Roster Your Shifts Department Shifts Company Shifts All Locations [GEOGRAPHIC_D…" at bounding box center [633, 51] width 916 height 53
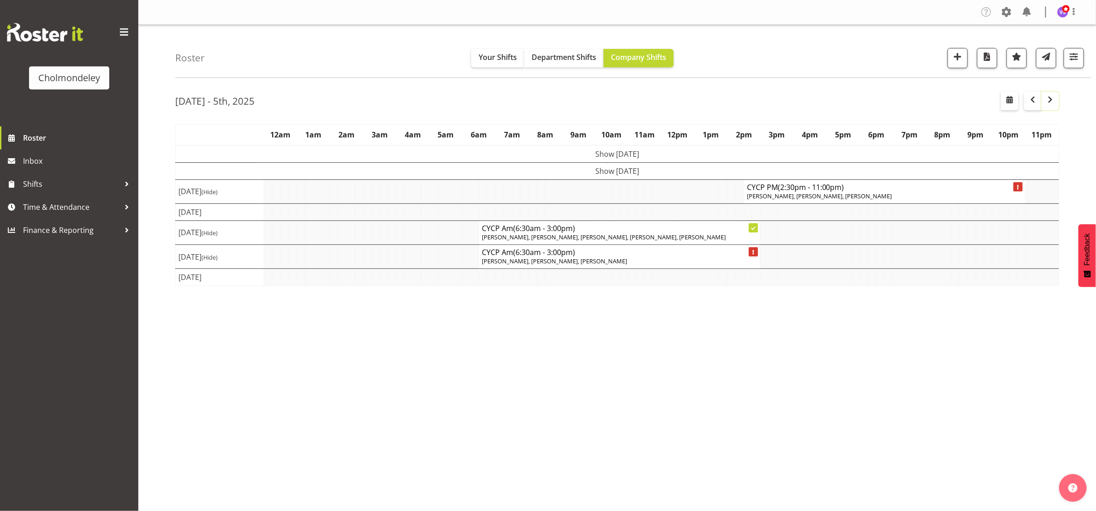
click at [1046, 103] on span "button" at bounding box center [1049, 99] width 11 height 11
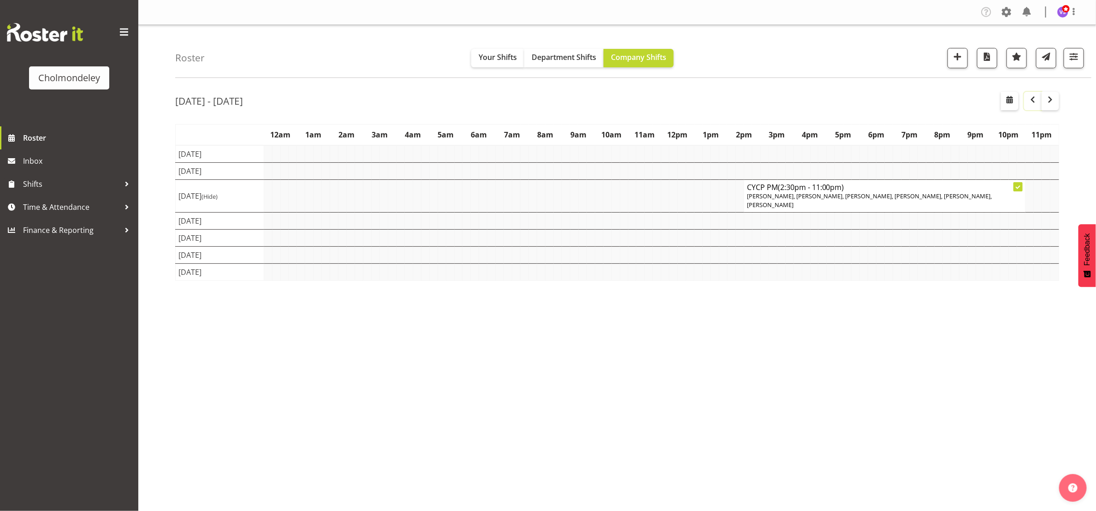
click at [1036, 102] on span "button" at bounding box center [1032, 99] width 11 height 11
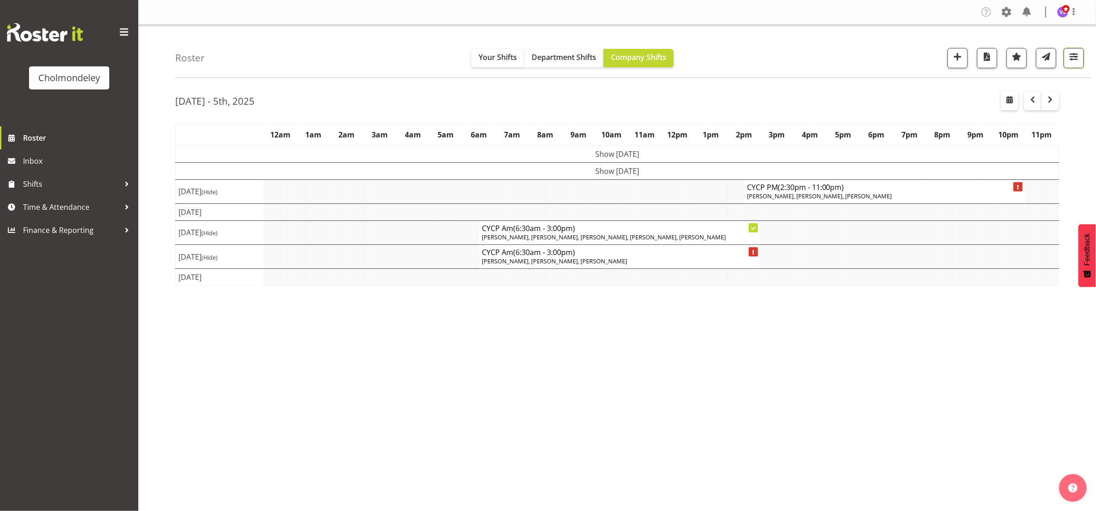
click at [1078, 62] on span "button" at bounding box center [1073, 57] width 12 height 12
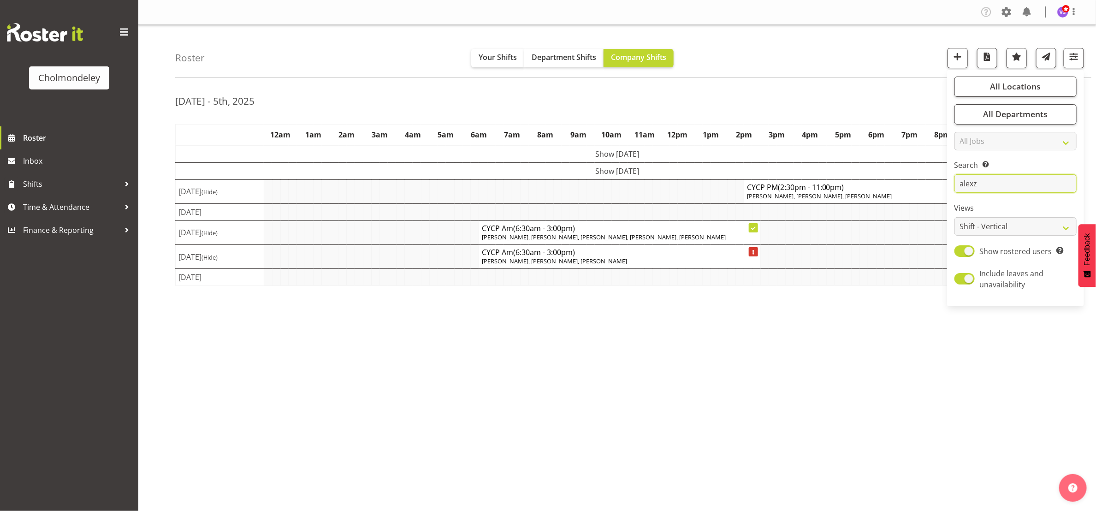
drag, startPoint x: 999, startPoint y: 180, endPoint x: 957, endPoint y: 193, distance: 43.3
click at [957, 193] on input "alexz" at bounding box center [1015, 183] width 122 height 18
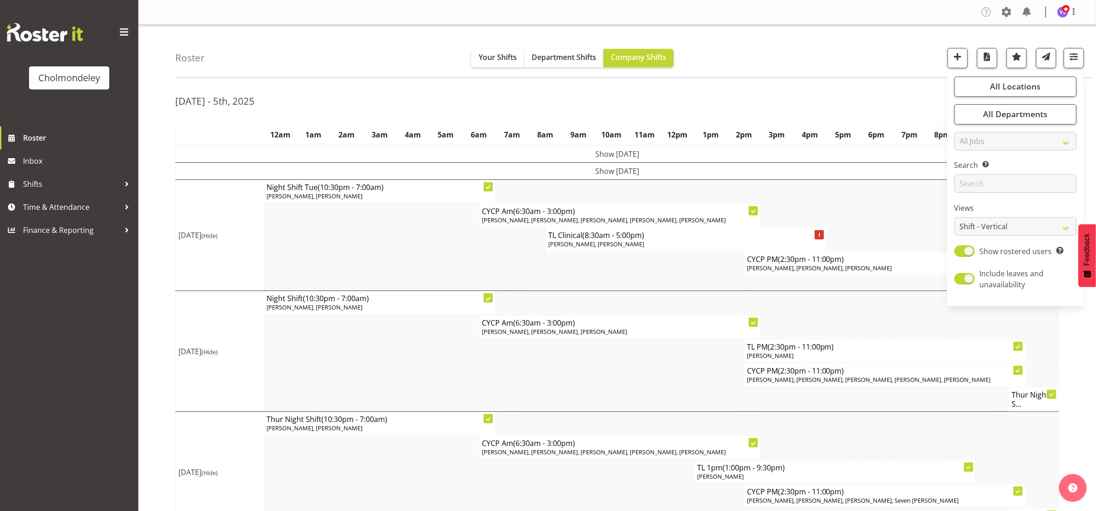
click at [840, 68] on div "Roster Your Shifts Department Shifts Company Shifts All Locations [GEOGRAPHIC_D…" at bounding box center [633, 51] width 916 height 53
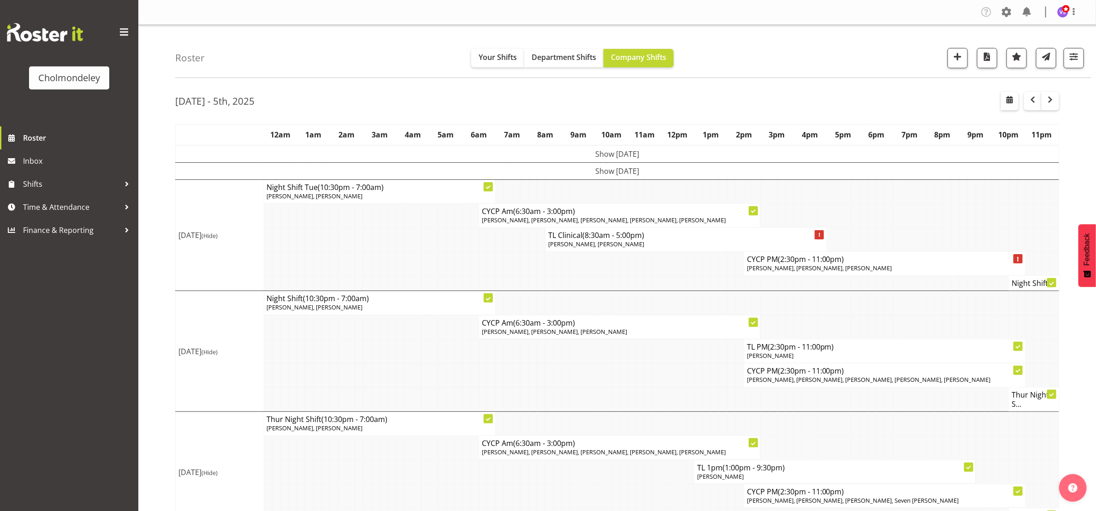
scroll to position [178, 0]
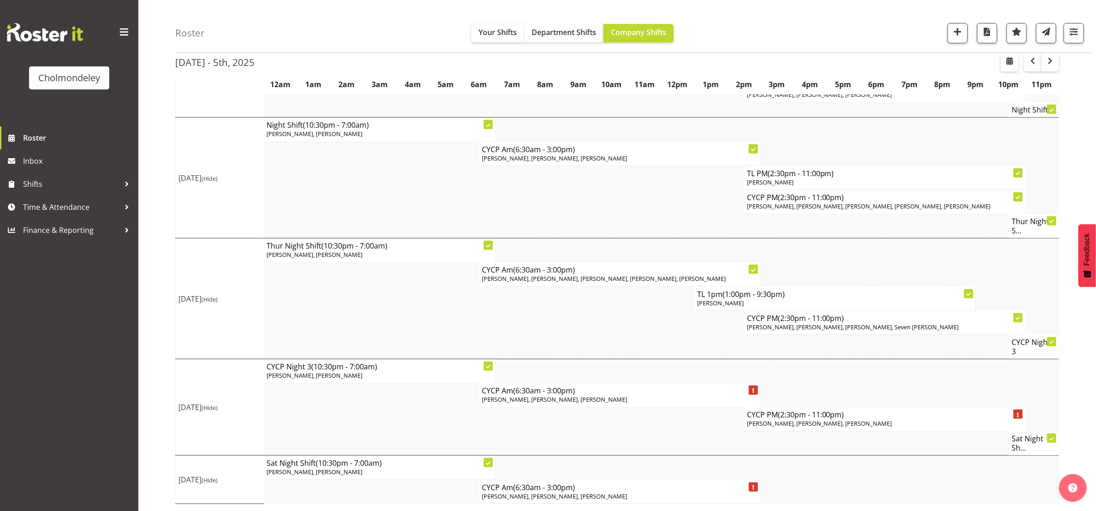
click at [483, 335] on td at bounding box center [483, 346] width 8 height 24
click at [620, 313] on td at bounding box center [623, 322] width 8 height 24
click at [578, 434] on td at bounding box center [582, 443] width 8 height 24
click at [554, 431] on td at bounding box center [557, 443] width 8 height 24
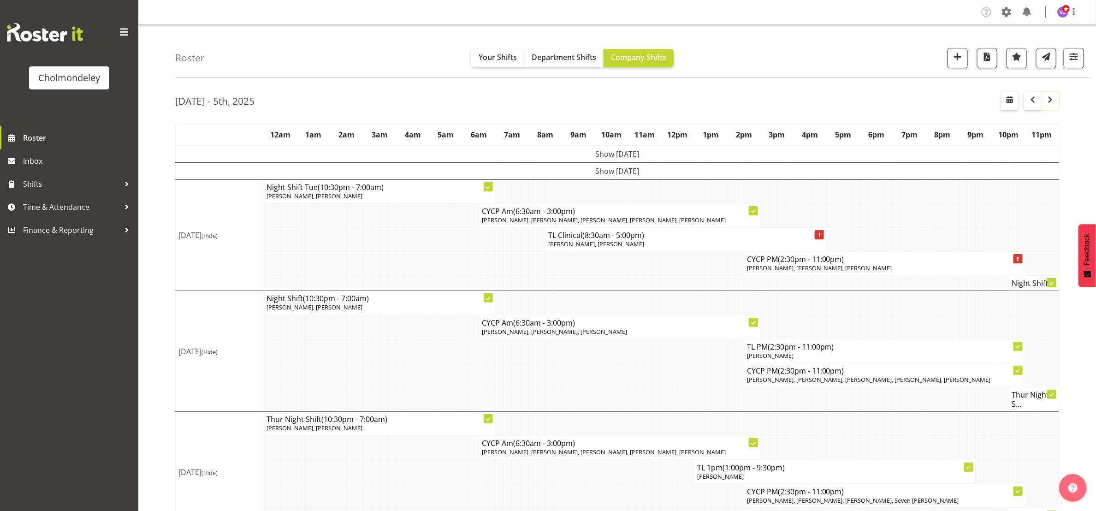
click at [1054, 106] on button "button" at bounding box center [1050, 101] width 18 height 18
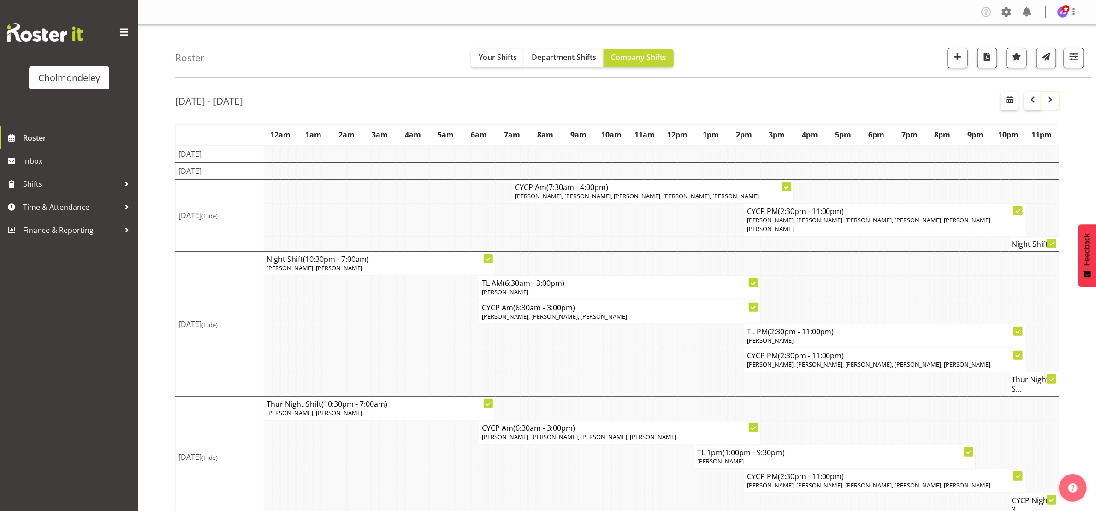
click at [1047, 100] on span "button" at bounding box center [1049, 99] width 11 height 11
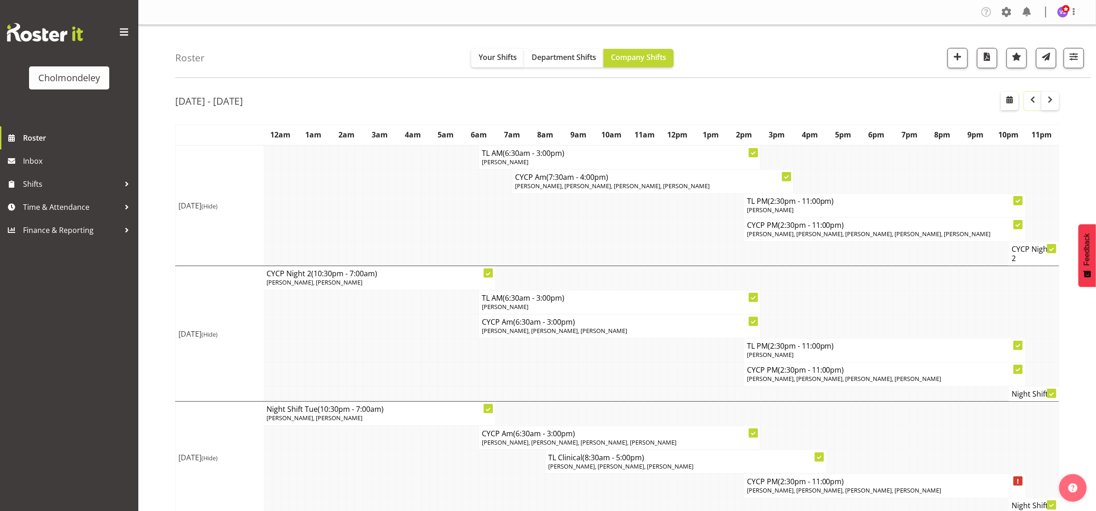
click at [1027, 105] on span "button" at bounding box center [1032, 99] width 11 height 11
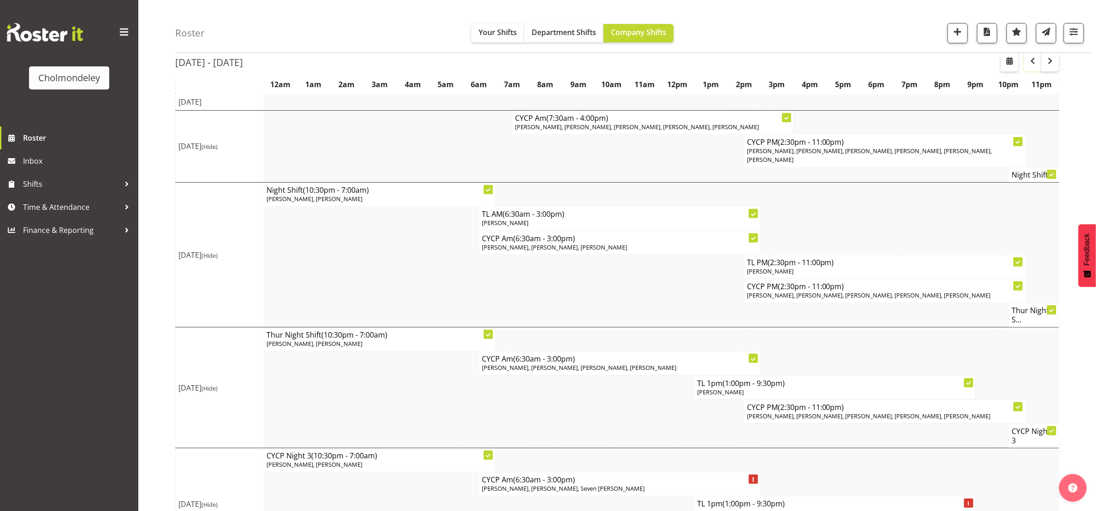
scroll to position [170, 0]
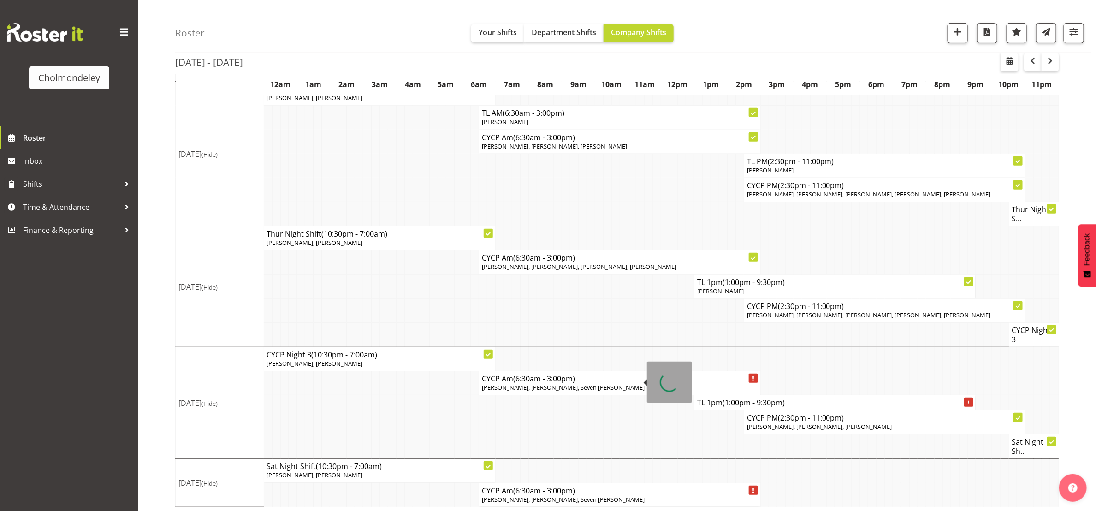
click at [618, 383] on span "[PERSON_NAME], [PERSON_NAME], Seven [PERSON_NAME]" at bounding box center [563, 387] width 163 height 8
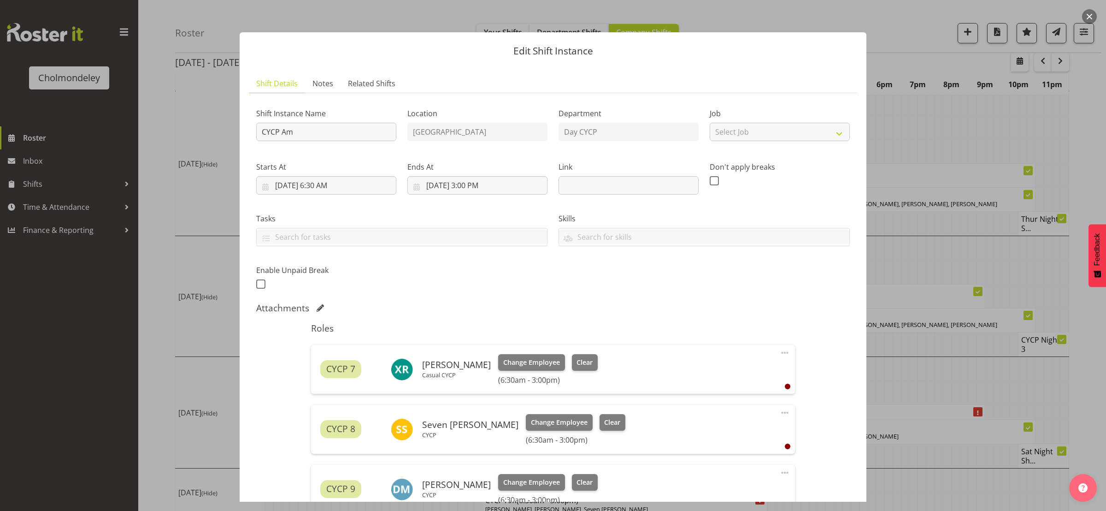
scroll to position [207, 0]
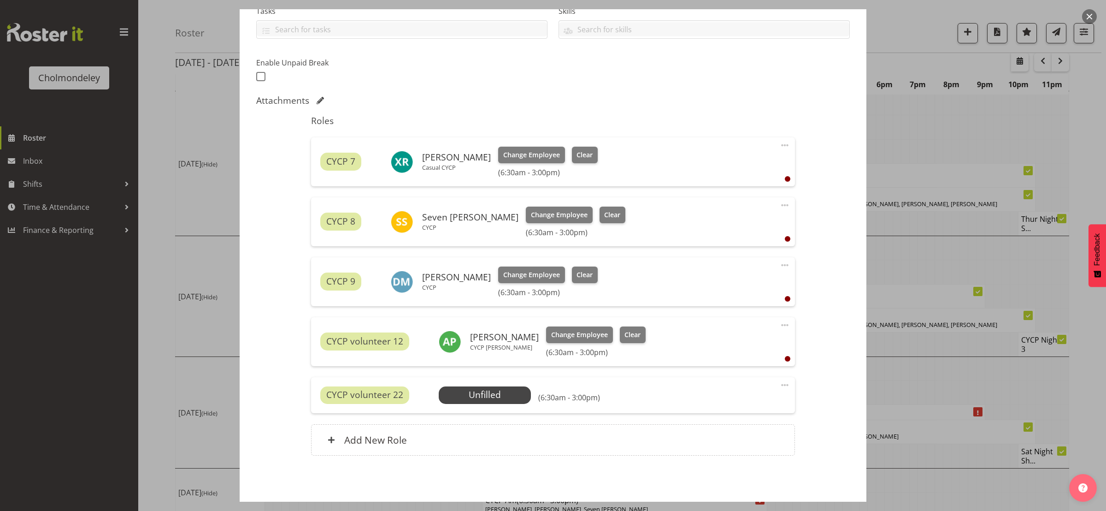
click at [779, 383] on span at bounding box center [784, 384] width 11 height 11
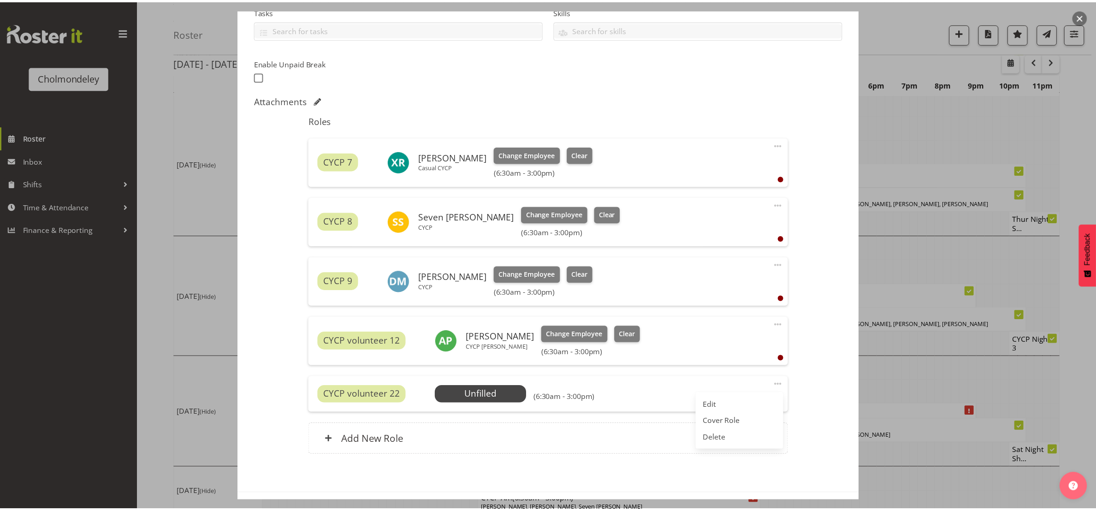
scroll to position [244, 0]
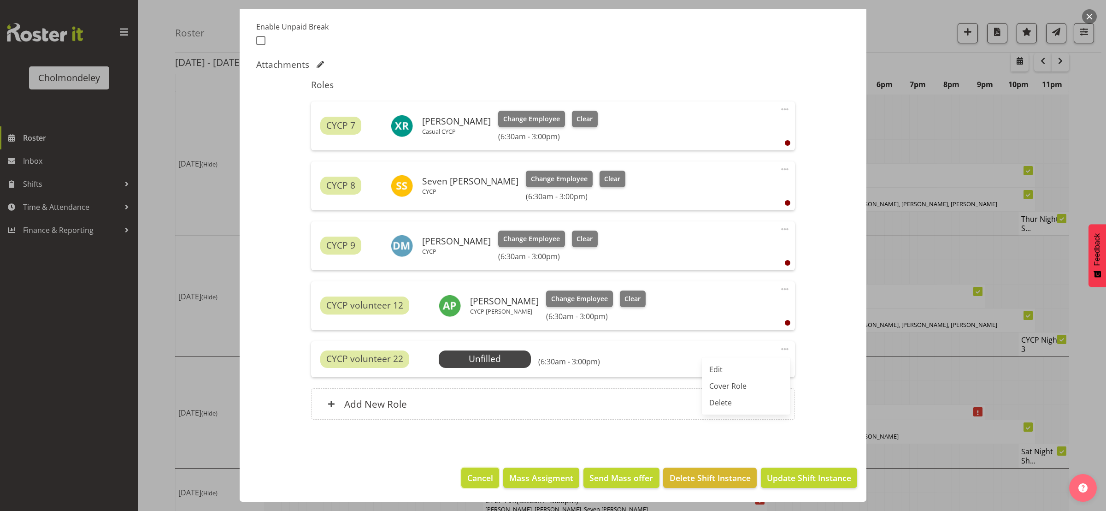
click at [469, 470] on button "Cancel" at bounding box center [480, 477] width 38 height 20
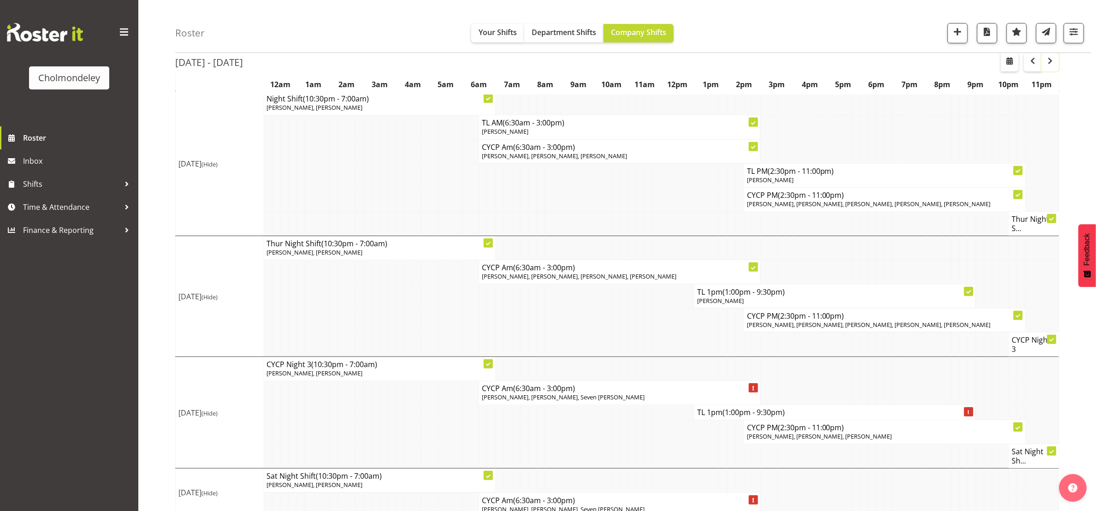
click at [1051, 66] on span "button" at bounding box center [1049, 60] width 11 height 11
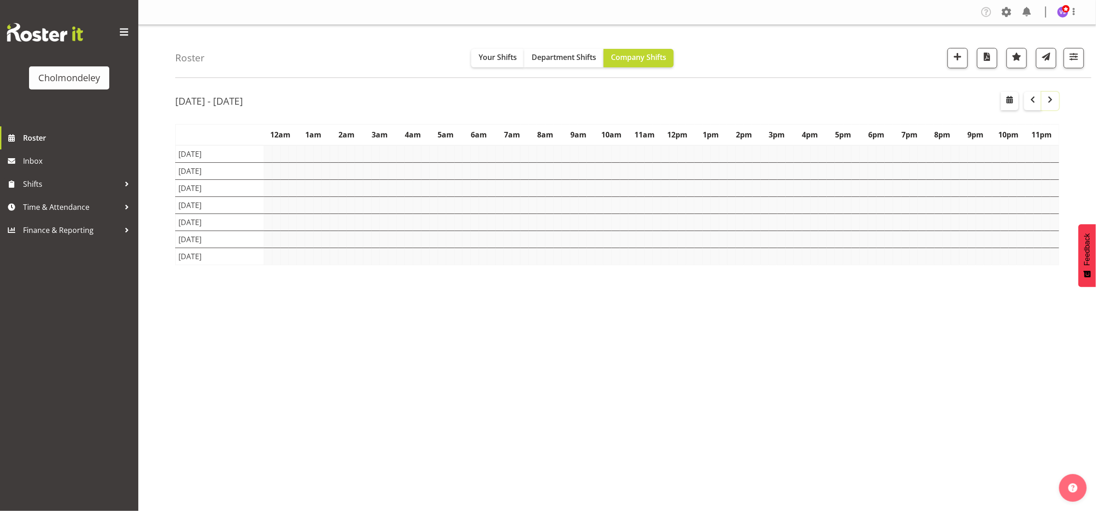
scroll to position [0, 0]
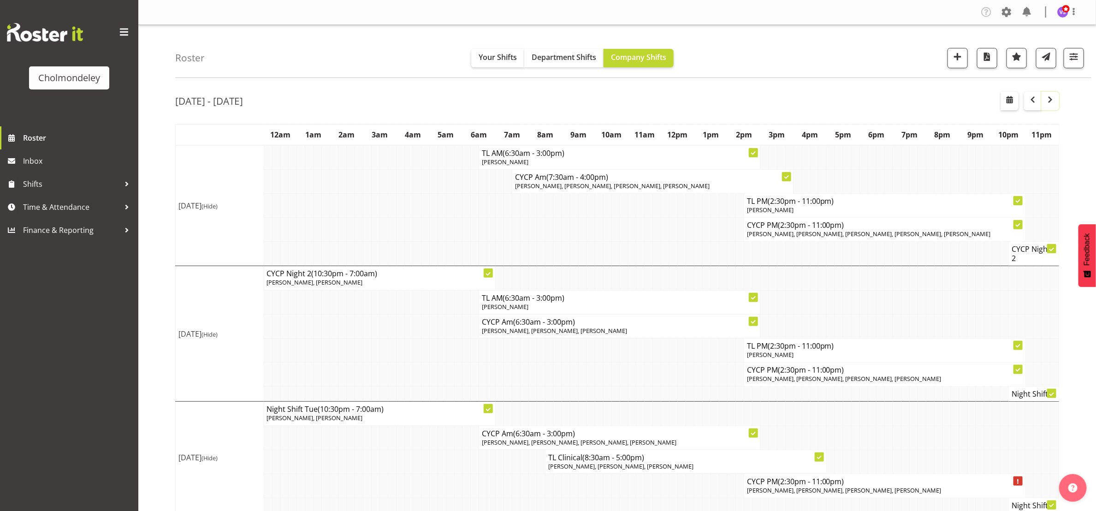
scroll to position [207, 0]
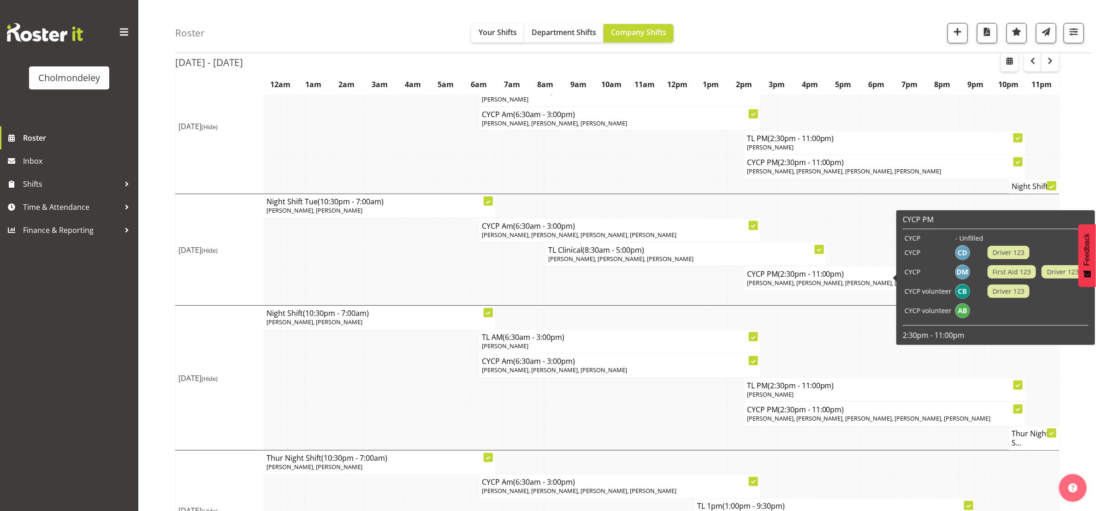
click at [845, 284] on span "[PERSON_NAME], [PERSON_NAME], [PERSON_NAME], [PERSON_NAME]" at bounding box center [844, 282] width 194 height 8
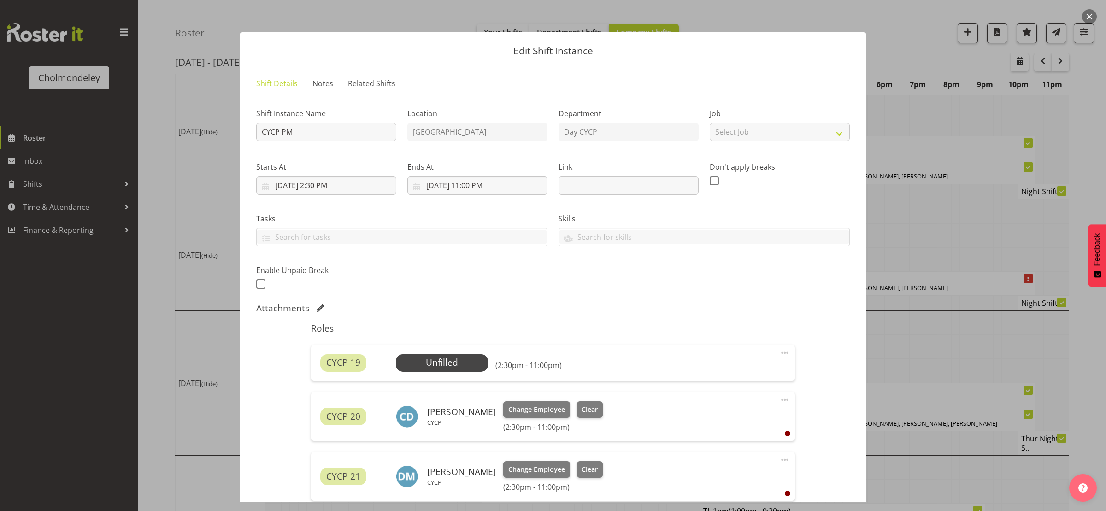
scroll to position [244, 0]
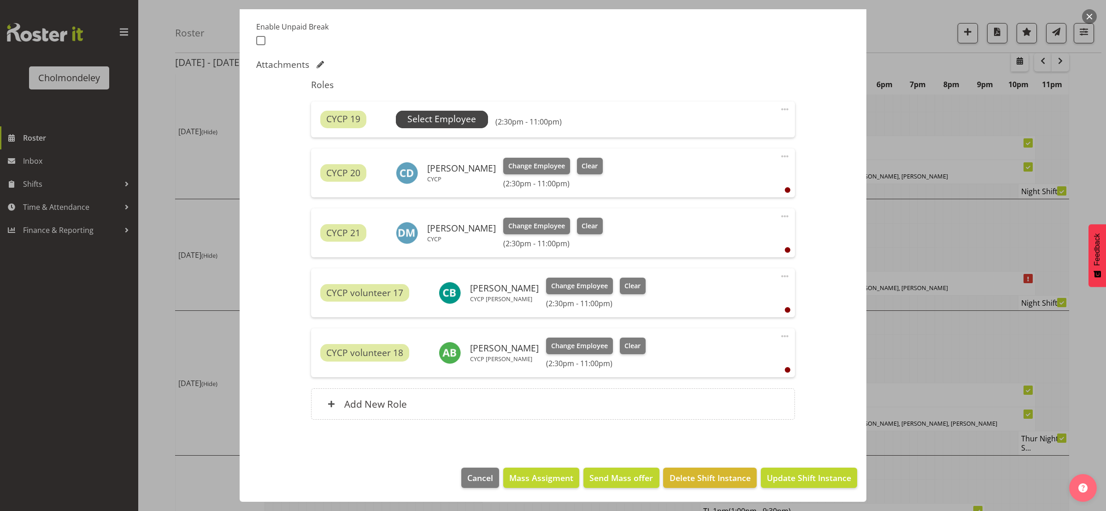
click at [472, 116] on span "Select Employee" at bounding box center [441, 118] width 69 height 13
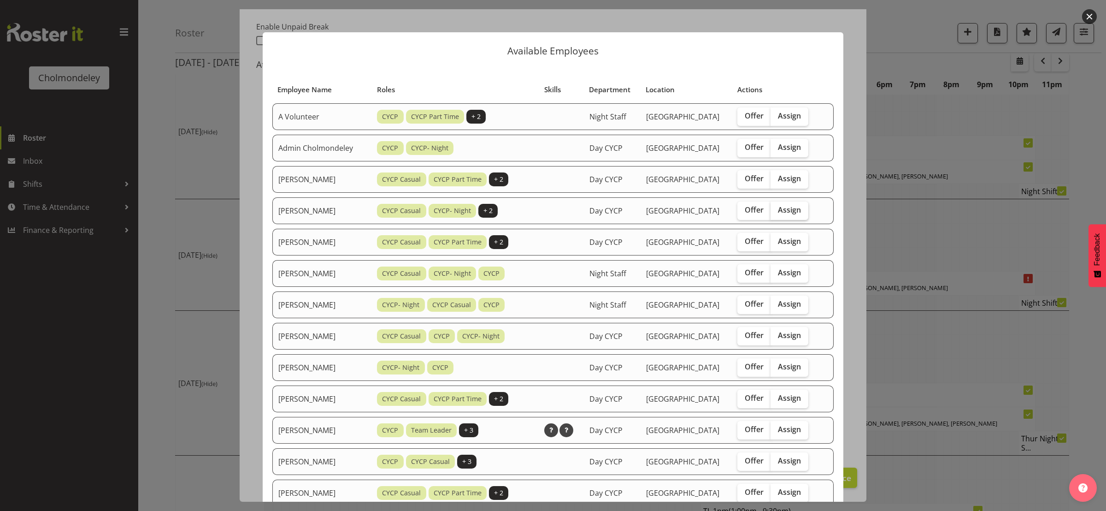
click at [790, 214] on label "Assign" at bounding box center [790, 210] width 38 height 18
click at [777, 213] on input "Assign" at bounding box center [774, 210] width 6 height 6
checkbox input "true"
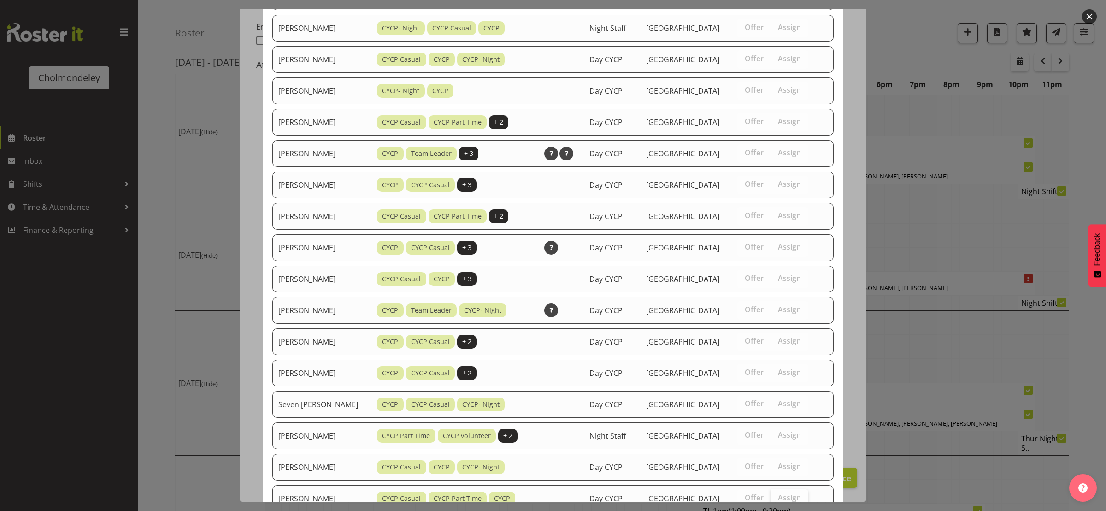
scroll to position [343, 0]
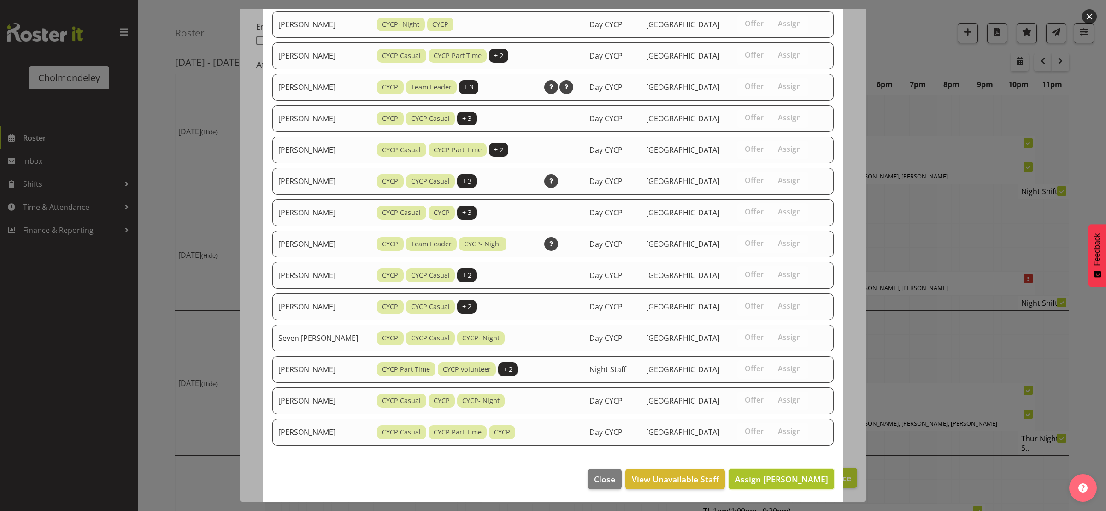
click at [794, 476] on span "Assign [PERSON_NAME]" at bounding box center [781, 478] width 93 height 11
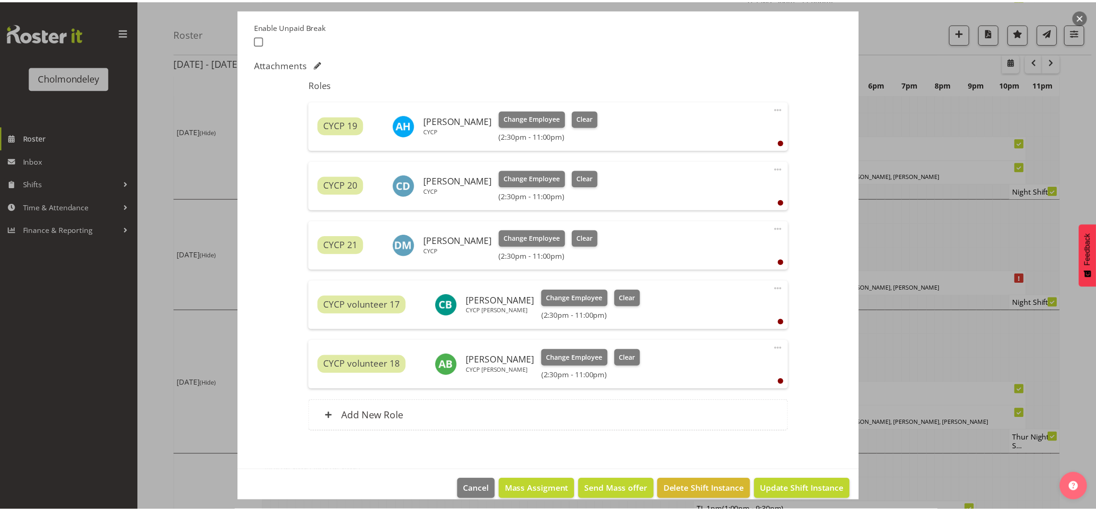
scroll to position [207, 0]
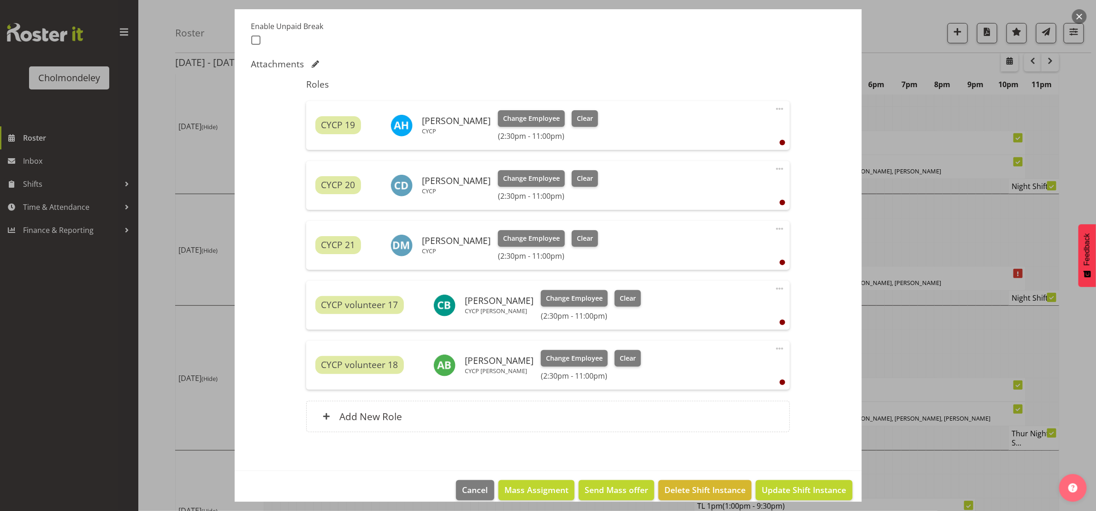
click at [774, 112] on span at bounding box center [779, 108] width 11 height 11
click at [719, 131] on link "Edit" at bounding box center [740, 129] width 88 height 17
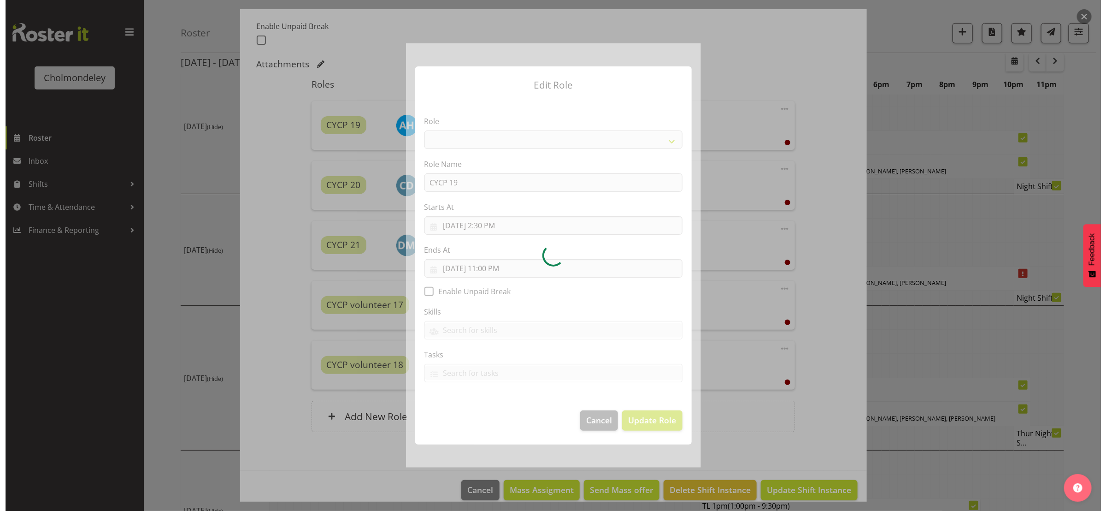
scroll to position [202, 0]
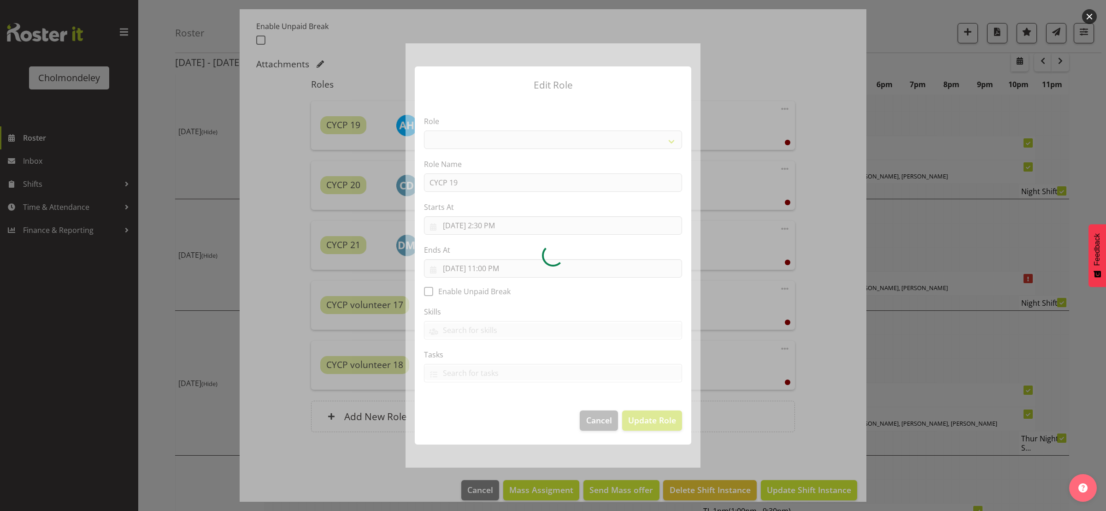
select select "206"
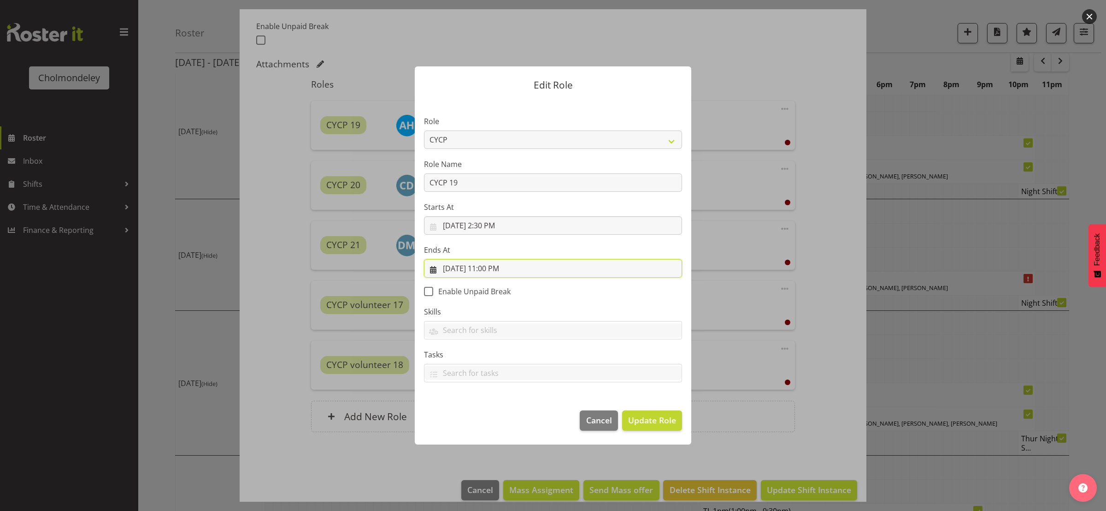
click at [506, 265] on input "[DATE] 11:00 PM" at bounding box center [553, 268] width 258 height 18
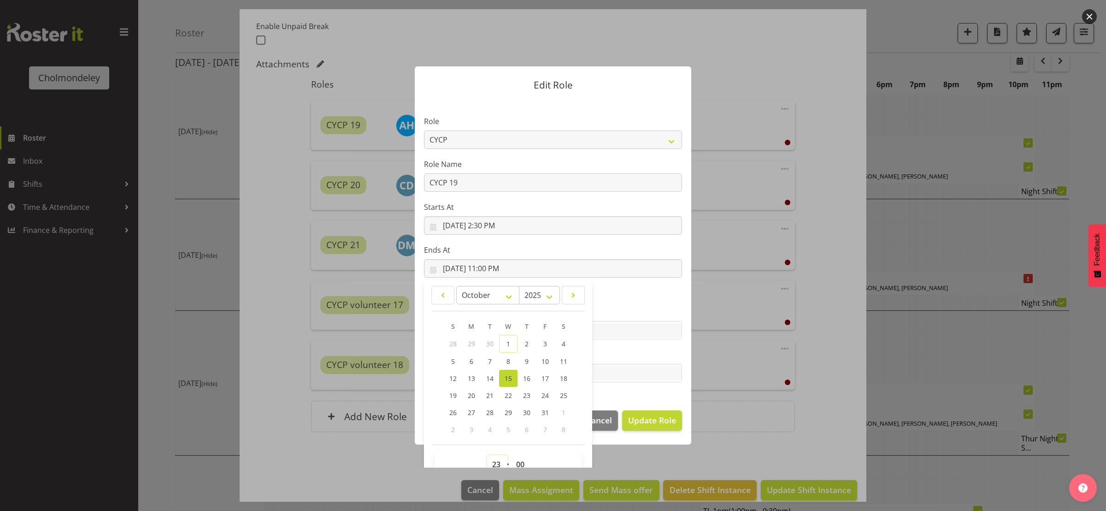
scroll to position [6, 0]
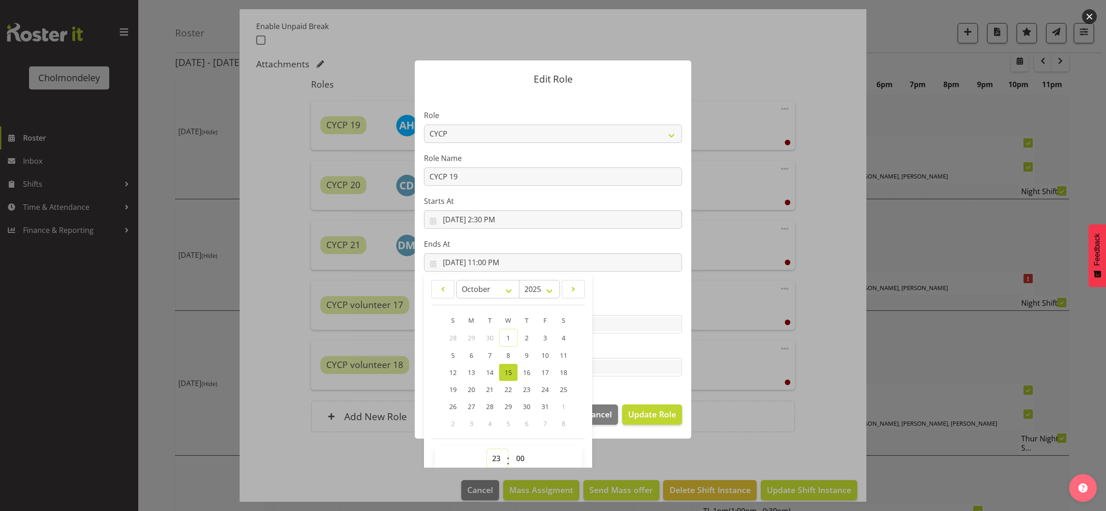
click at [487, 465] on select "00 01 02 03 04 05 06 07 08 09 10 11 12 13 14 15 16 17 18 19 20 21 22 23" at bounding box center [497, 458] width 21 height 18
select select "21"
click at [487, 449] on select "00 01 02 03 04 05 06 07 08 09 10 11 12 13 14 15 16 17 18 19 20 21 22 23" at bounding box center [497, 458] width 21 height 18
type input "[DATE] 9:00 PM"
click at [519, 459] on select "00 01 02 03 04 05 06 07 08 09 10 11 12 13 14 15 16 17 18 19 20 21 22 23 24 25 2…" at bounding box center [521, 458] width 21 height 18
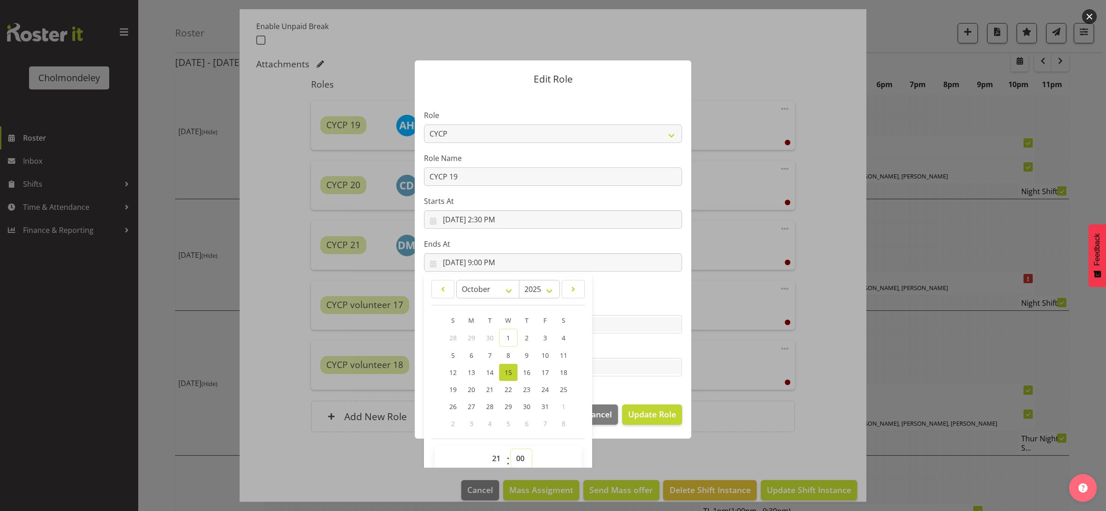
select select "30"
click at [511, 449] on select "00 01 02 03 04 05 06 07 08 09 10 11 12 13 14 15 16 17 18 19 20 21 22 23 24 25 2…" at bounding box center [521, 458] width 21 height 18
type input "[DATE] 9:30 PM"
click at [643, 408] on span "Update Role" at bounding box center [652, 414] width 48 height 12
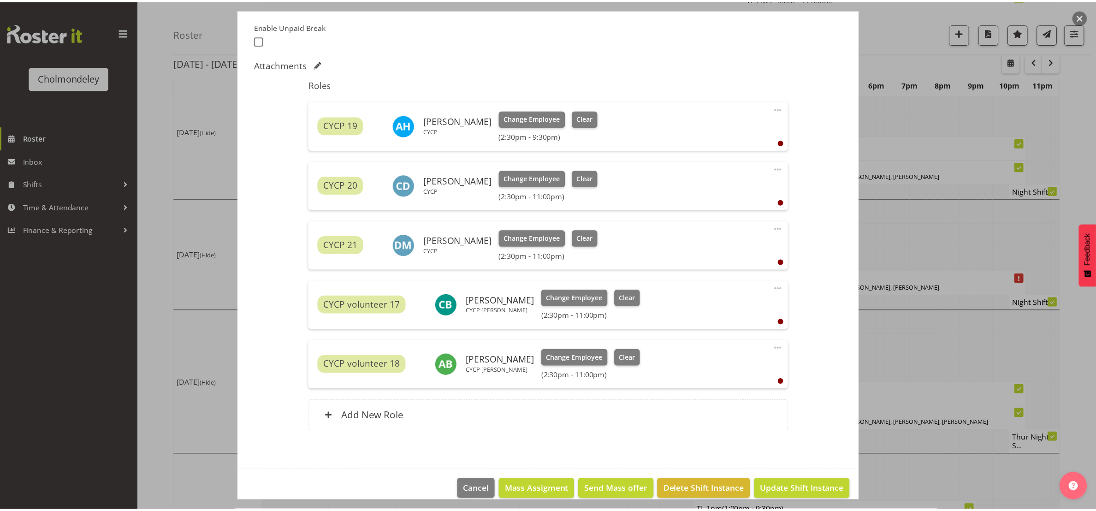
scroll to position [207, 0]
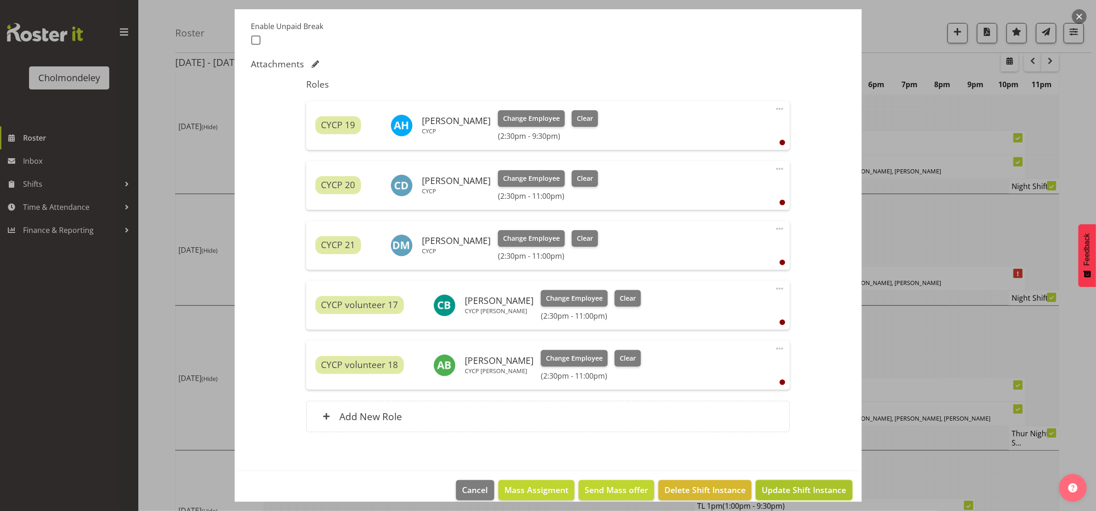
click at [813, 489] on span "Update Shift Instance" at bounding box center [803, 489] width 84 height 12
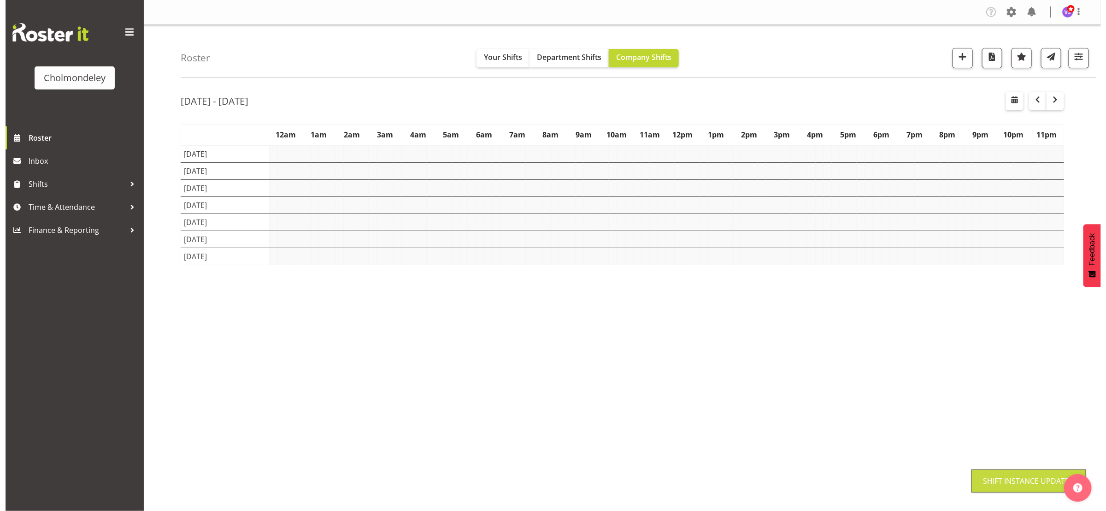
scroll to position [0, 0]
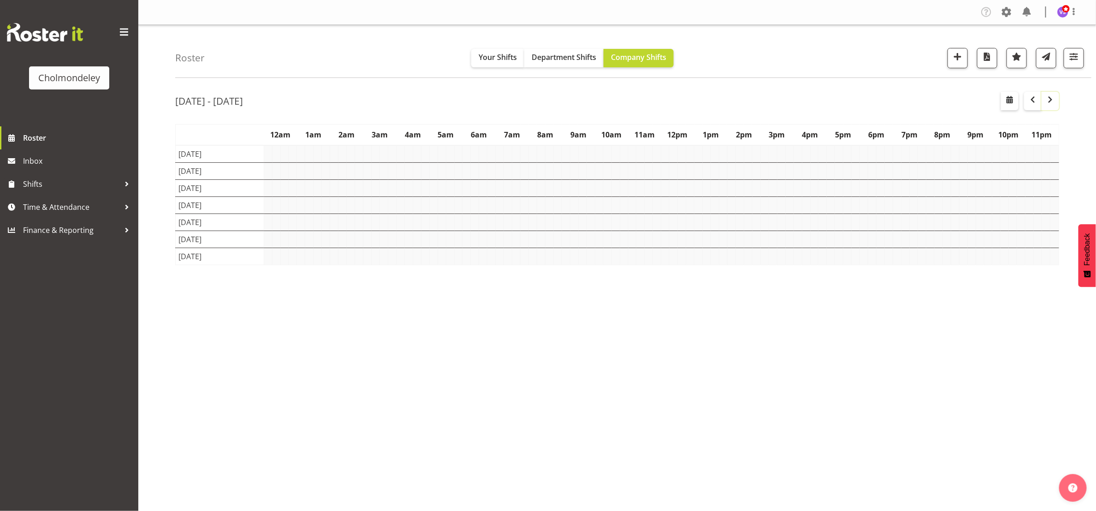
click at [1050, 105] on span "button" at bounding box center [1049, 99] width 11 height 11
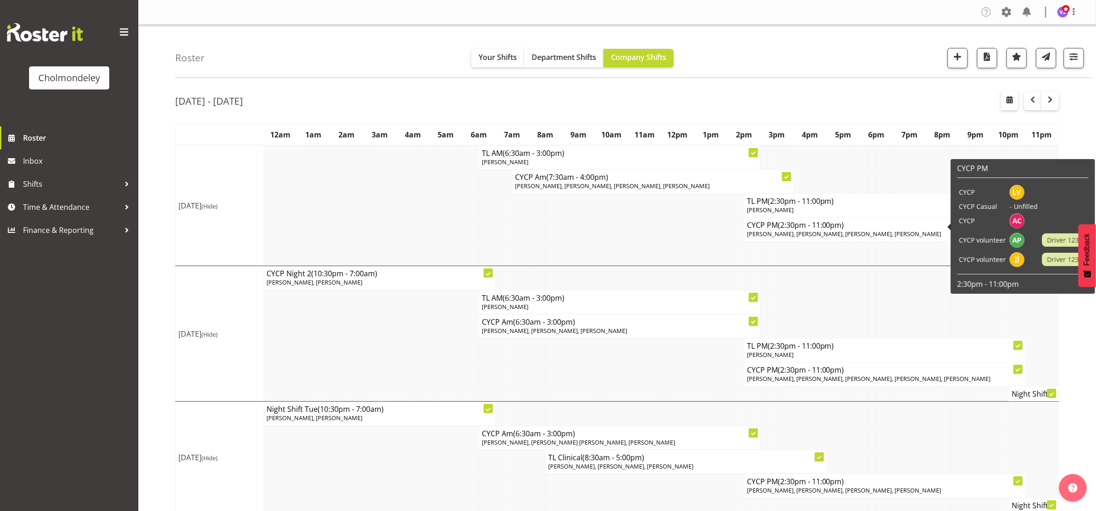
click at [822, 230] on span "(2:30pm - 11:00pm)" at bounding box center [811, 225] width 66 height 10
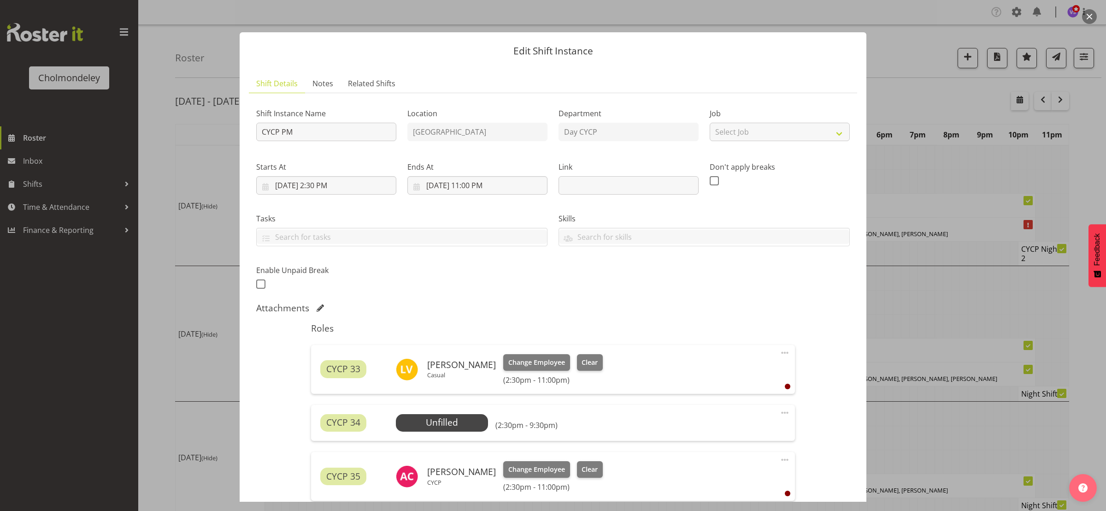
scroll to position [207, 0]
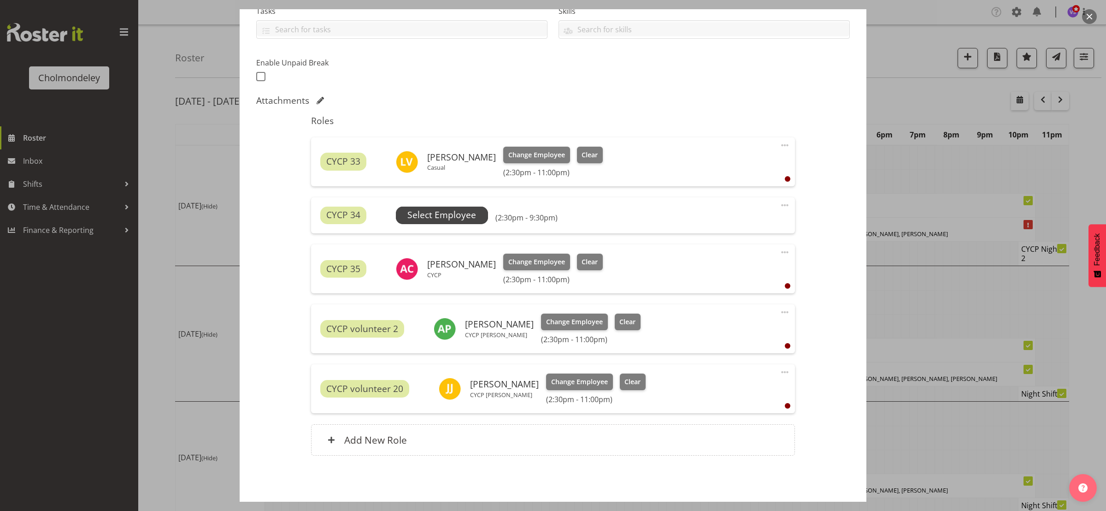
click at [469, 209] on span "Select Employee" at bounding box center [441, 214] width 69 height 13
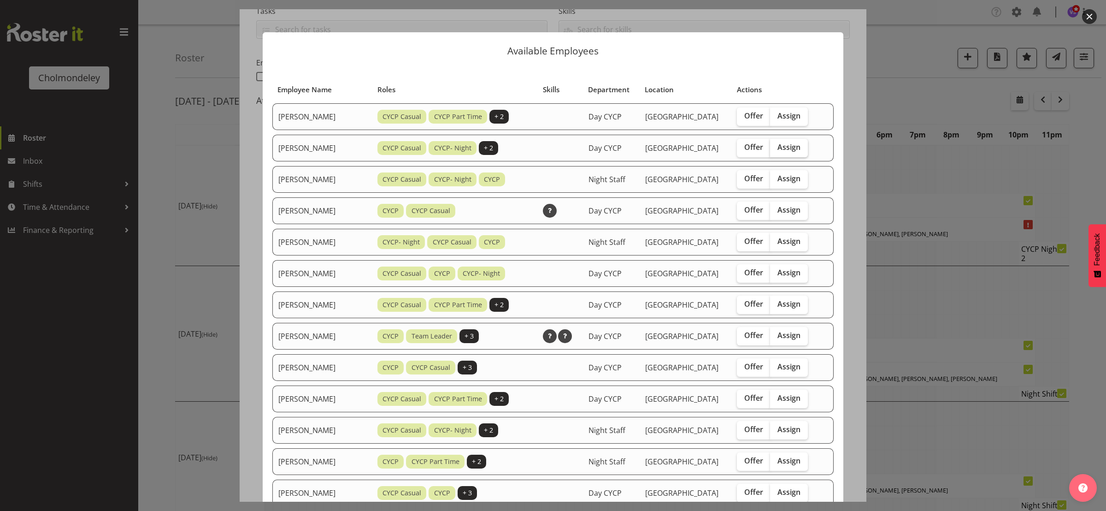
click at [784, 146] on span "Assign" at bounding box center [789, 146] width 23 height 9
click at [776, 146] on input "Assign" at bounding box center [773, 147] width 6 height 6
checkbox input "true"
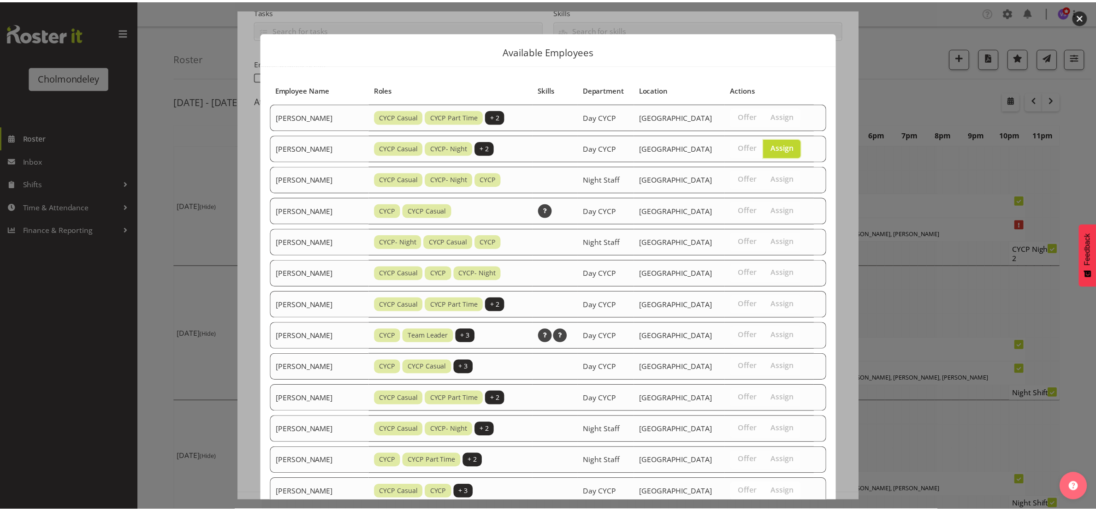
scroll to position [249, 0]
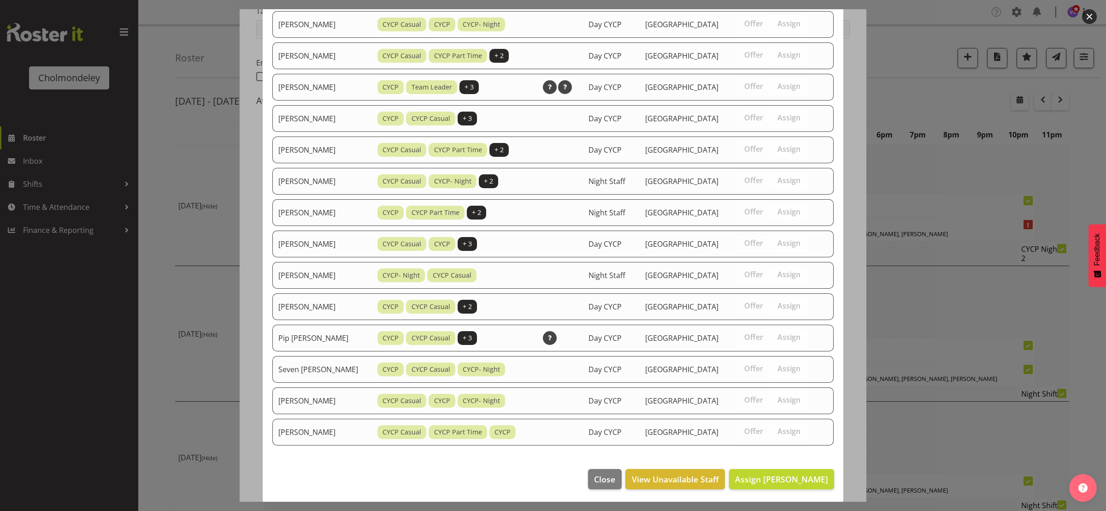
click at [785, 466] on footer "Close View Unavailable Staff Assign [PERSON_NAME]" at bounding box center [553, 480] width 581 height 43
click at [784, 473] on span "Assign [PERSON_NAME]" at bounding box center [781, 478] width 93 height 11
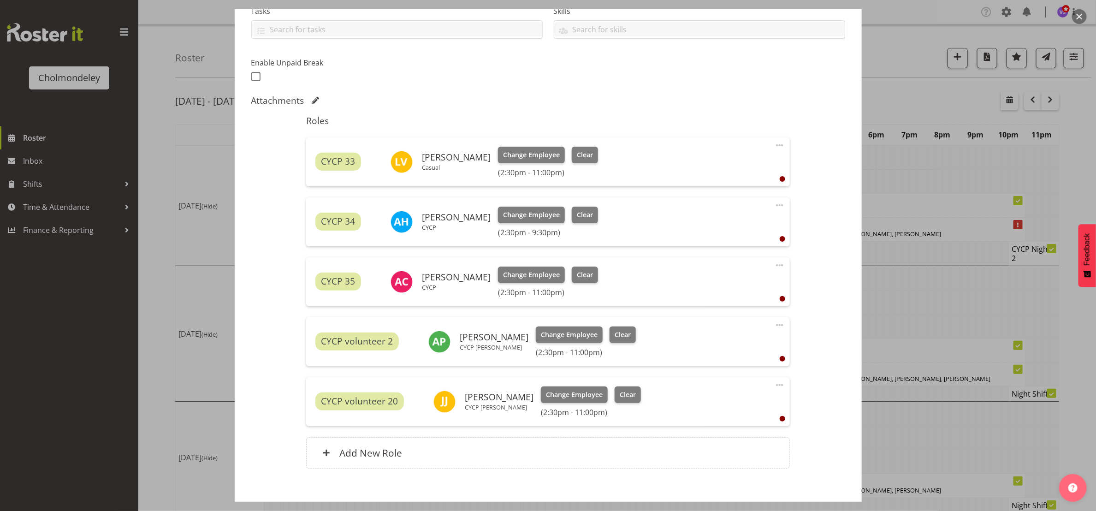
scroll to position [256, 0]
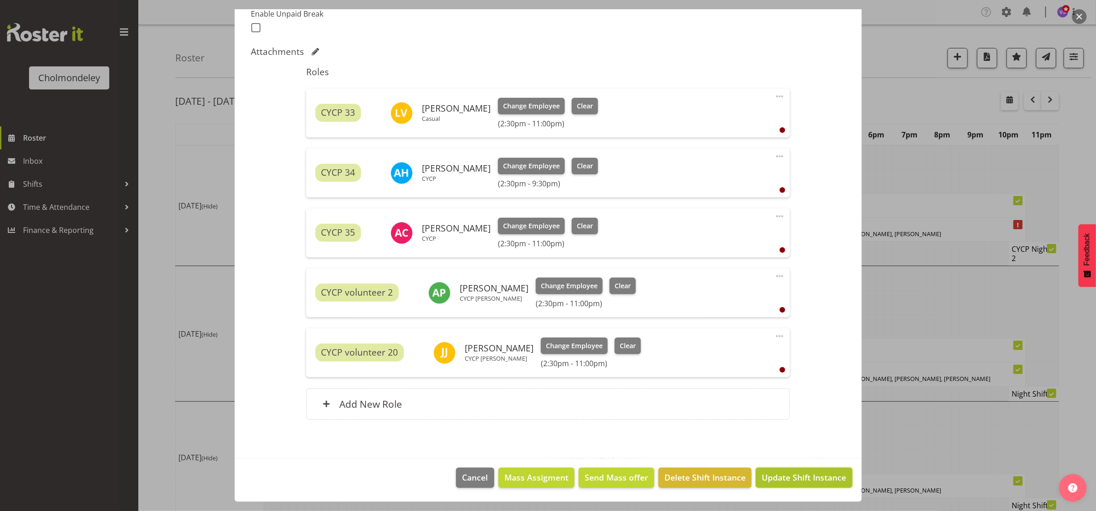
click at [816, 474] on span "Update Shift Instance" at bounding box center [803, 477] width 84 height 12
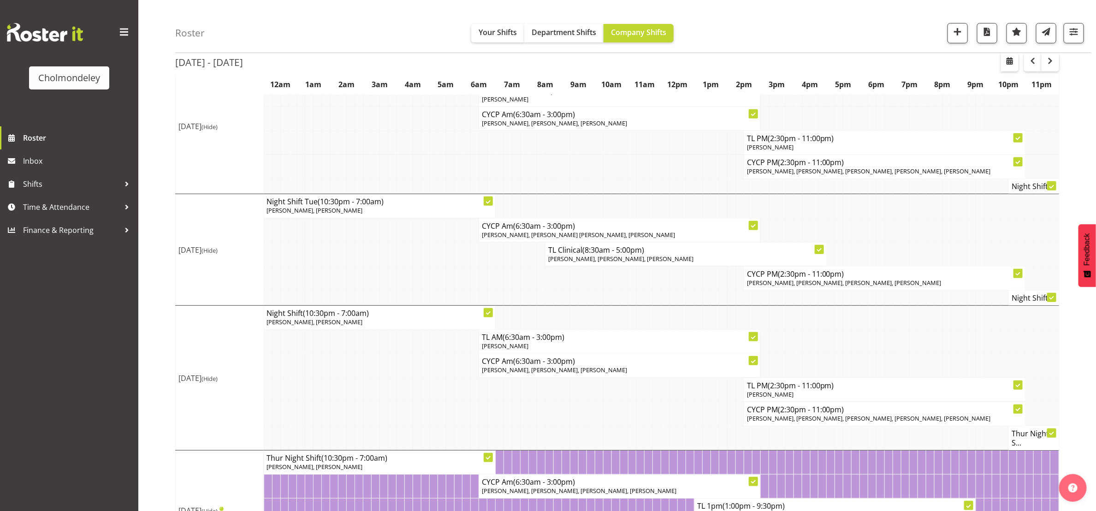
scroll to position [451, 0]
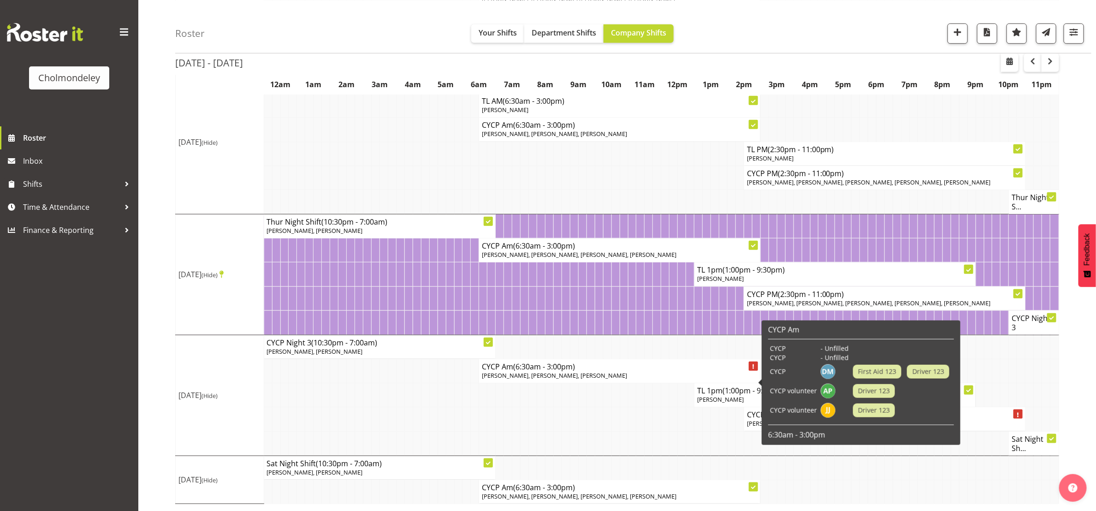
click at [617, 374] on span "[PERSON_NAME], [PERSON_NAME], [PERSON_NAME]" at bounding box center [554, 375] width 145 height 8
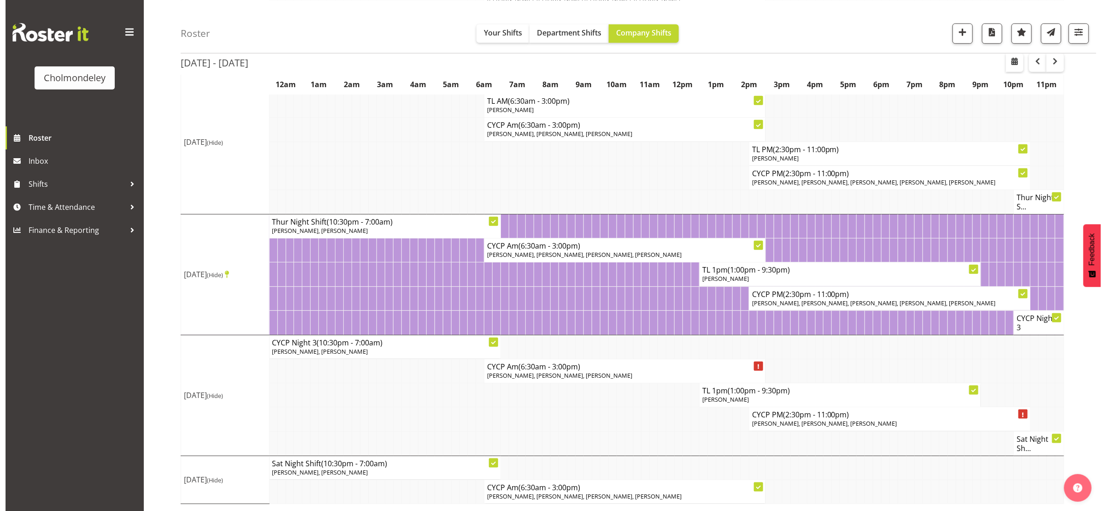
scroll to position [433, 0]
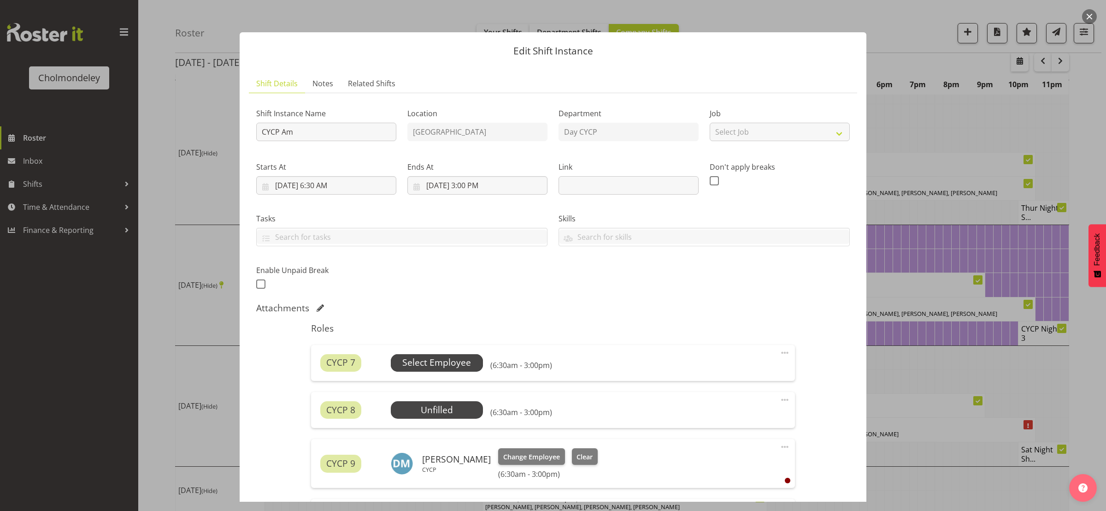
click at [466, 360] on span "Select Employee" at bounding box center [436, 362] width 69 height 13
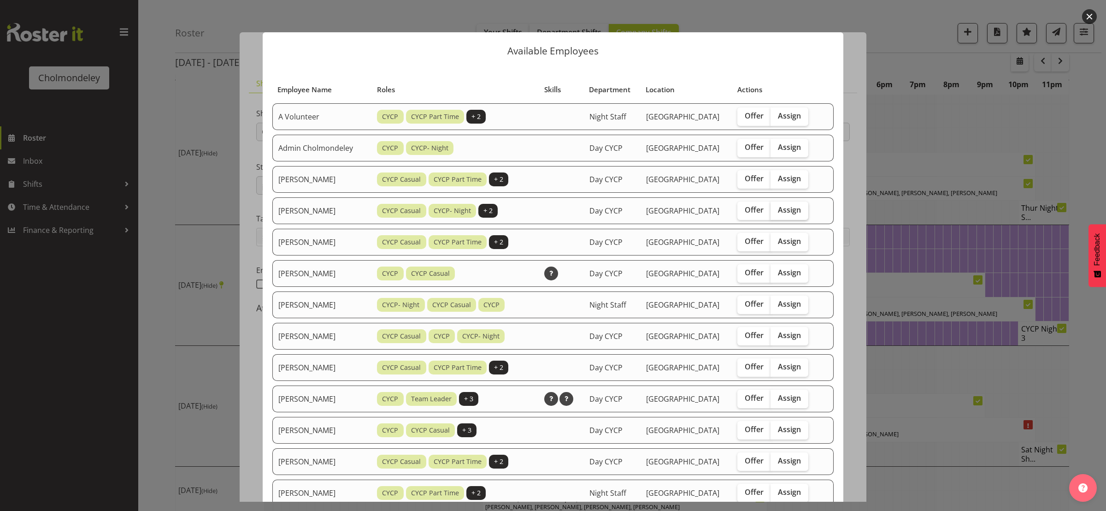
click at [798, 212] on label "Assign" at bounding box center [790, 210] width 38 height 18
click at [777, 212] on input "Assign" at bounding box center [774, 210] width 6 height 6
checkbox input "true"
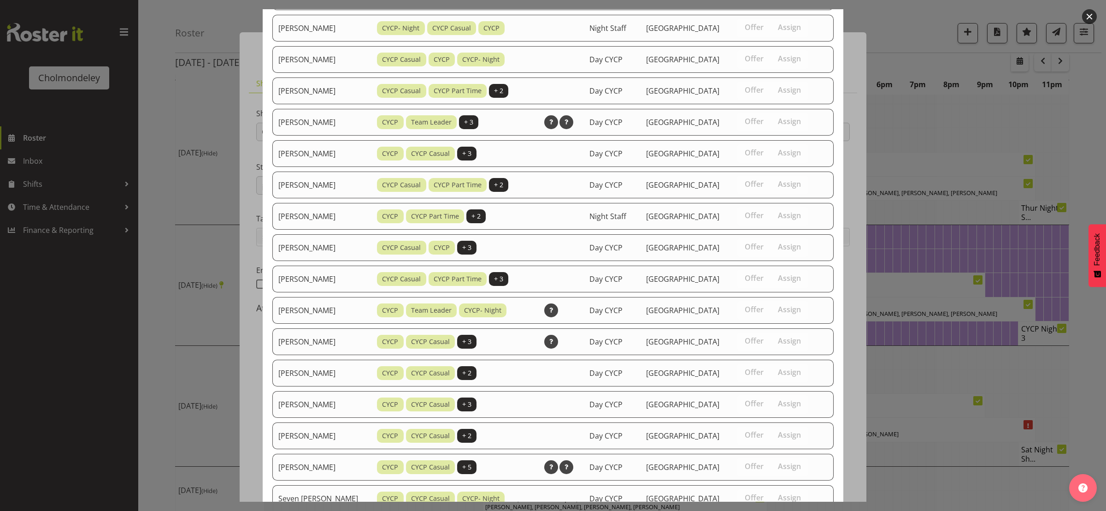
scroll to position [468, 0]
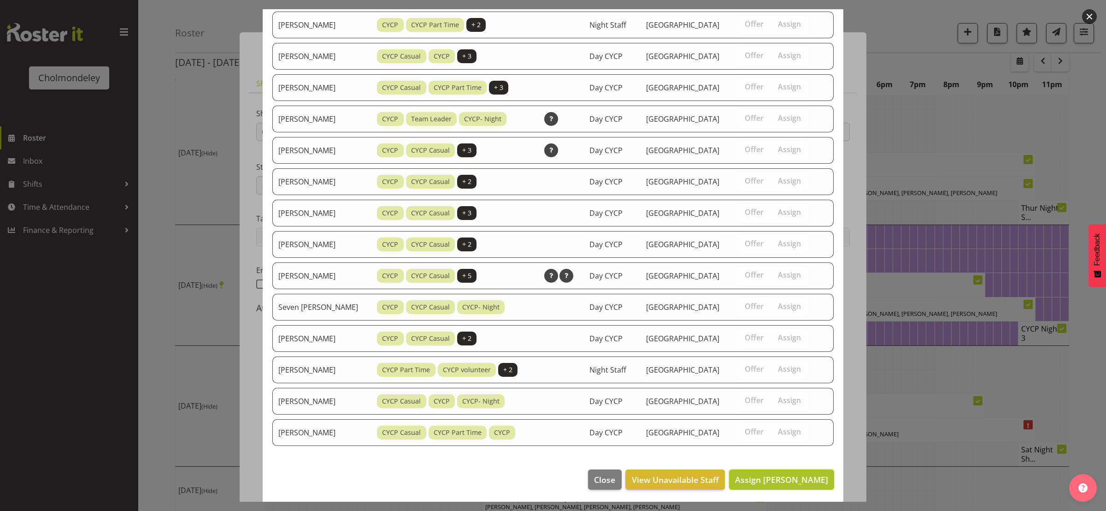
click at [794, 481] on span "Assign [PERSON_NAME]" at bounding box center [781, 479] width 93 height 11
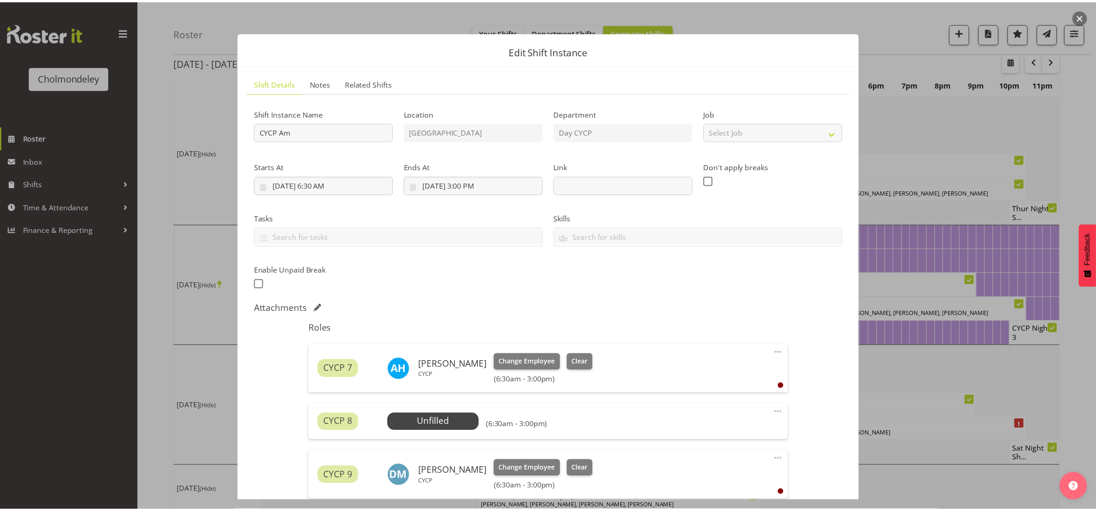
scroll to position [442, 0]
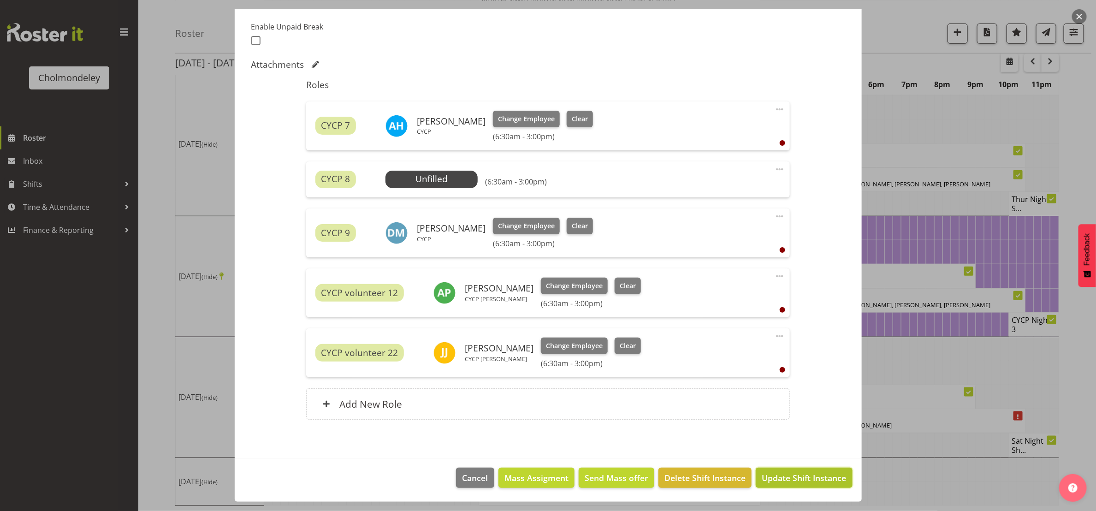
click at [802, 480] on span "Update Shift Instance" at bounding box center [803, 477] width 84 height 12
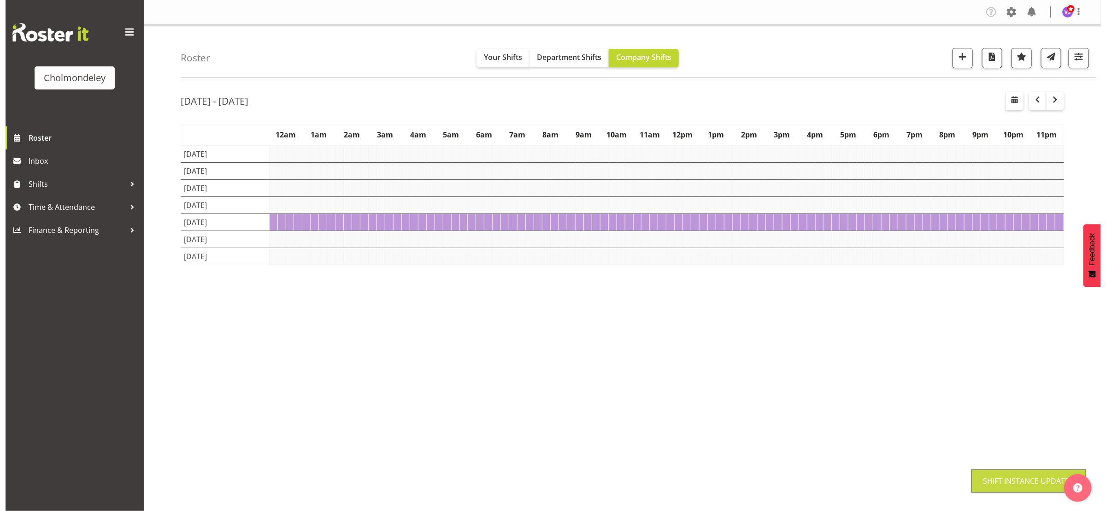
scroll to position [0, 0]
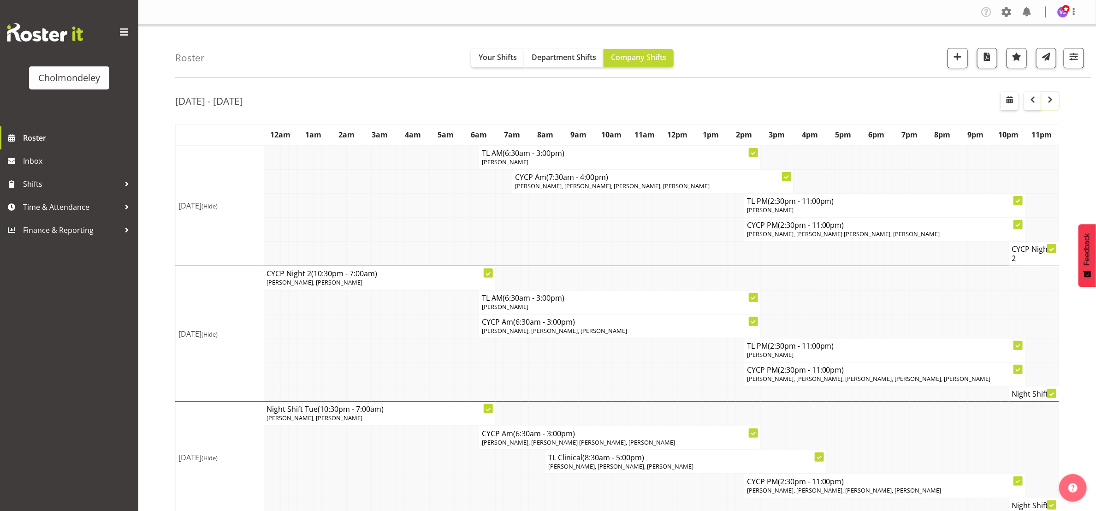
click at [1048, 101] on span "button" at bounding box center [1049, 99] width 11 height 11
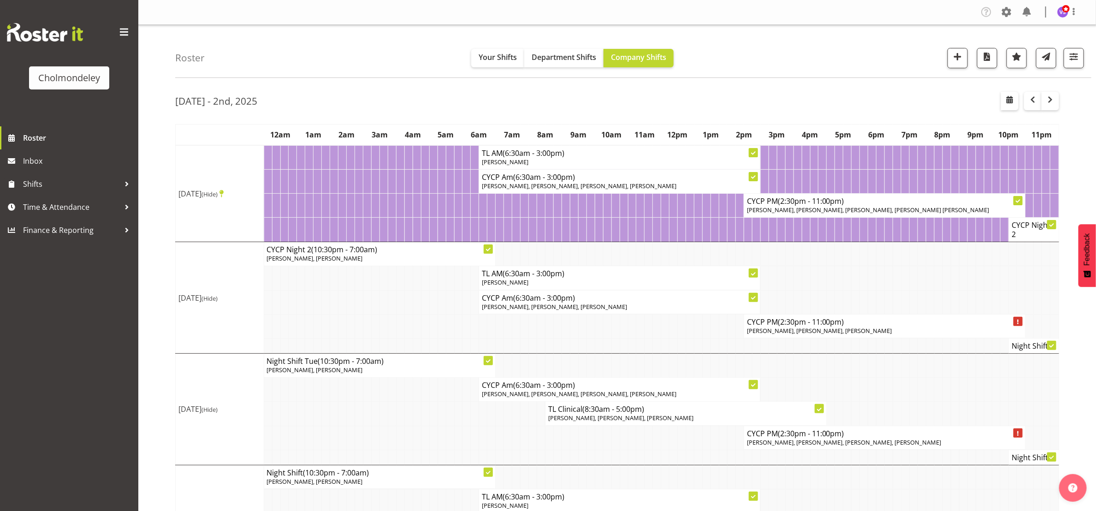
click at [836, 282] on td at bounding box center [839, 278] width 8 height 24
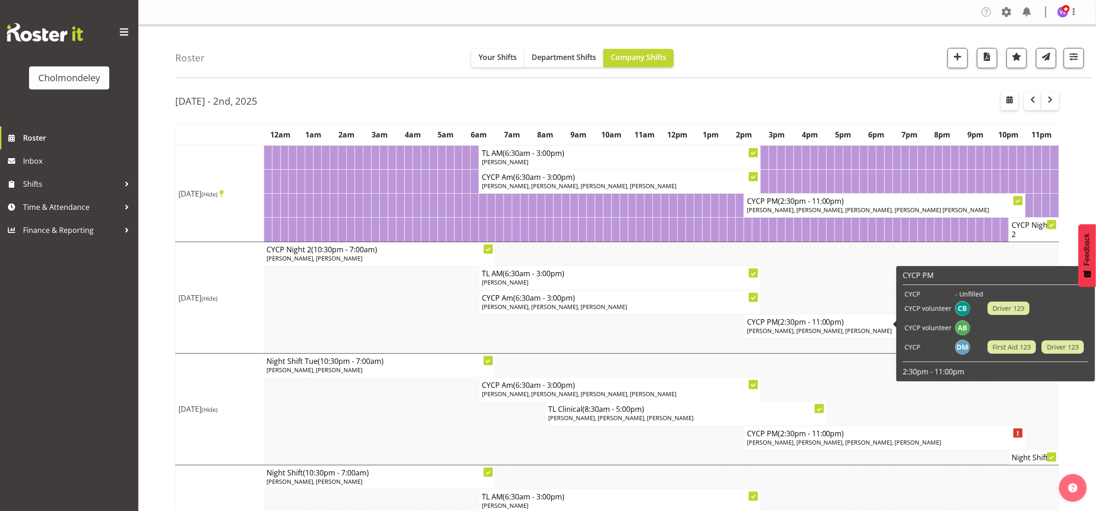
click at [844, 328] on span "[PERSON_NAME], [PERSON_NAME], [PERSON_NAME]" at bounding box center [819, 330] width 145 height 8
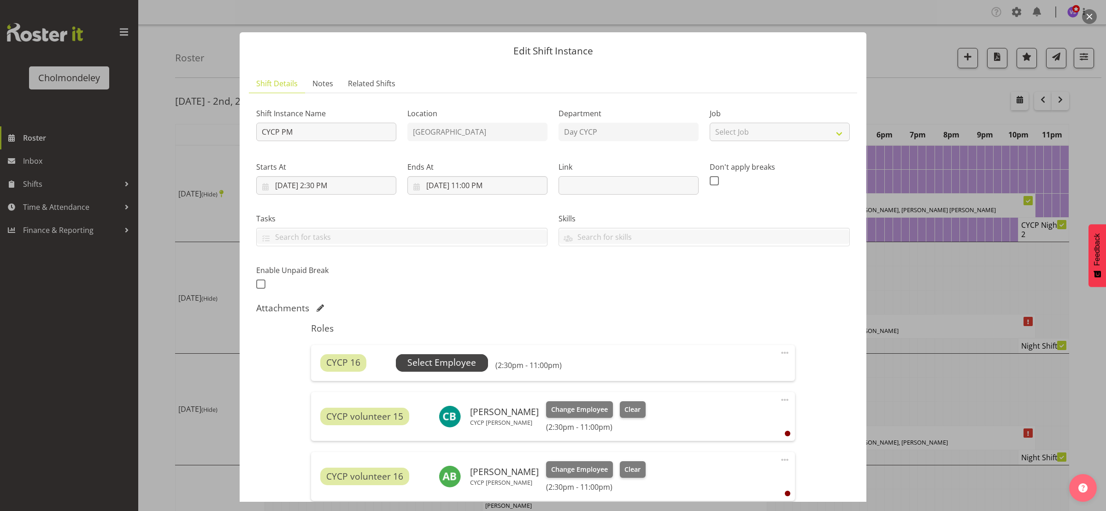
click at [477, 357] on span "Select Employee" at bounding box center [442, 363] width 92 height 18
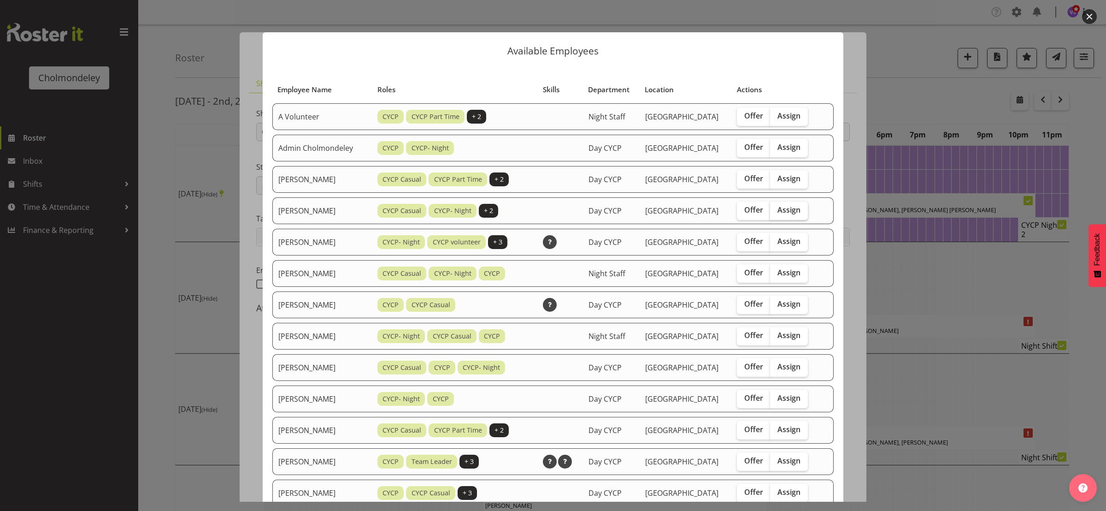
click at [790, 207] on span "Assign" at bounding box center [789, 209] width 23 height 9
click at [776, 207] on input "Assign" at bounding box center [773, 210] width 6 height 6
checkbox input "true"
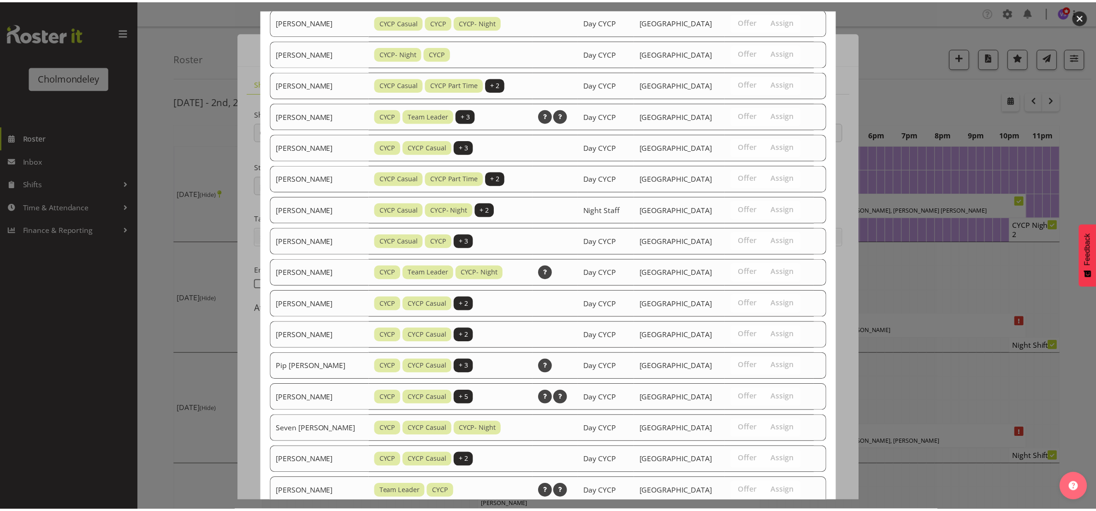
scroll to position [468, 0]
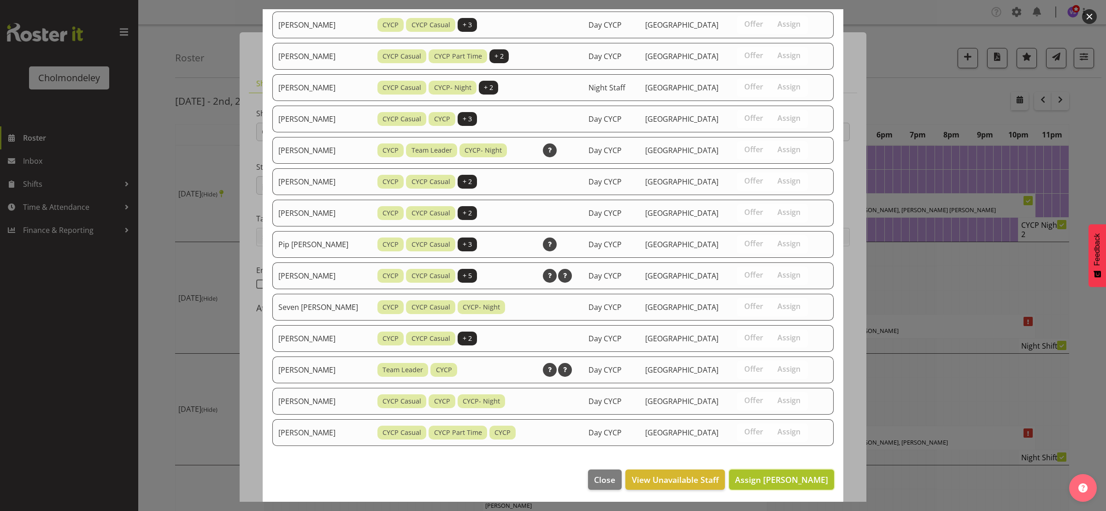
click at [804, 476] on span "Assign [PERSON_NAME]" at bounding box center [781, 479] width 93 height 11
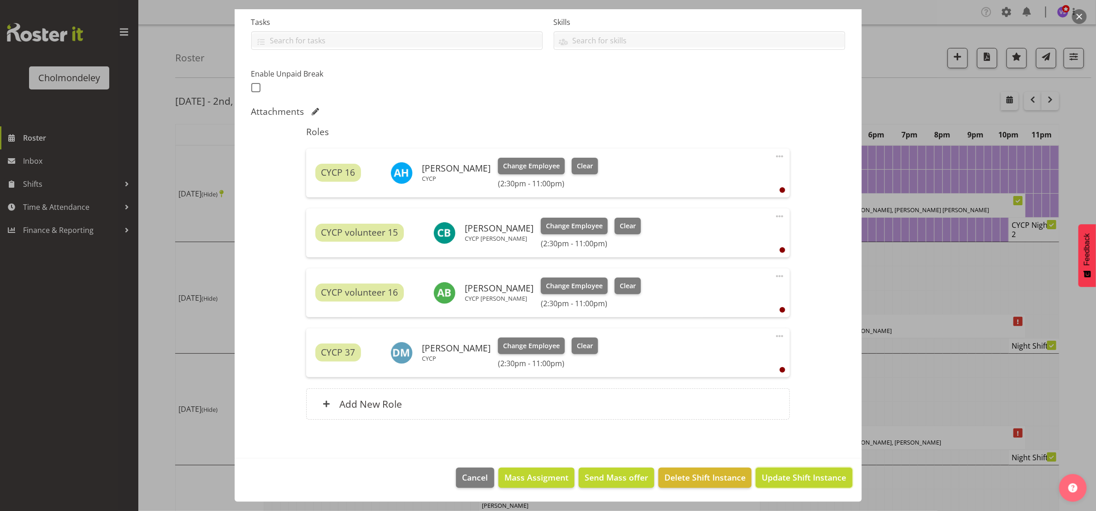
click at [804, 476] on span "Update Shift Instance" at bounding box center [803, 477] width 84 height 12
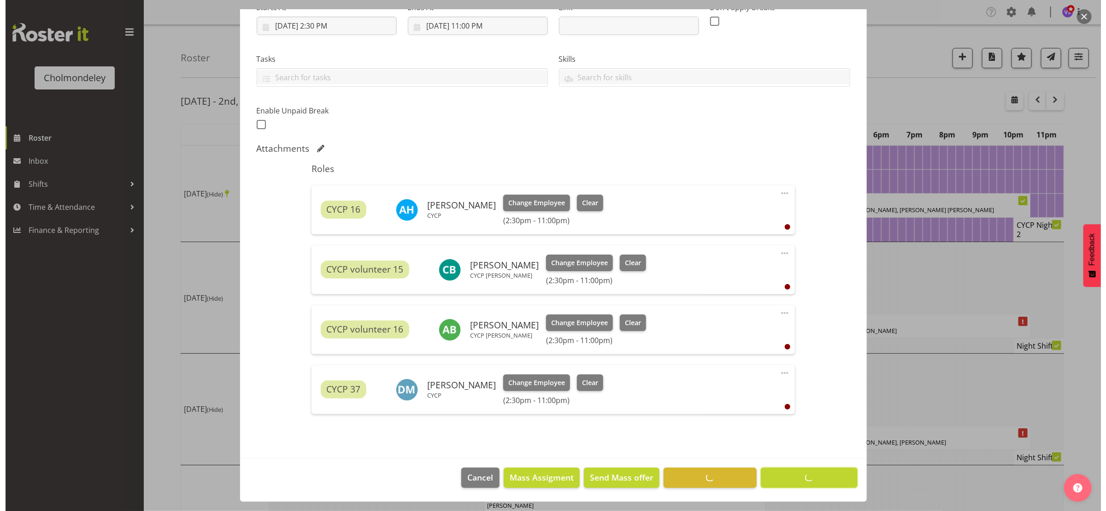
scroll to position [159, 0]
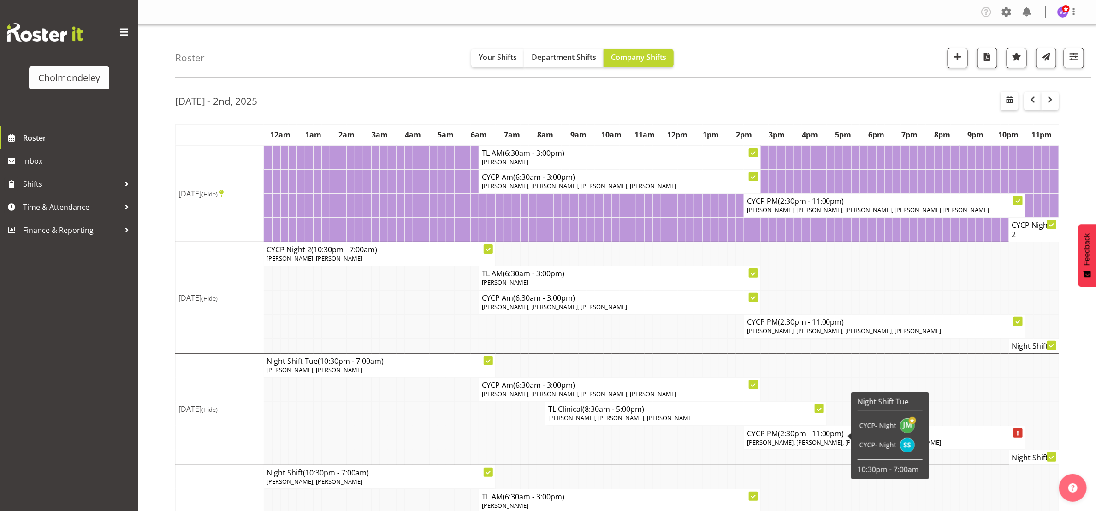
click at [817, 443] on span "[PERSON_NAME], [PERSON_NAME], [PERSON_NAME], [PERSON_NAME]" at bounding box center [844, 442] width 194 height 8
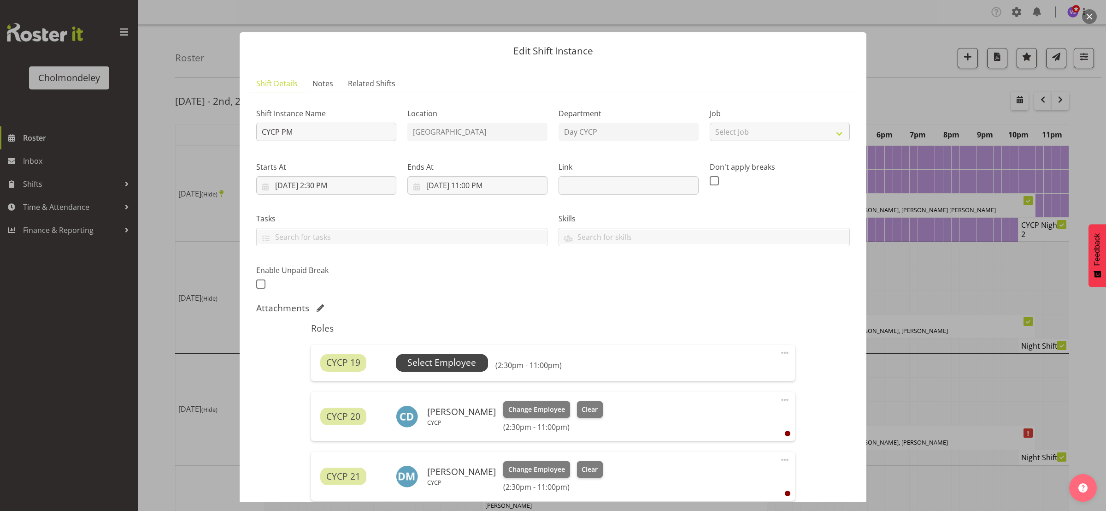
click at [443, 366] on span "Select Employee" at bounding box center [441, 362] width 69 height 13
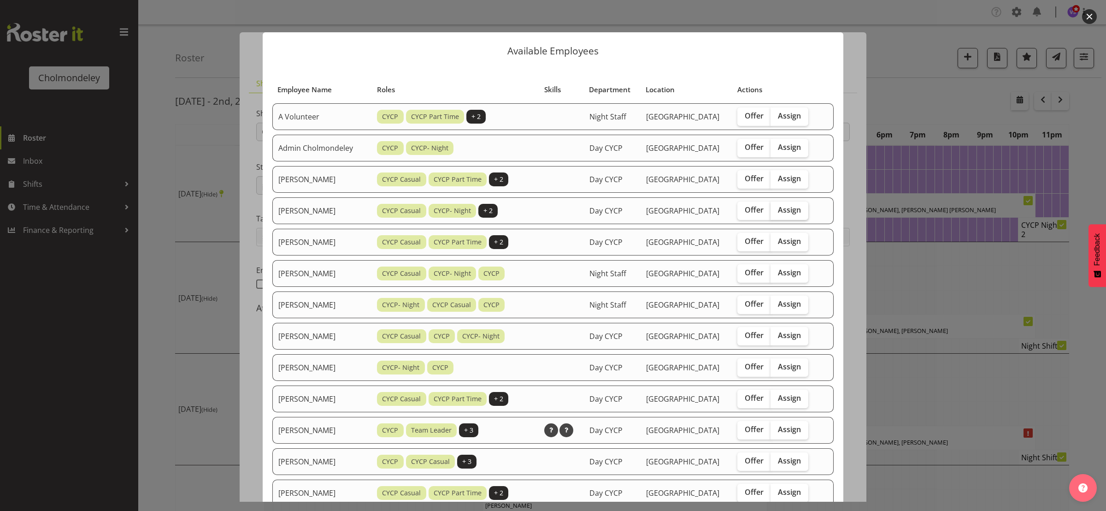
click at [794, 210] on span "Assign" at bounding box center [789, 209] width 23 height 9
click at [777, 210] on input "Assign" at bounding box center [774, 210] width 6 height 6
checkbox input "true"
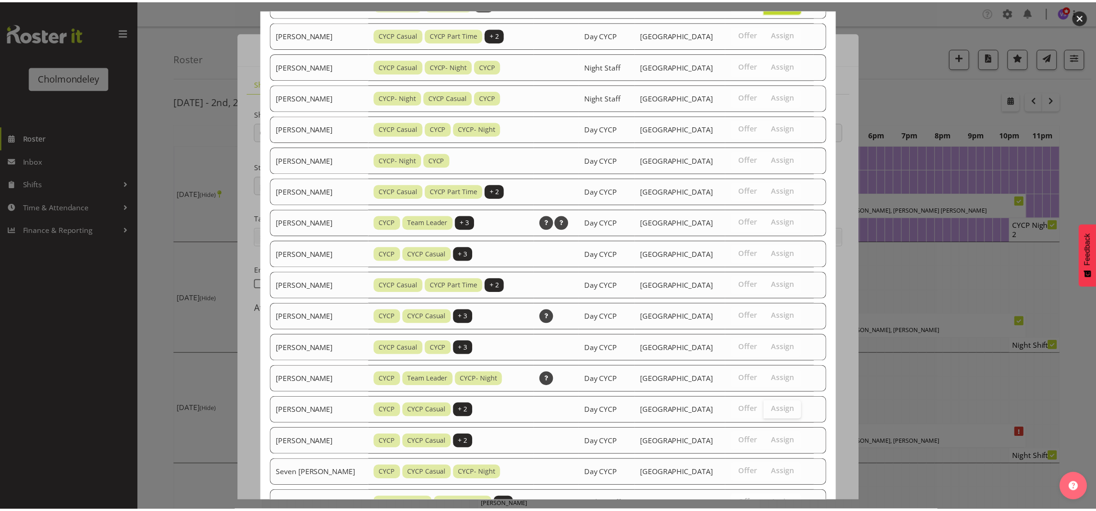
scroll to position [343, 0]
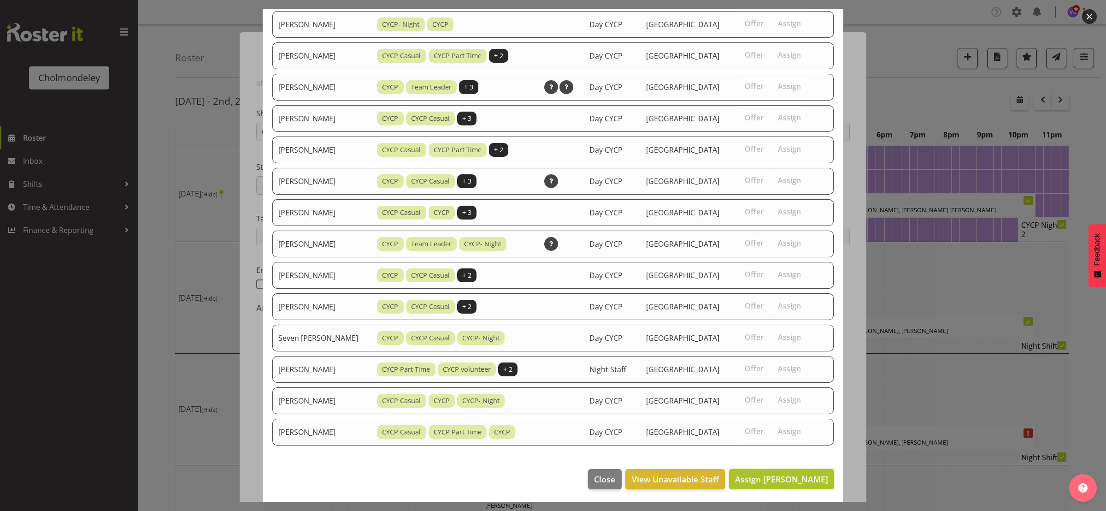
click at [802, 480] on span "Assign [PERSON_NAME]" at bounding box center [781, 478] width 93 height 11
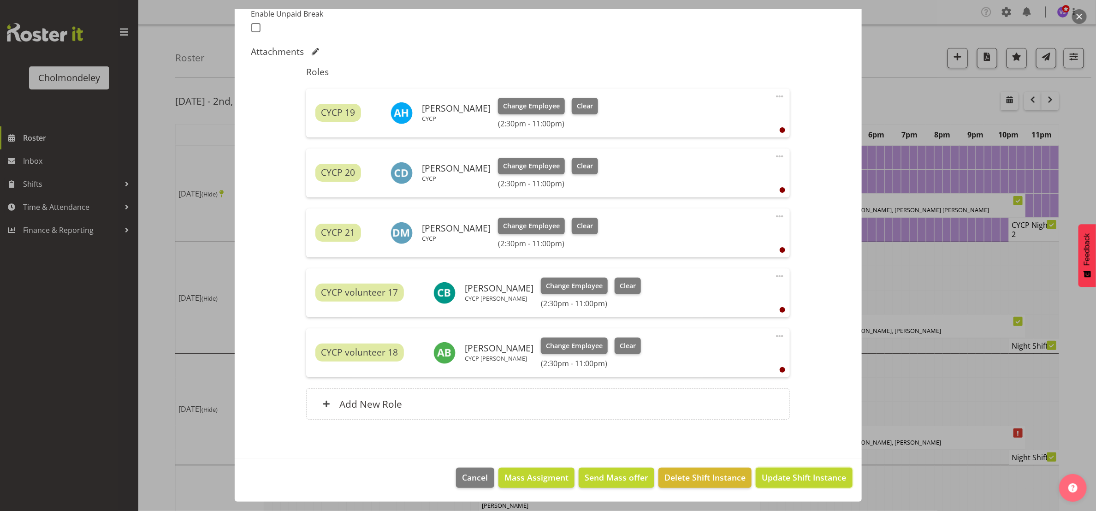
click at [802, 480] on span "Update Shift Instance" at bounding box center [803, 477] width 84 height 12
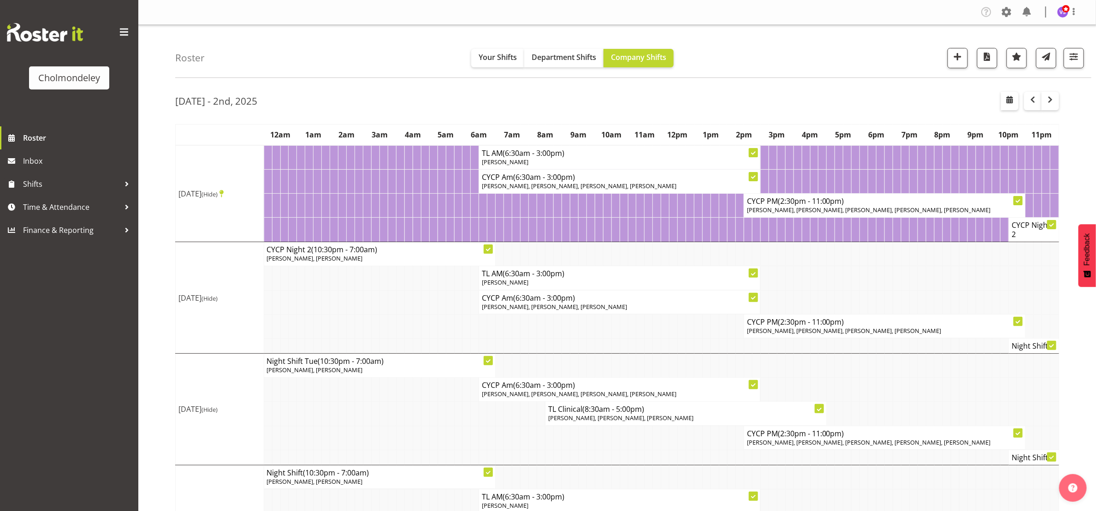
scroll to position [403, 0]
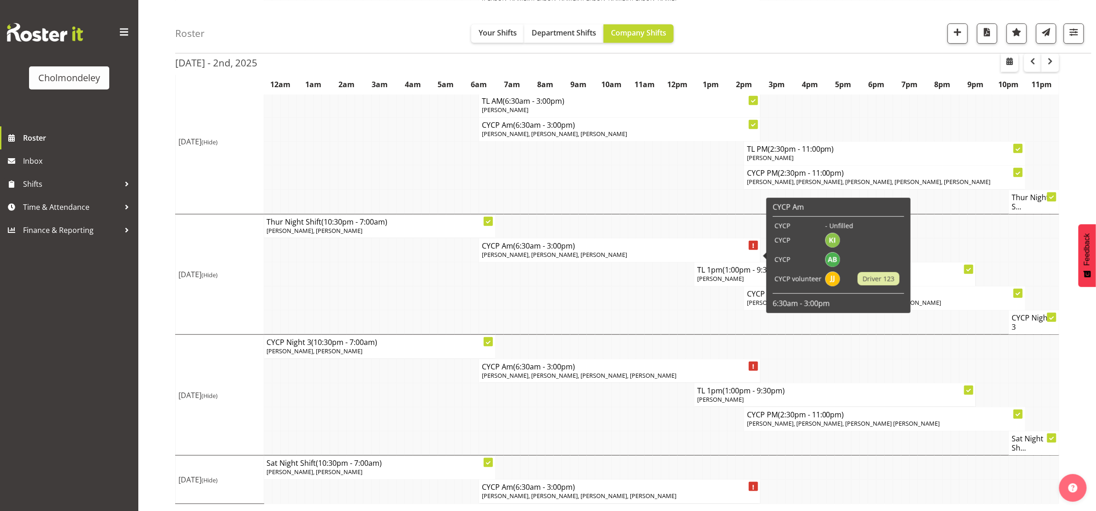
click at [524, 251] on span "[PERSON_NAME], [PERSON_NAME], [PERSON_NAME]" at bounding box center [554, 254] width 145 height 8
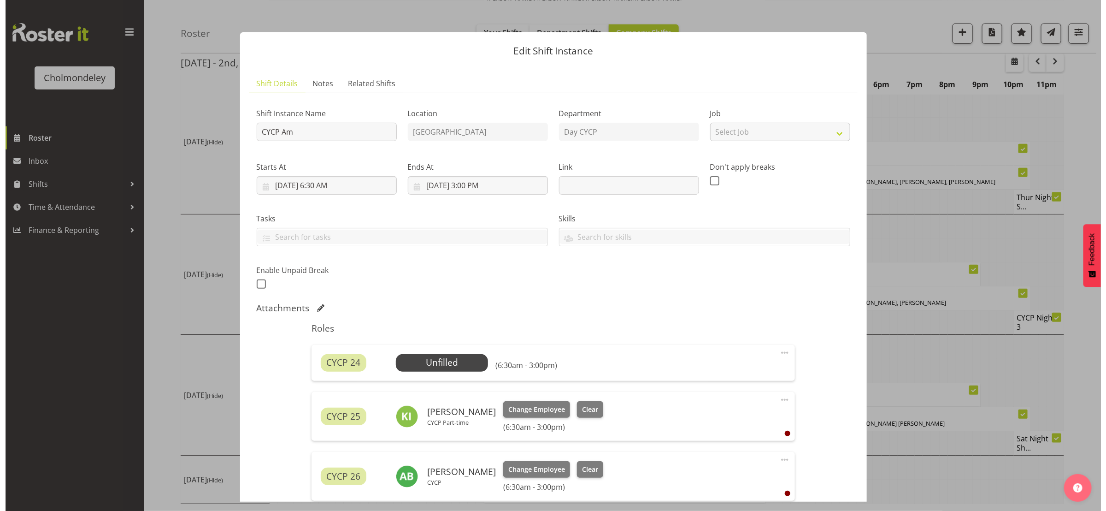
scroll to position [384, 0]
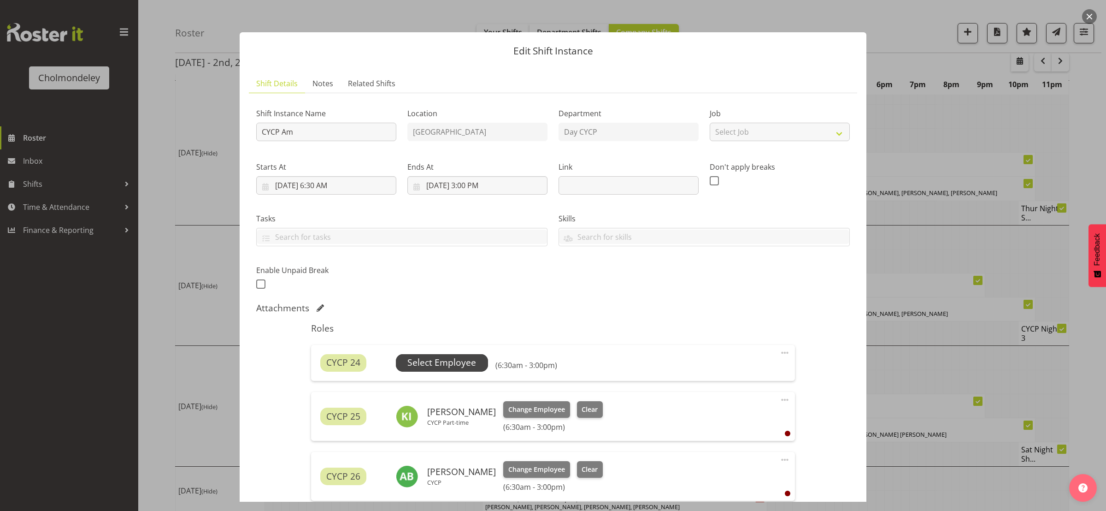
click at [455, 364] on span "Select Employee" at bounding box center [441, 362] width 69 height 13
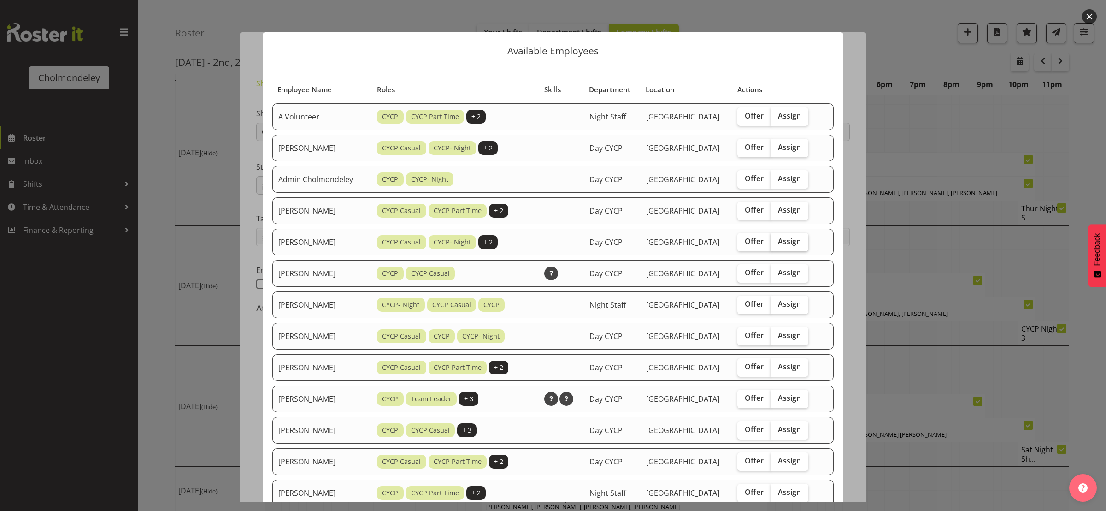
click at [787, 242] on span "Assign" at bounding box center [789, 240] width 23 height 9
click at [777, 242] on input "Assign" at bounding box center [774, 241] width 6 height 6
checkbox input "true"
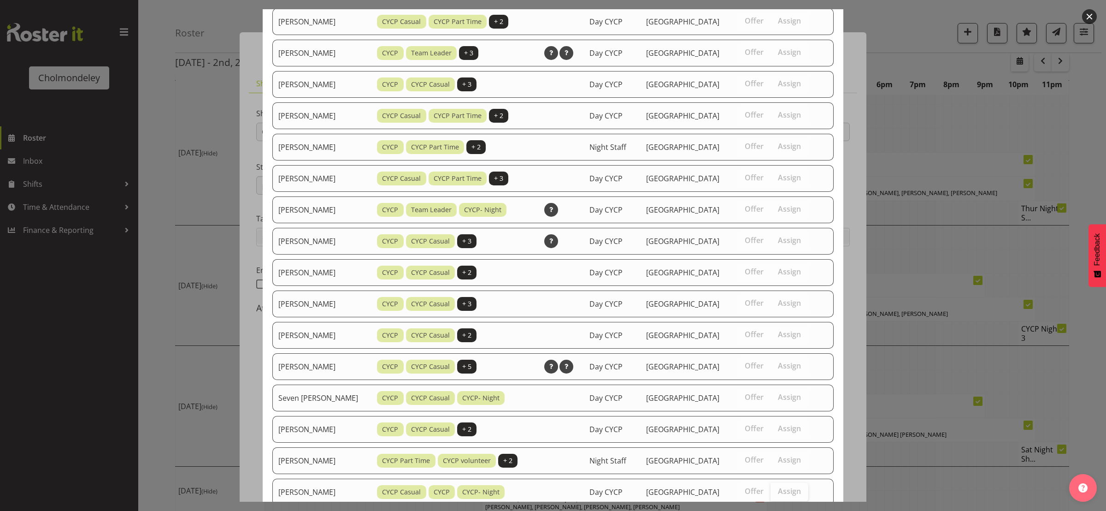
scroll to position [406, 0]
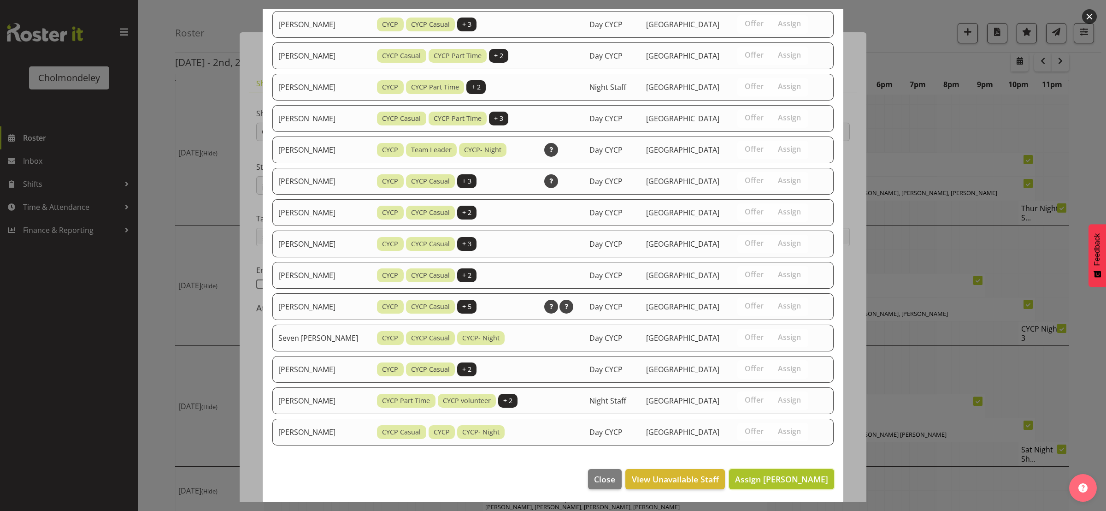
click at [784, 480] on span "Assign [PERSON_NAME]" at bounding box center [781, 478] width 93 height 11
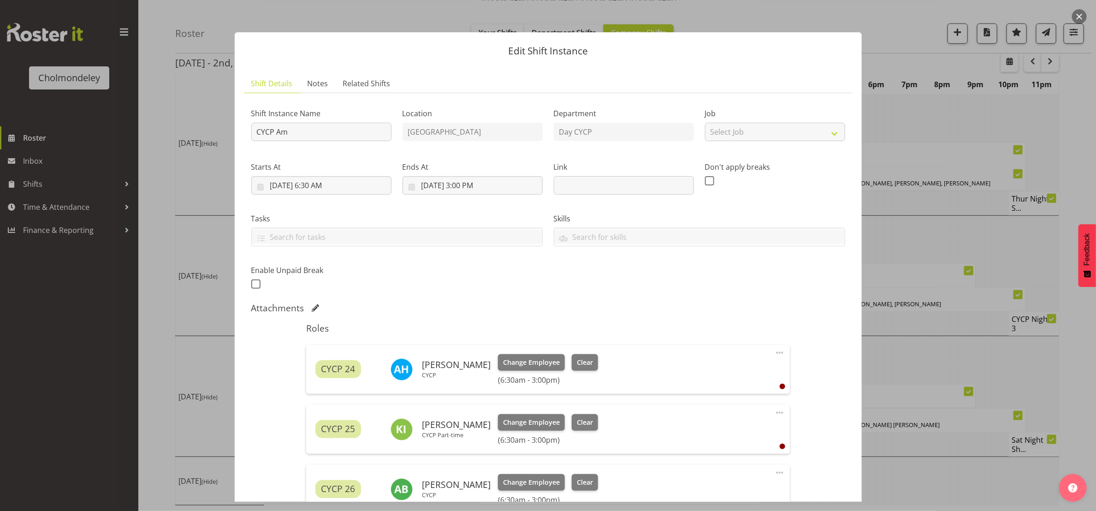
scroll to position [197, 0]
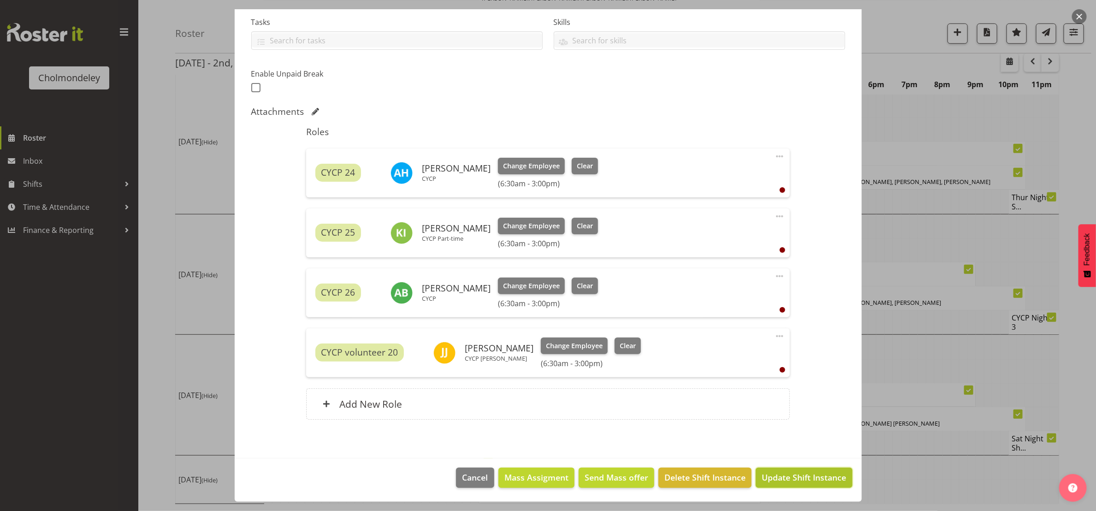
click at [812, 478] on span "Update Shift Instance" at bounding box center [803, 477] width 84 height 12
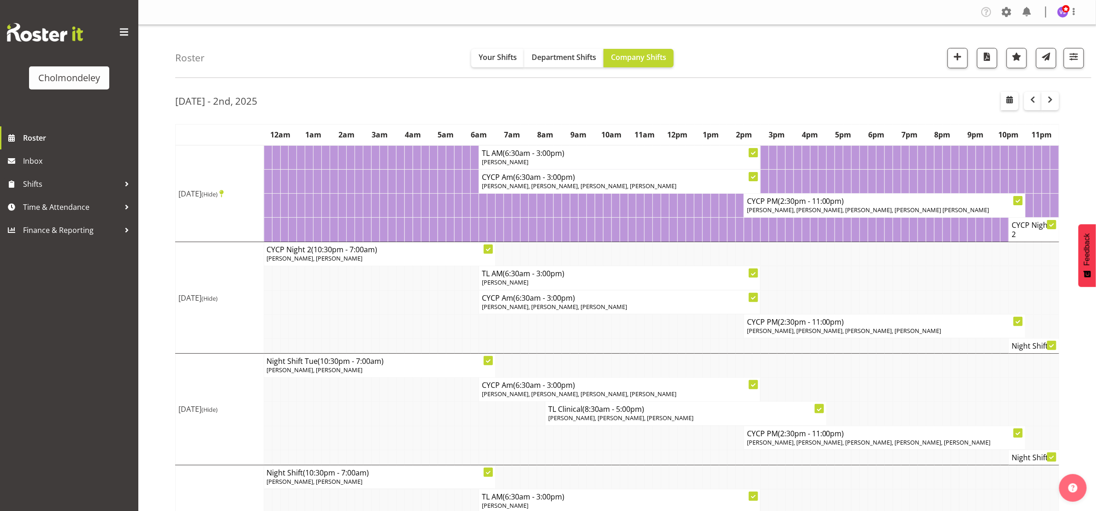
scroll to position [403, 0]
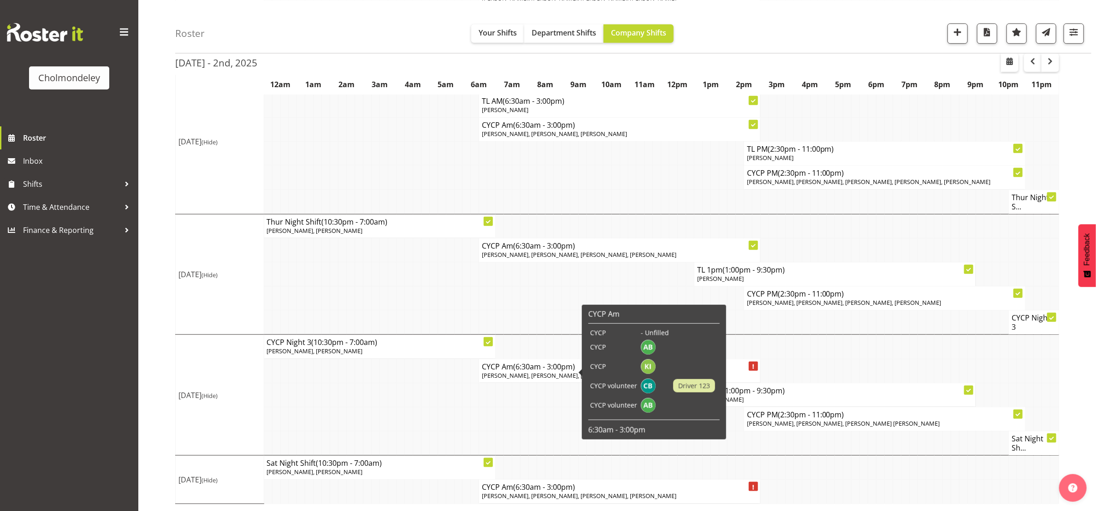
click at [546, 374] on span "[PERSON_NAME], [PERSON_NAME], [PERSON_NAME], [PERSON_NAME]" at bounding box center [579, 375] width 194 height 8
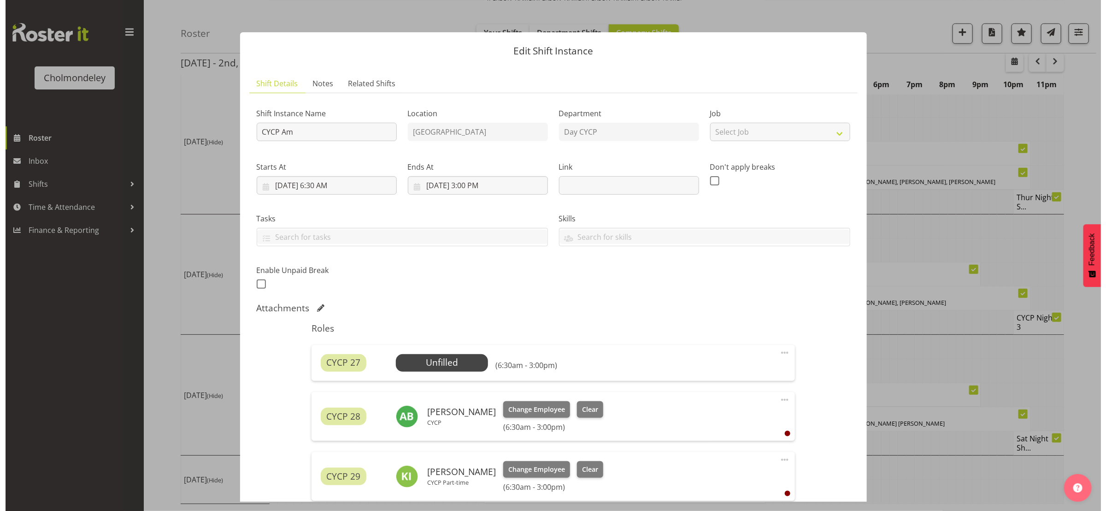
scroll to position [384, 0]
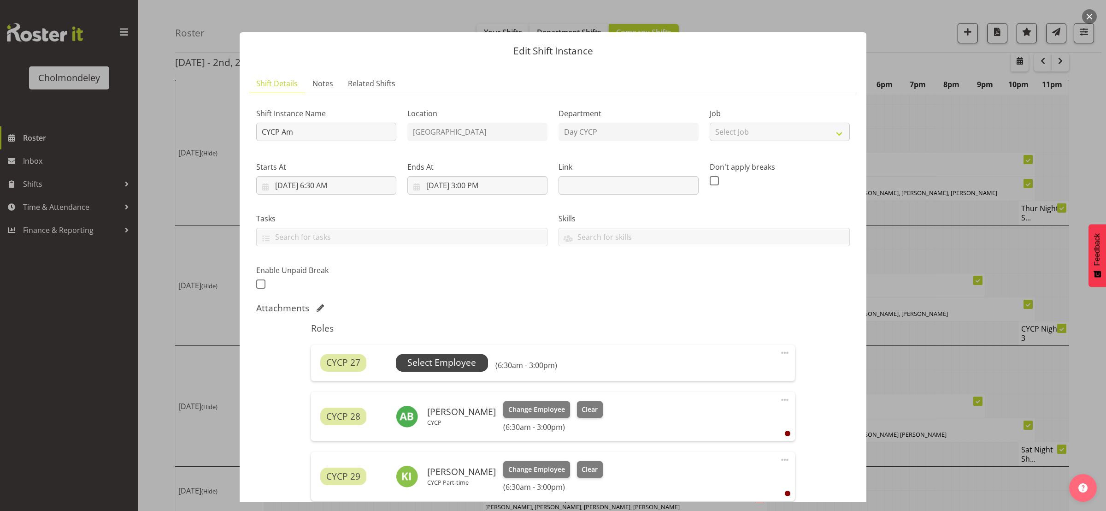
click at [468, 359] on span "Select Employee" at bounding box center [441, 362] width 69 height 13
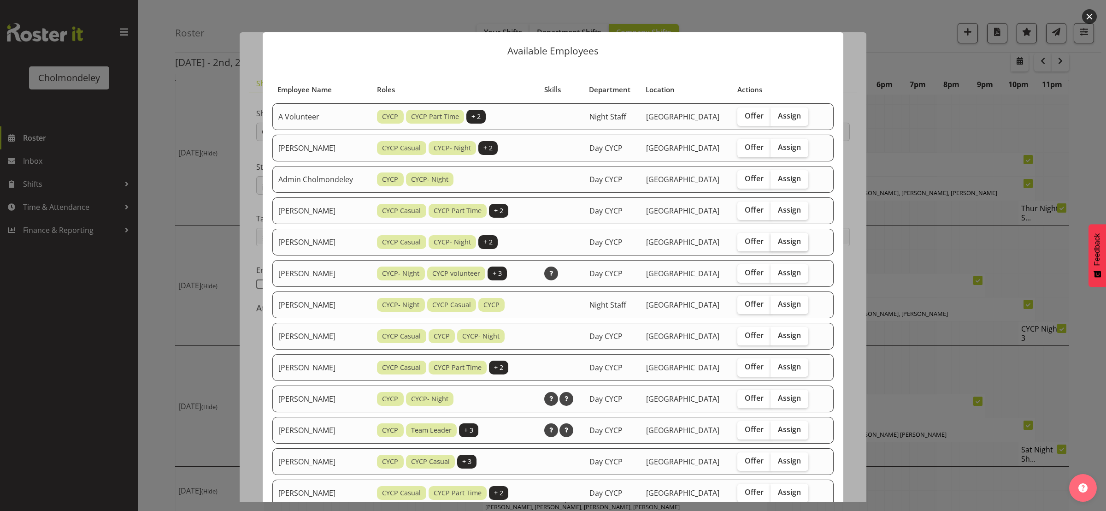
click at [783, 240] on span "Assign" at bounding box center [789, 240] width 23 height 9
click at [777, 240] on input "Assign" at bounding box center [774, 241] width 6 height 6
checkbox input "true"
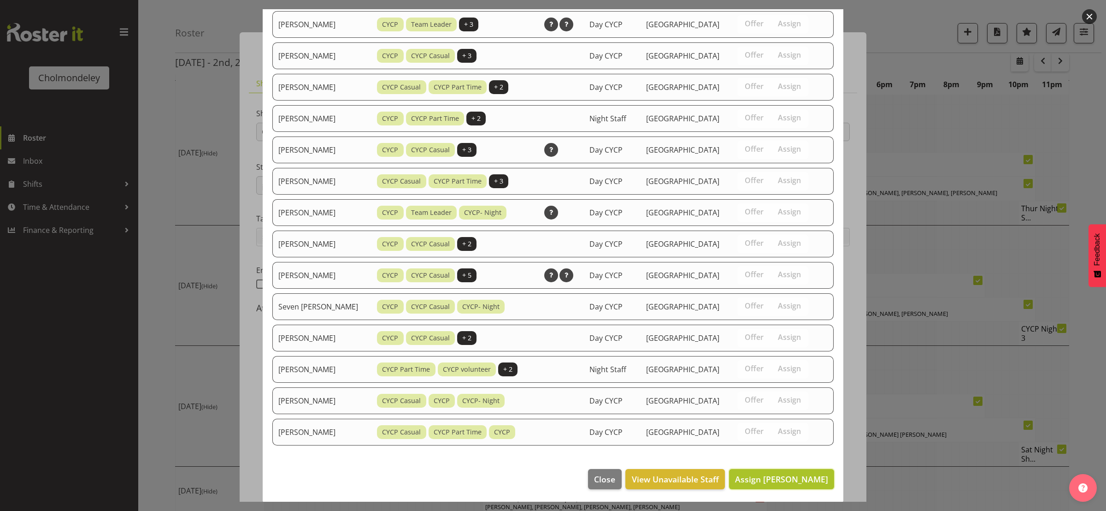
click at [802, 473] on span "Assign [PERSON_NAME]" at bounding box center [781, 478] width 93 height 11
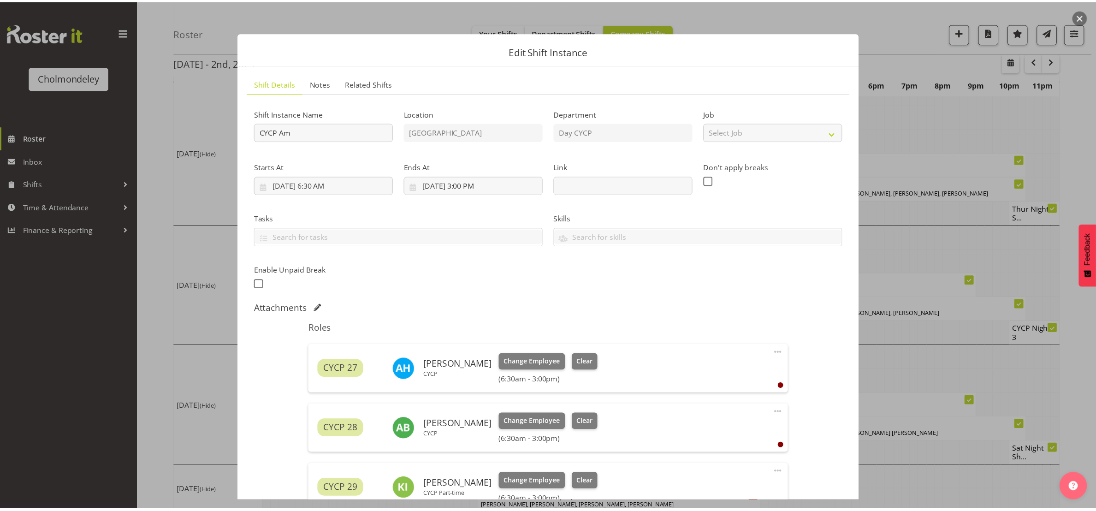
scroll to position [394, 0]
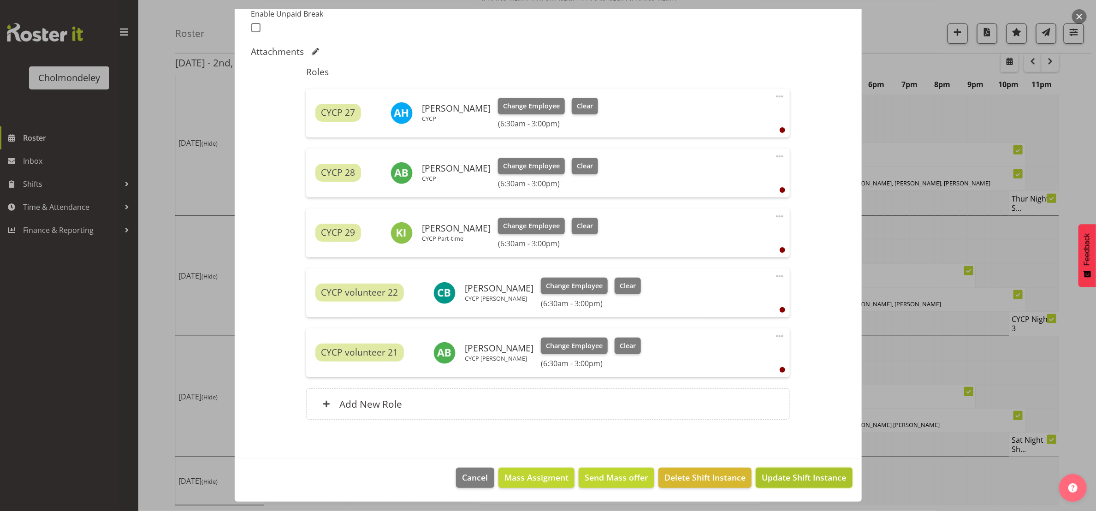
click at [805, 473] on span "Update Shift Instance" at bounding box center [803, 477] width 84 height 12
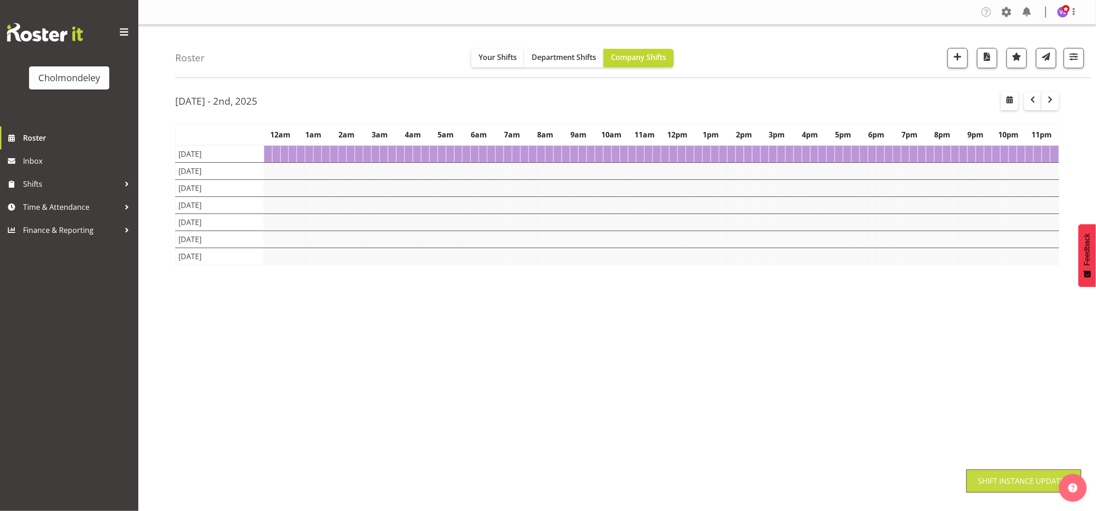
scroll to position [0, 0]
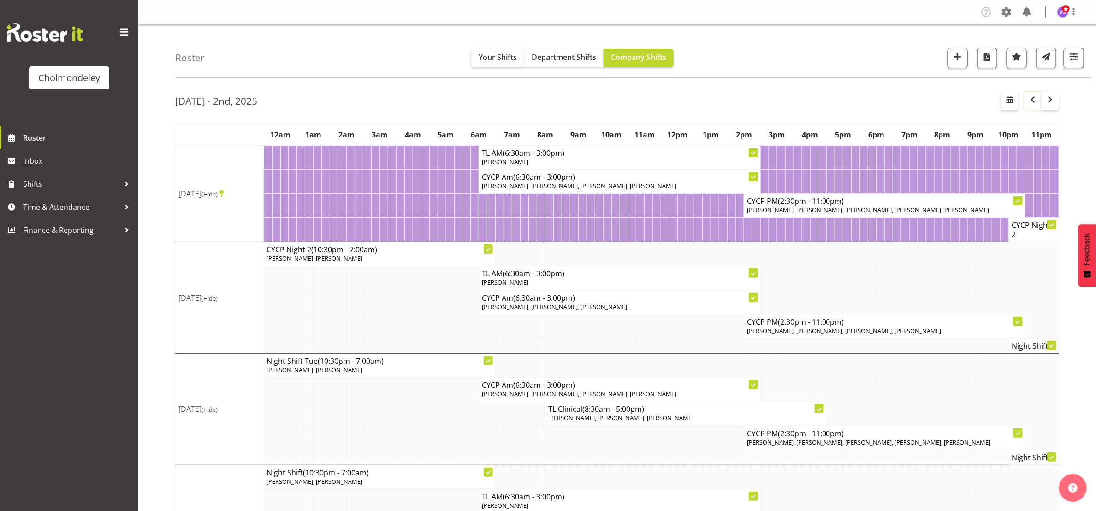
click at [1031, 102] on span "button" at bounding box center [1032, 99] width 11 height 11
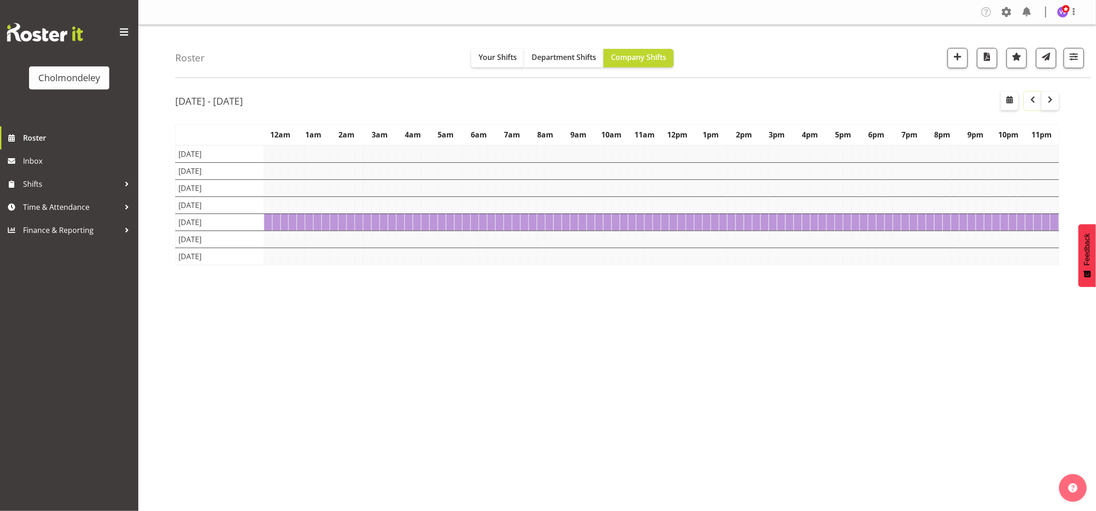
click at [1031, 102] on span "button" at bounding box center [1032, 99] width 11 height 11
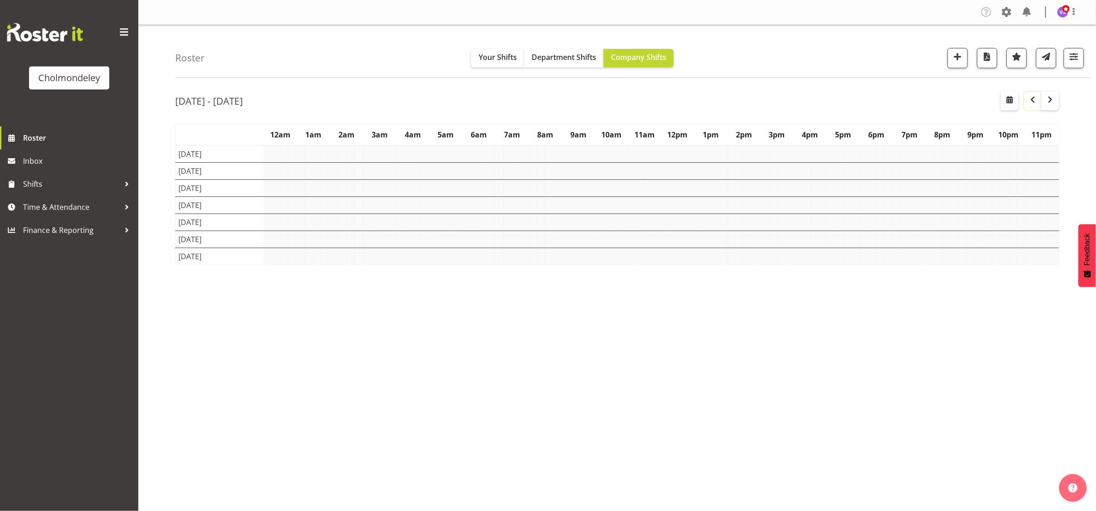
click at [1031, 102] on span "button" at bounding box center [1032, 99] width 11 height 11
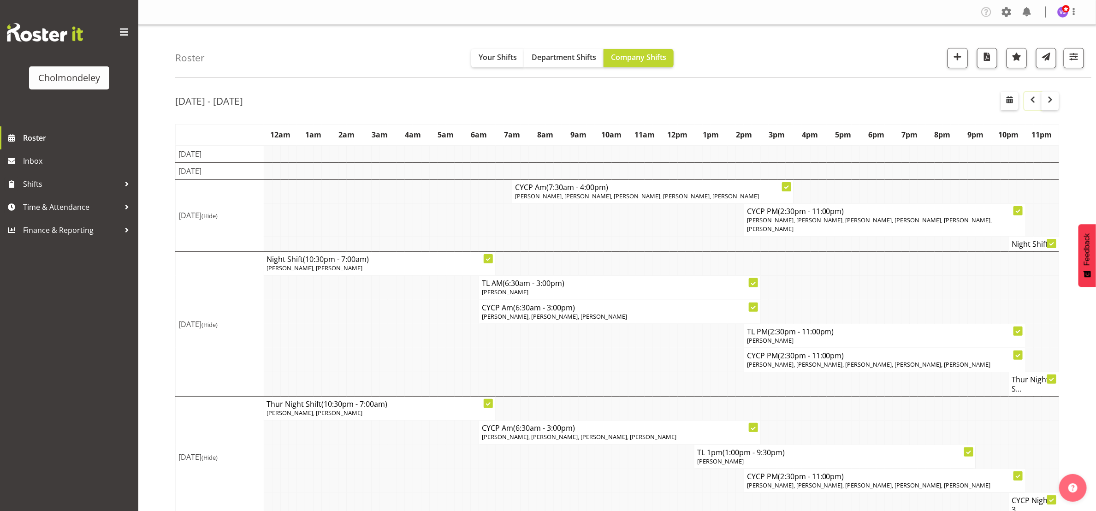
scroll to position [170, 0]
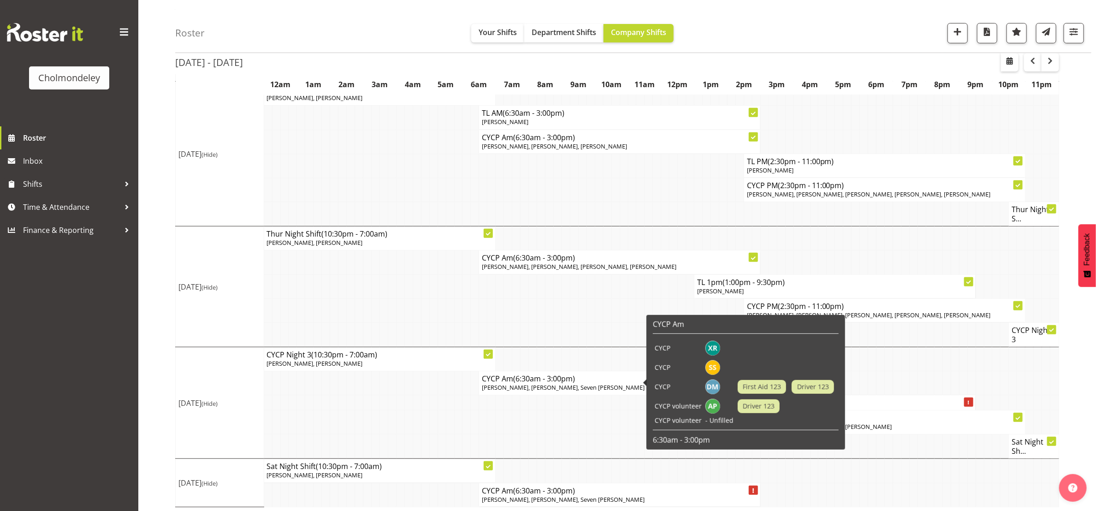
click at [592, 383] on span "[PERSON_NAME], [PERSON_NAME], Seven [PERSON_NAME]" at bounding box center [563, 387] width 163 height 8
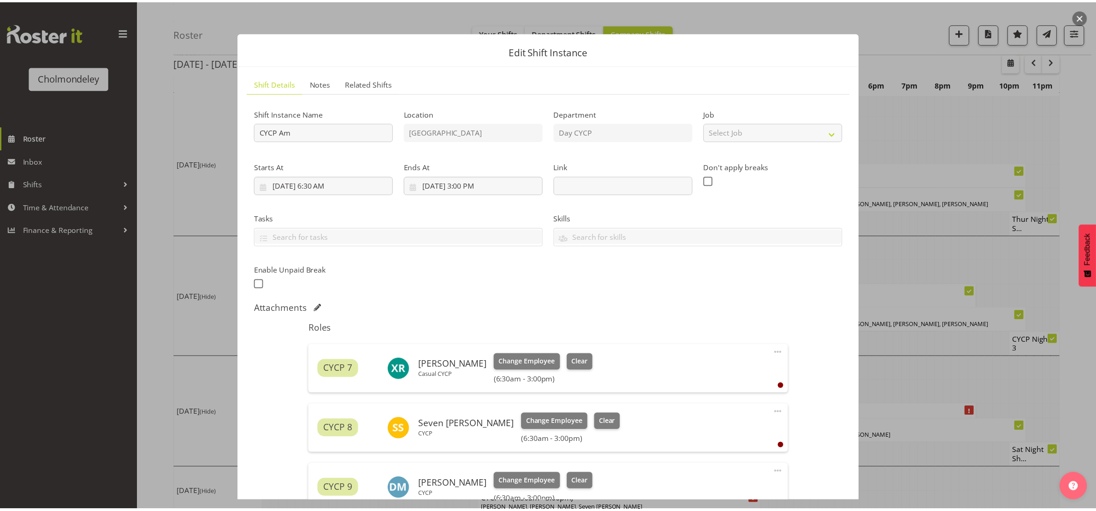
scroll to position [244, 0]
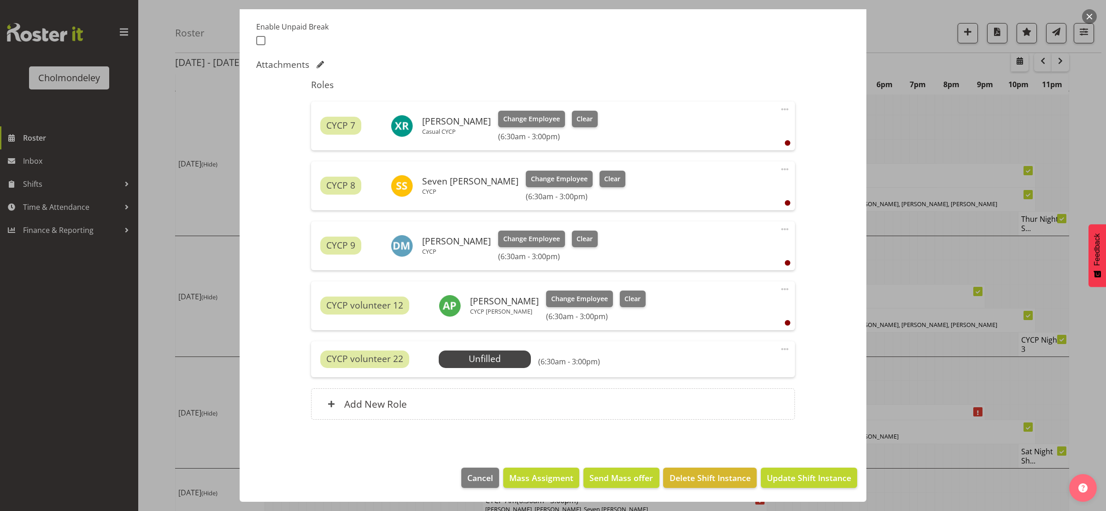
click at [779, 347] on span at bounding box center [784, 348] width 11 height 11
click at [475, 472] on span "Cancel" at bounding box center [480, 477] width 26 height 12
